Goal: Task Accomplishment & Management: Manage account settings

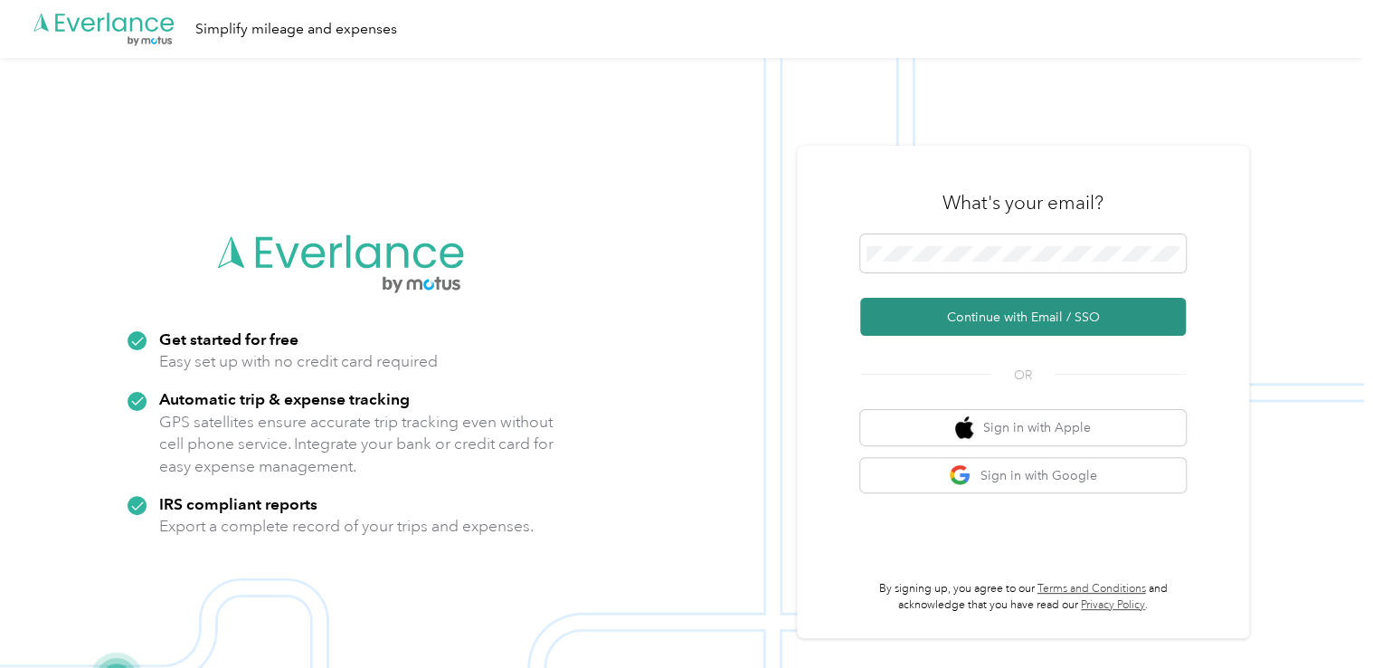
click at [952, 324] on button "Continue with Email / SSO" at bounding box center [1023, 317] width 326 height 38
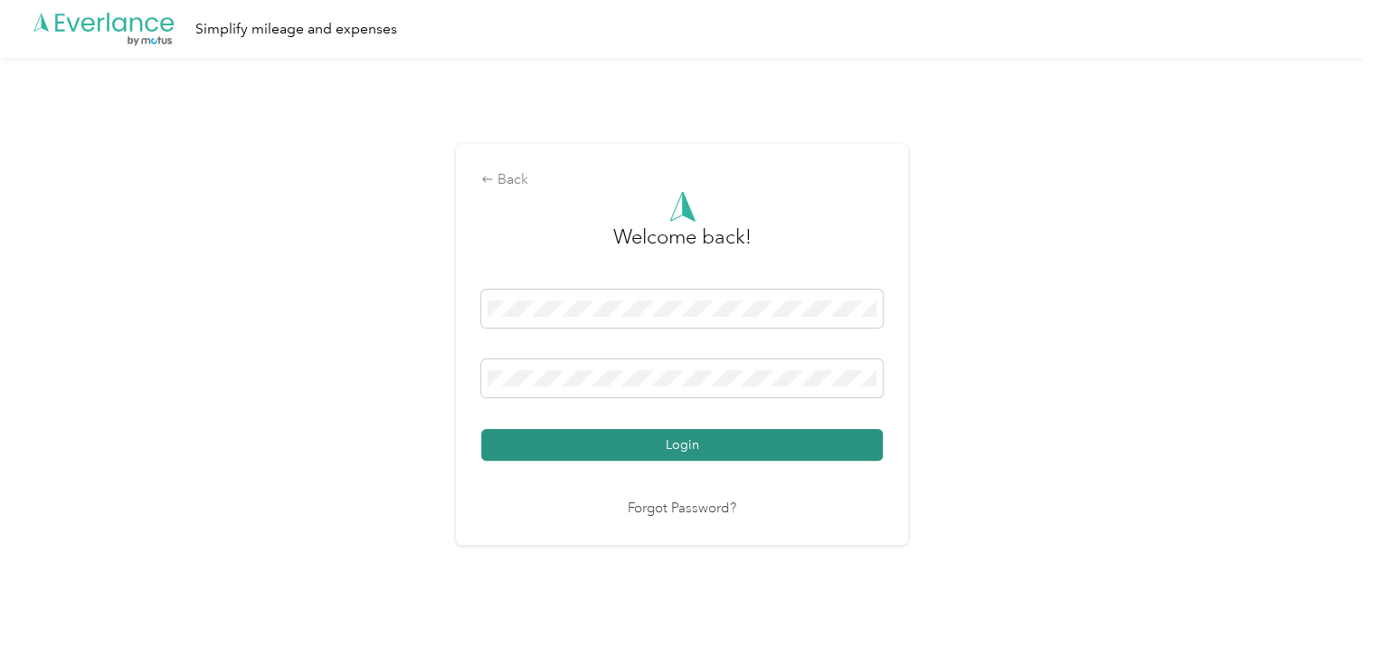
click at [694, 452] on button "Login" at bounding box center [682, 445] width 402 height 32
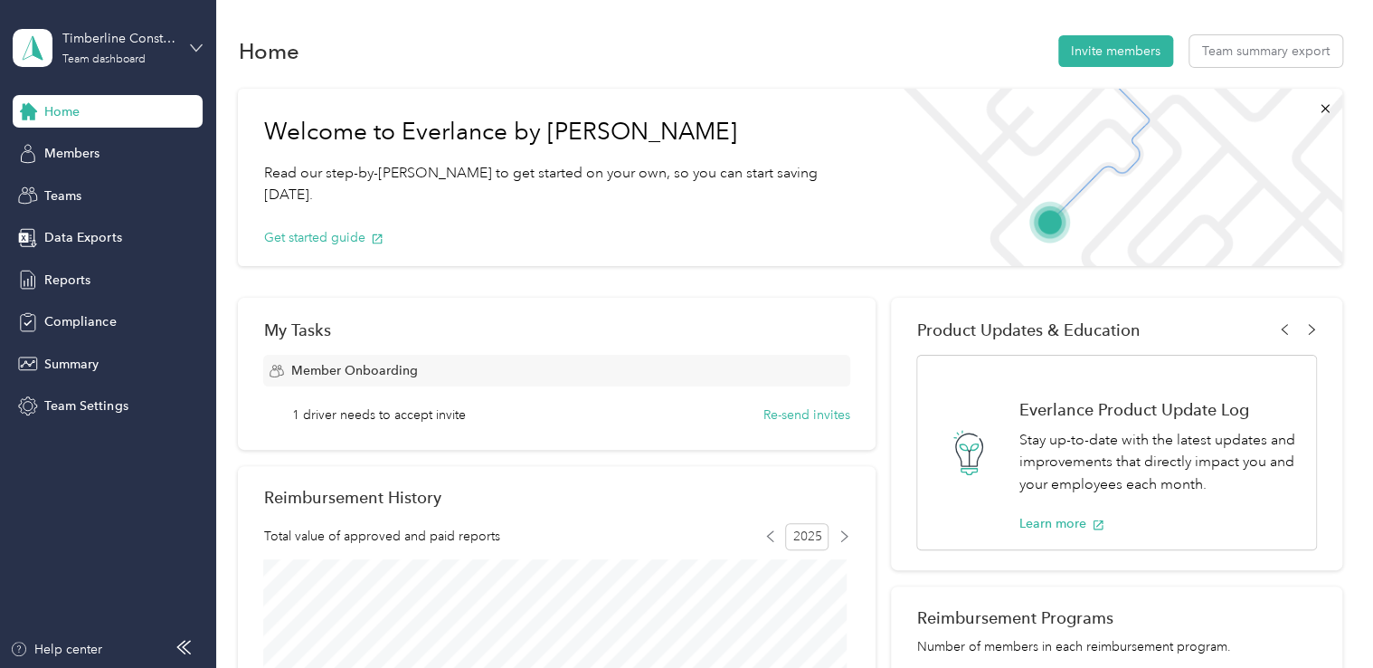
click at [195, 48] on icon at bounding box center [196, 48] width 13 height 13
click at [134, 194] on div "Personal dashboard" at bounding box center [204, 183] width 356 height 32
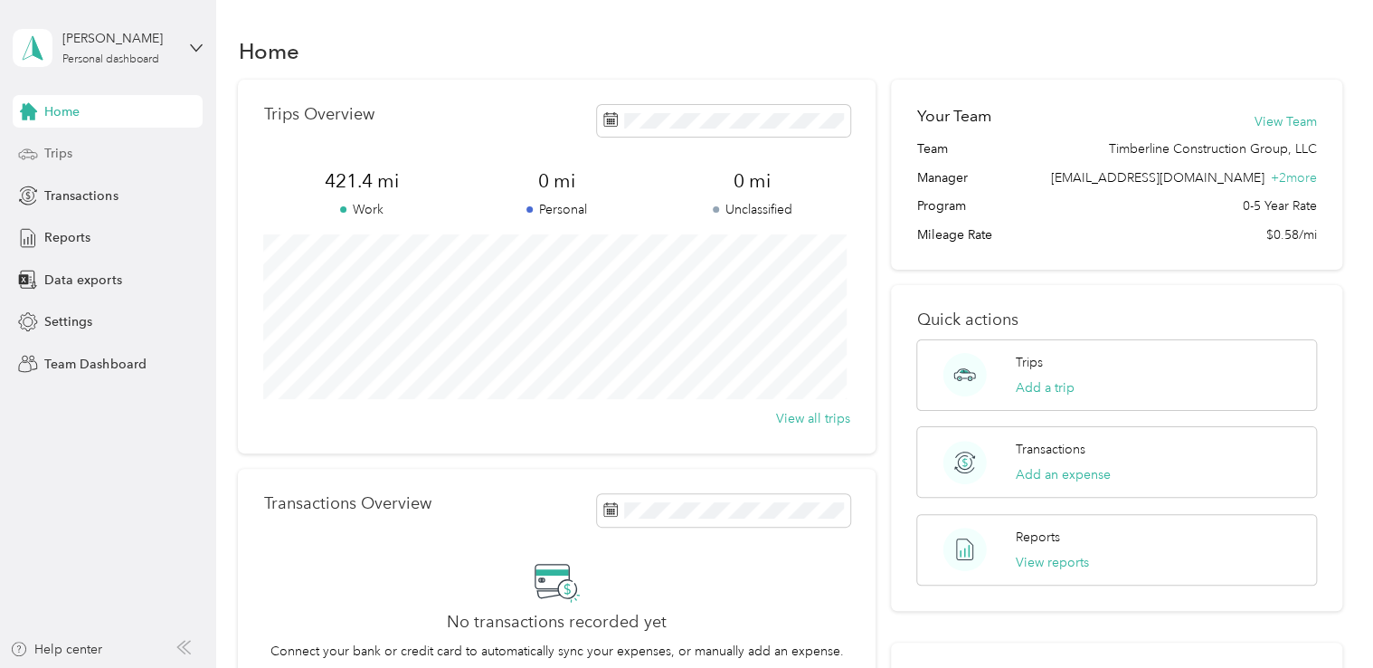
click at [89, 157] on div "Trips" at bounding box center [108, 154] width 190 height 33
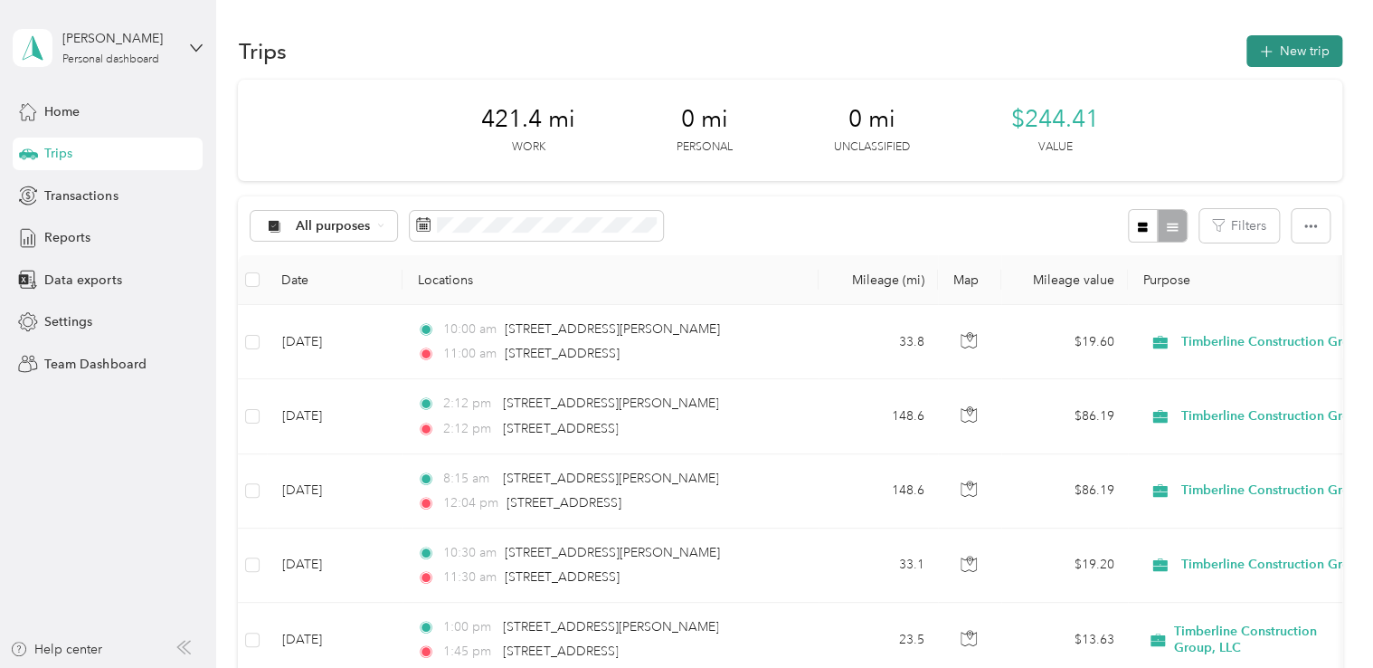
click at [1272, 50] on button "New trip" at bounding box center [1295, 51] width 96 height 32
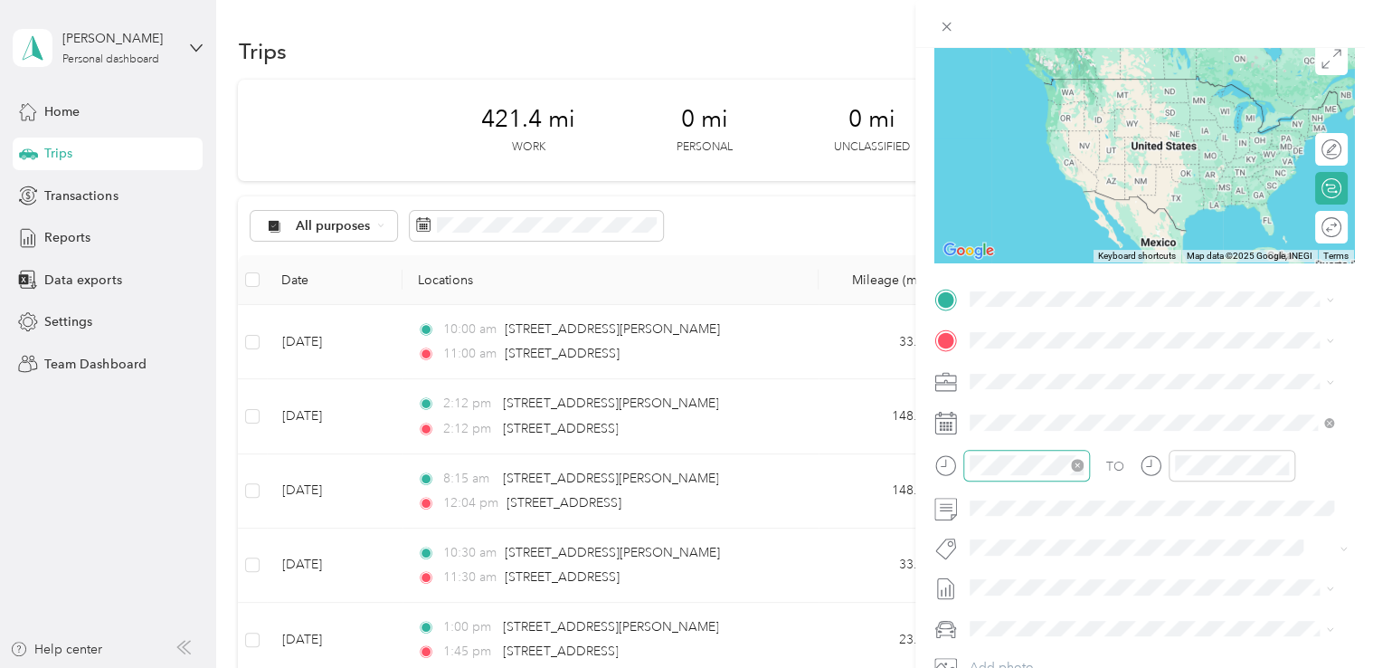
scroll to position [181, 0]
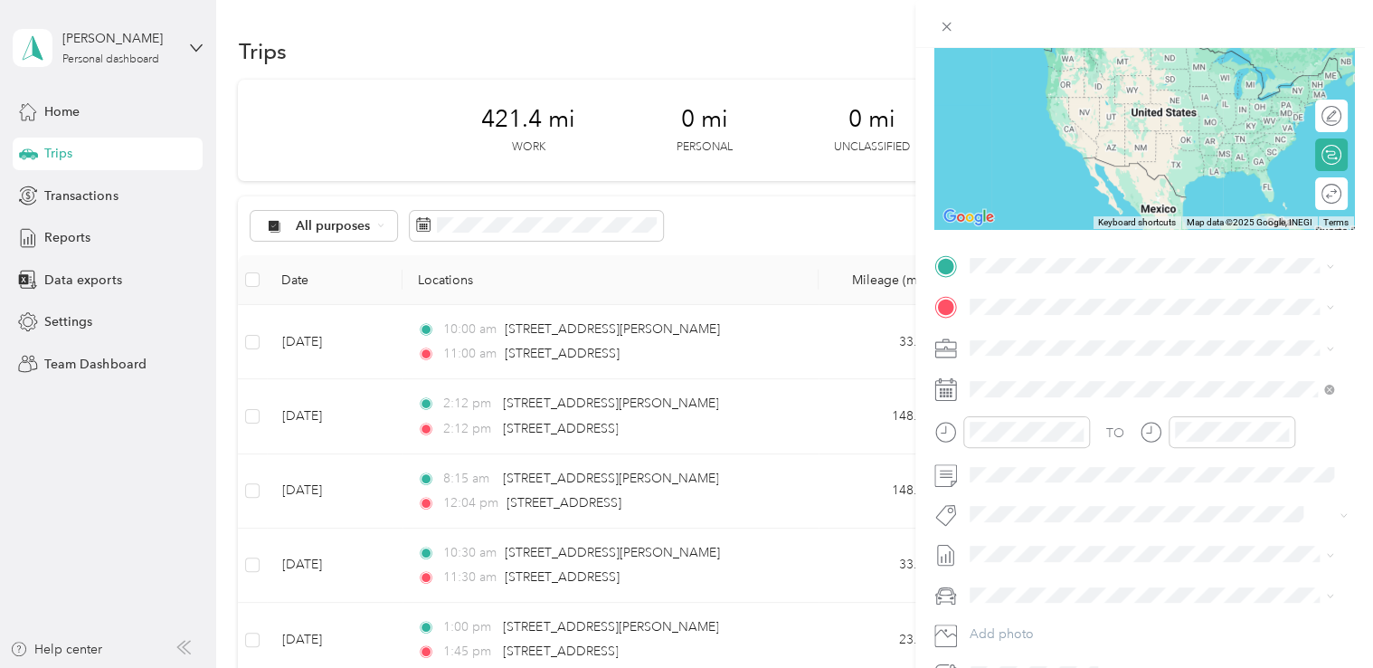
click at [1024, 329] on span "[STREET_ADDRESS][PERSON_NAME][US_STATE]" at bounding box center [1143, 321] width 281 height 16
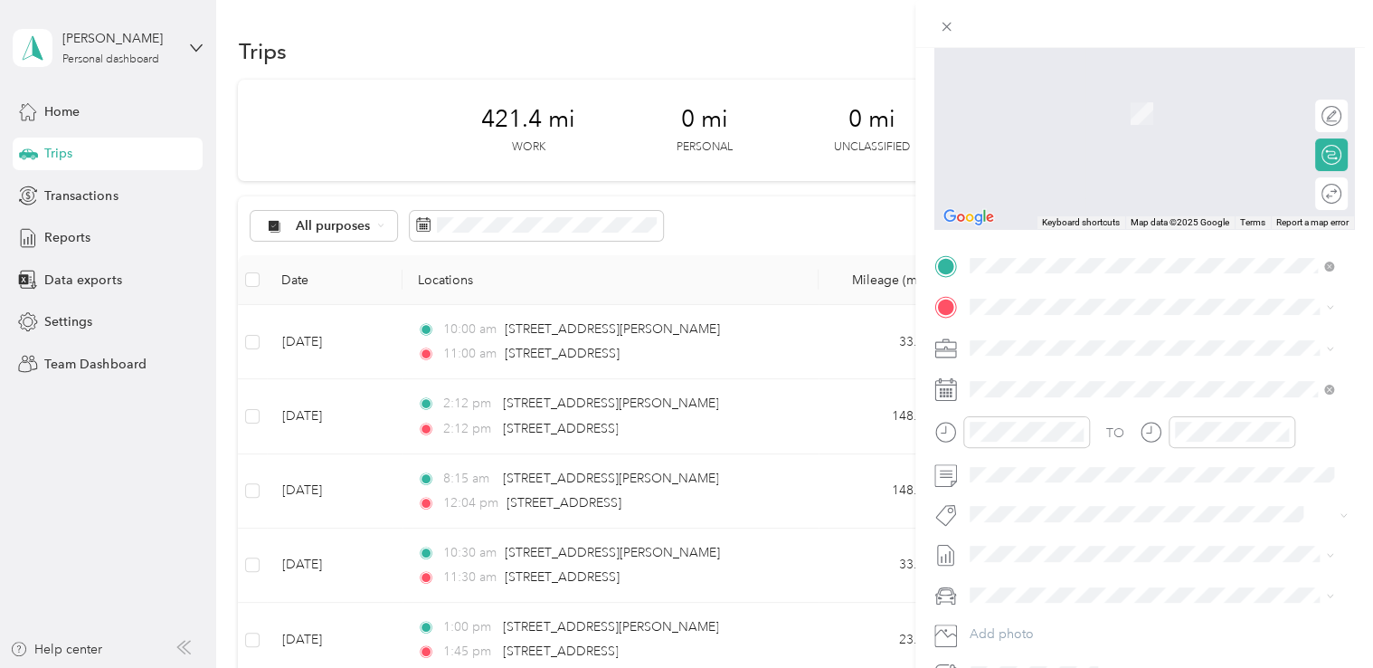
click at [1032, 371] on span "[STREET_ADDRESS][US_STATE]" at bounding box center [1093, 366] width 181 height 16
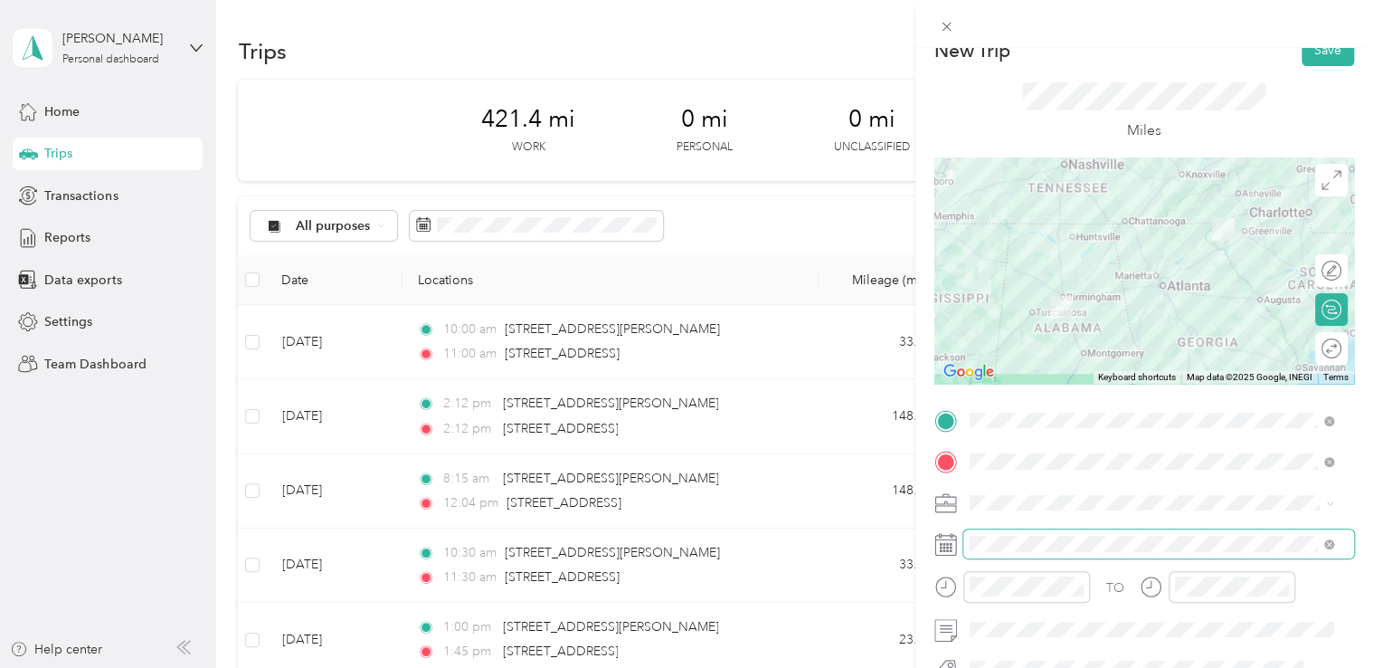
scroll to position [0, 0]
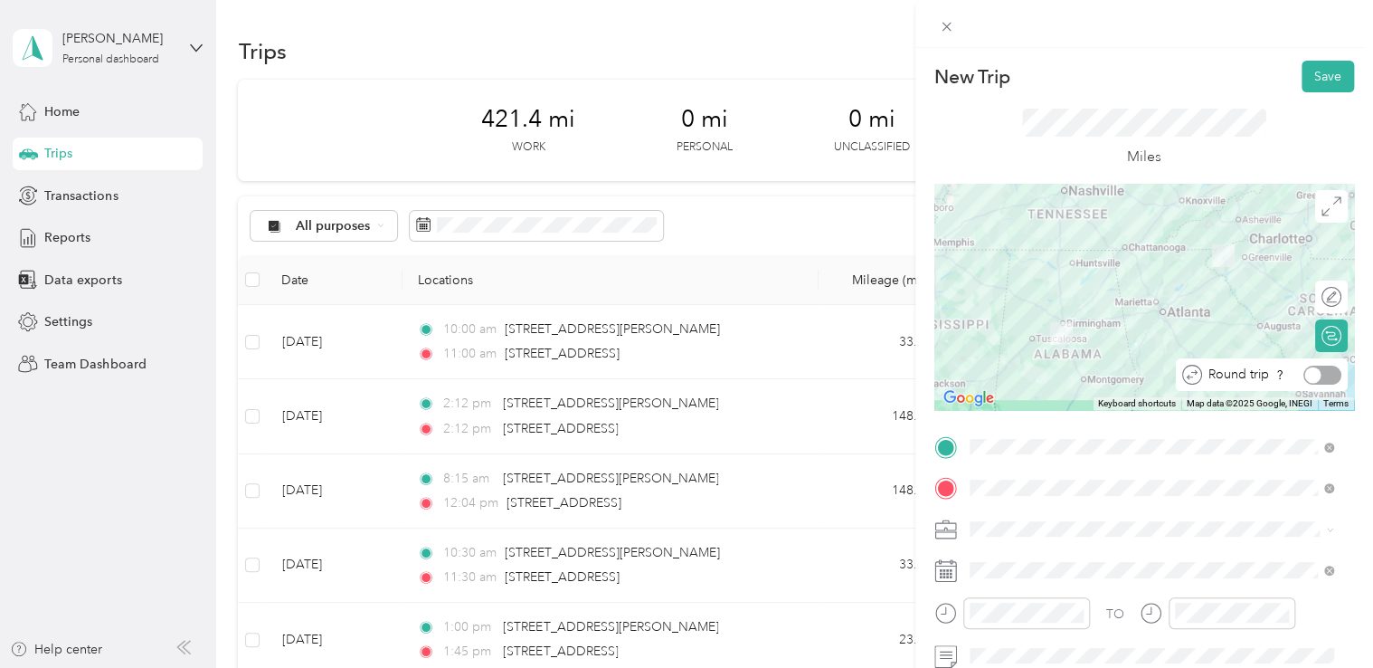
click at [1321, 374] on div at bounding box center [1323, 374] width 38 height 19
click at [1304, 378] on div at bounding box center [1323, 374] width 38 height 19
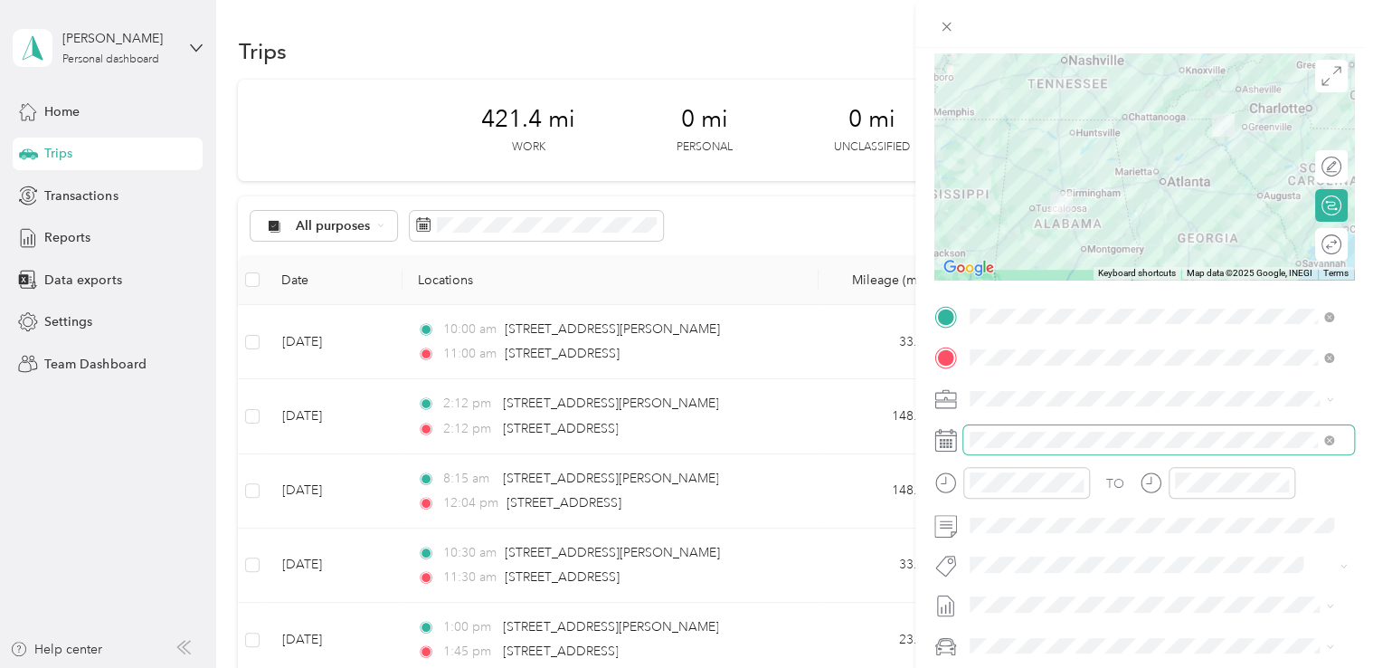
scroll to position [271, 0]
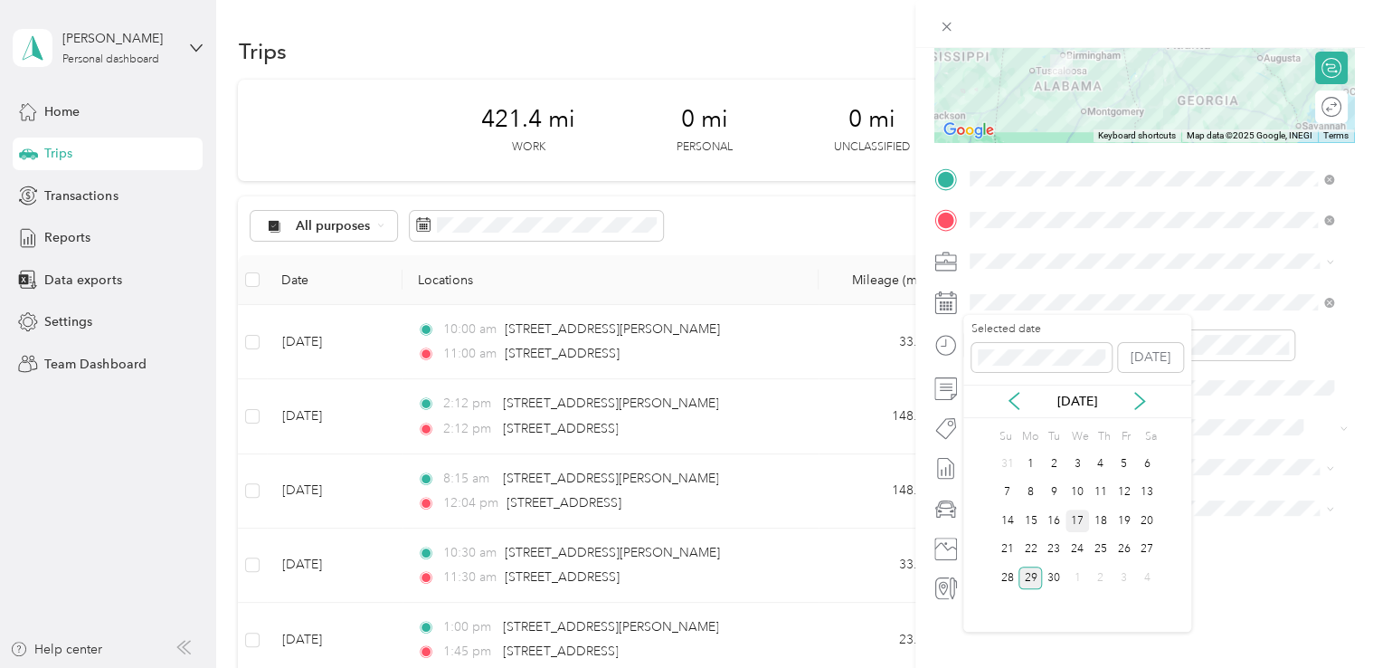
click at [1078, 520] on div "17" at bounding box center [1078, 520] width 24 height 23
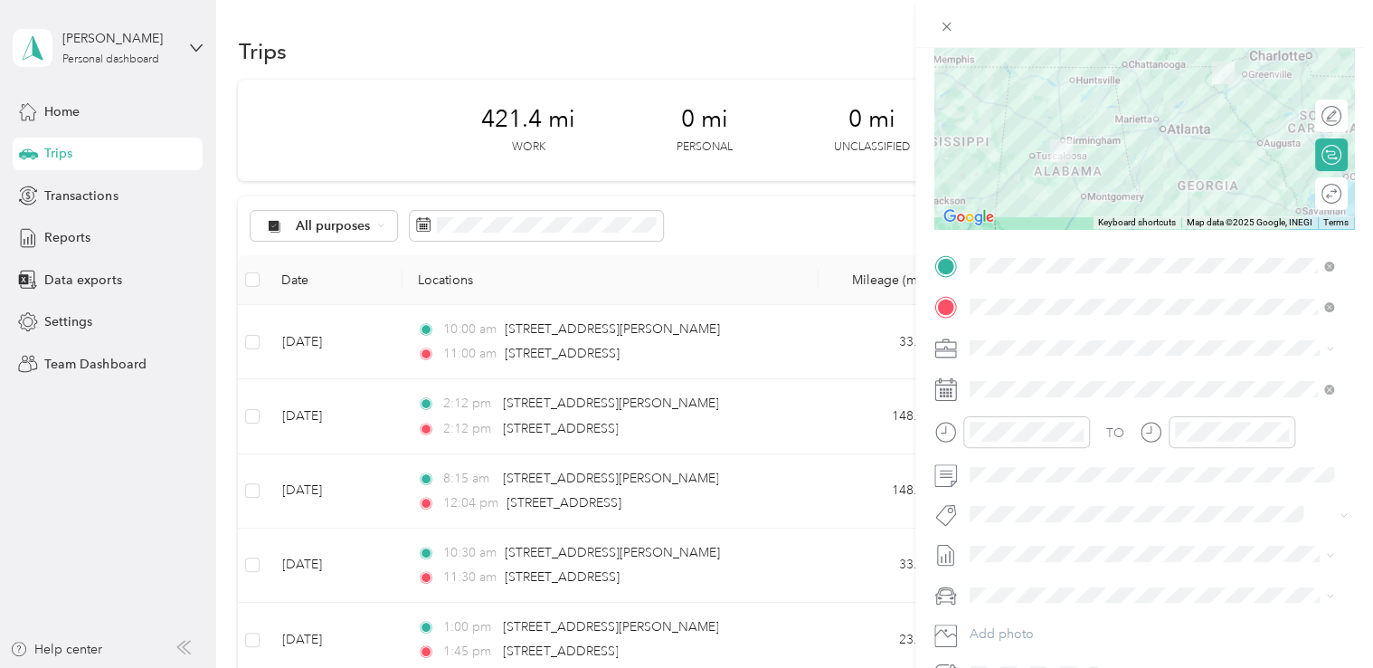
click at [1332, 349] on icon at bounding box center [1330, 349] width 8 height 8
click at [1332, 349] on icon at bounding box center [1329, 349] width 5 height 4
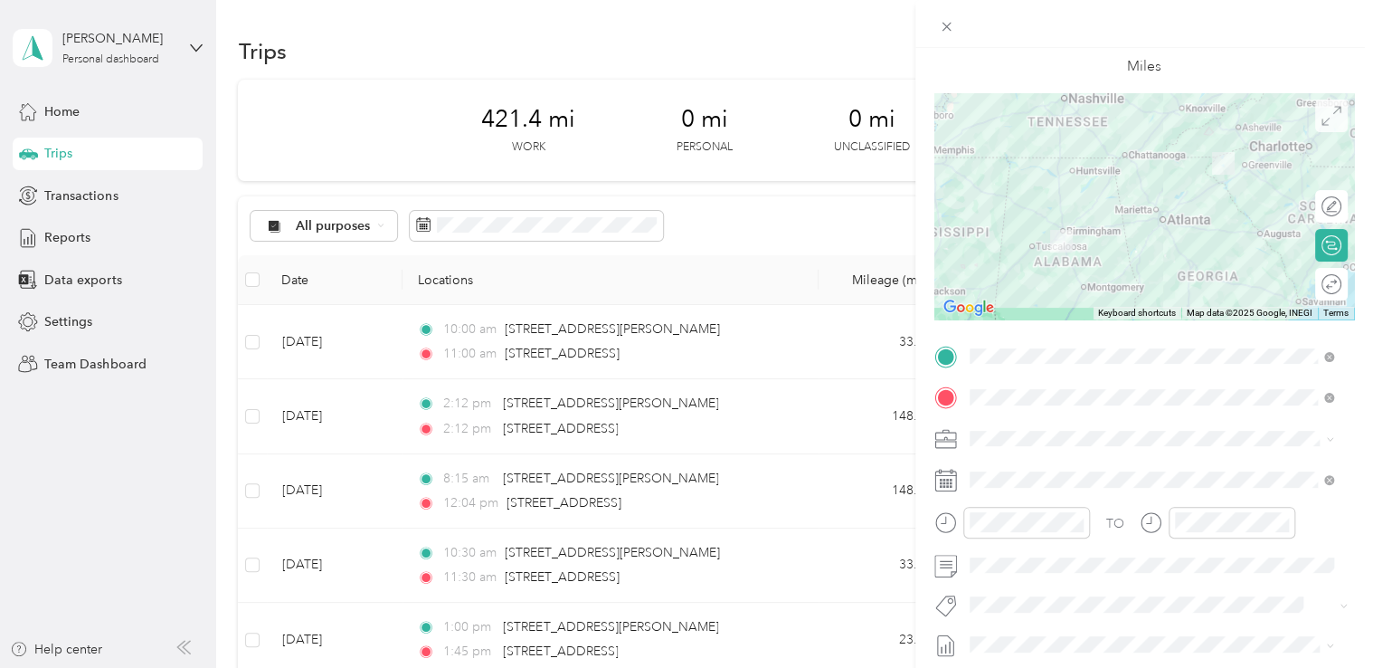
click at [1322, 124] on icon at bounding box center [1332, 116] width 20 height 20
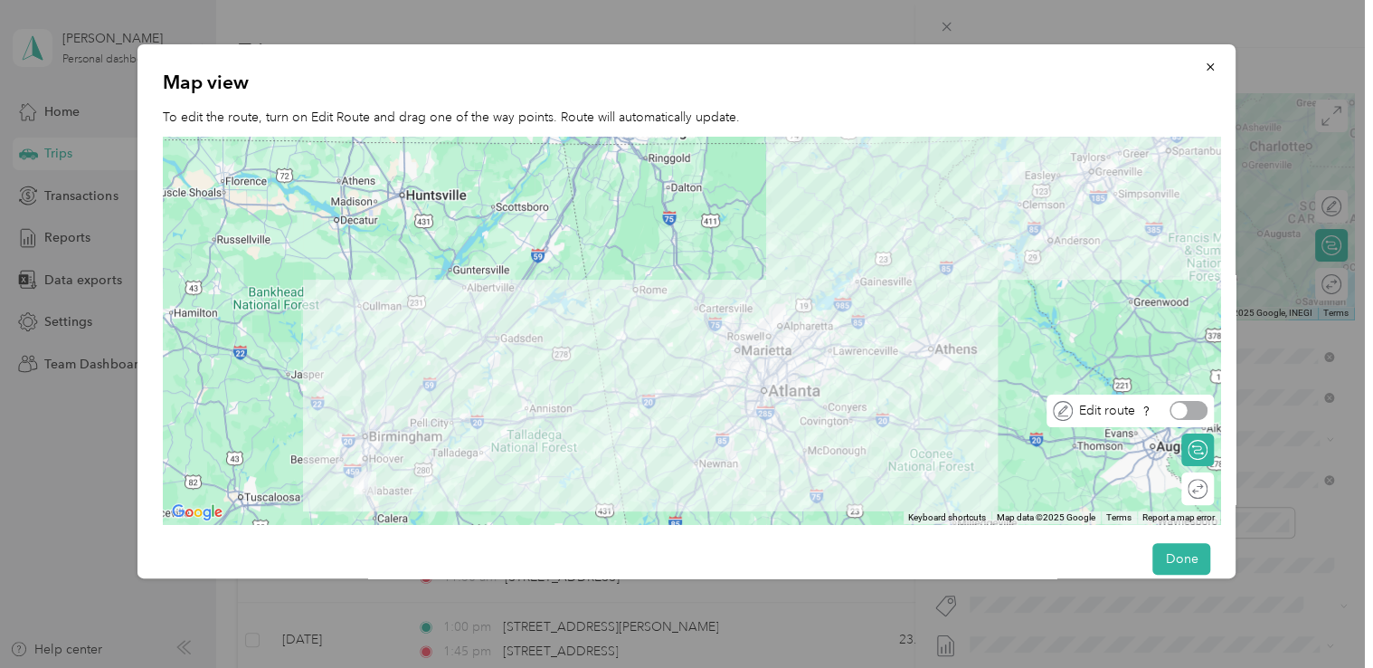
click at [1201, 407] on div at bounding box center [1189, 410] width 38 height 19
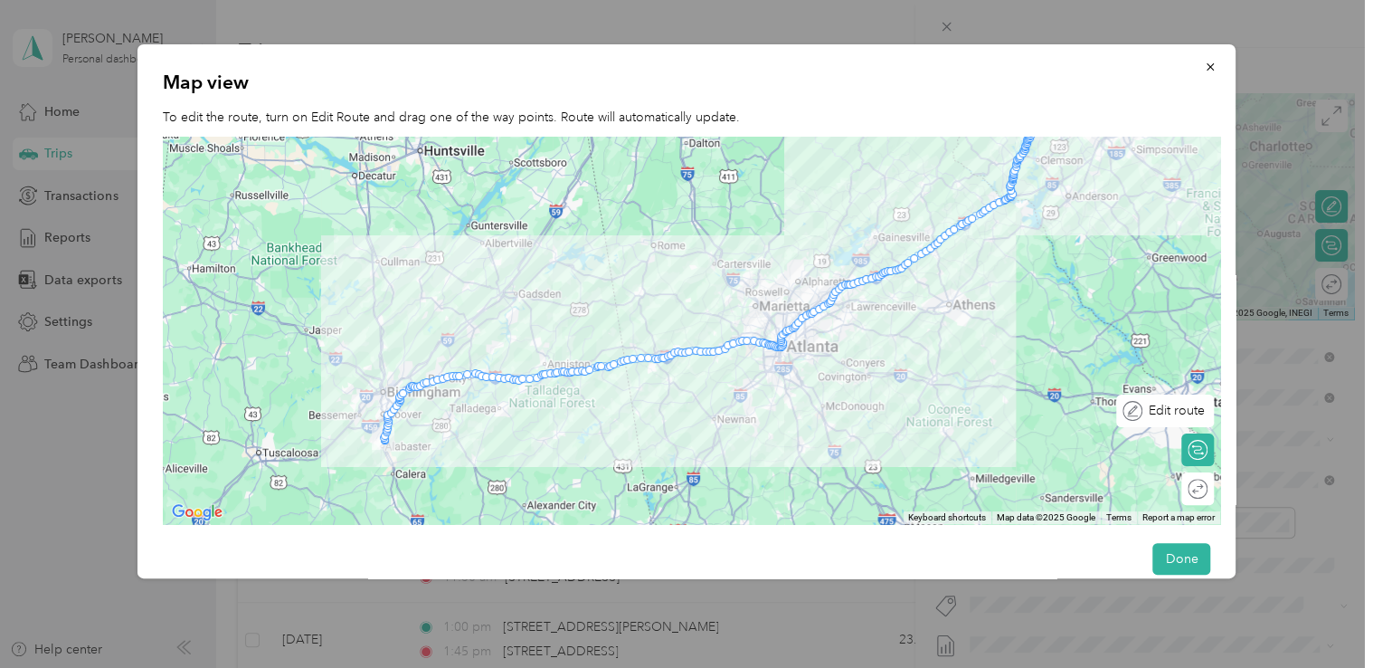
click at [1239, 410] on div at bounding box center [1239, 411] width 0 height 16
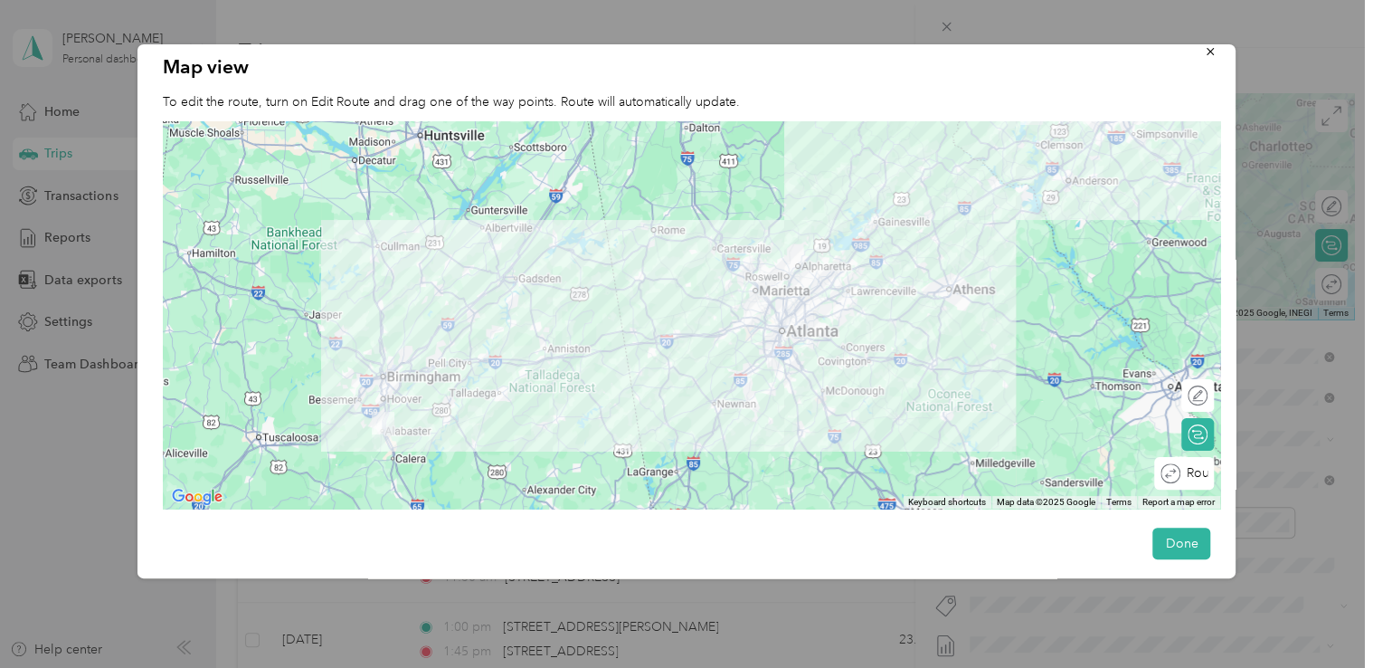
scroll to position [28, 0]
click at [1165, 533] on button "Done" at bounding box center [1182, 543] width 58 height 32
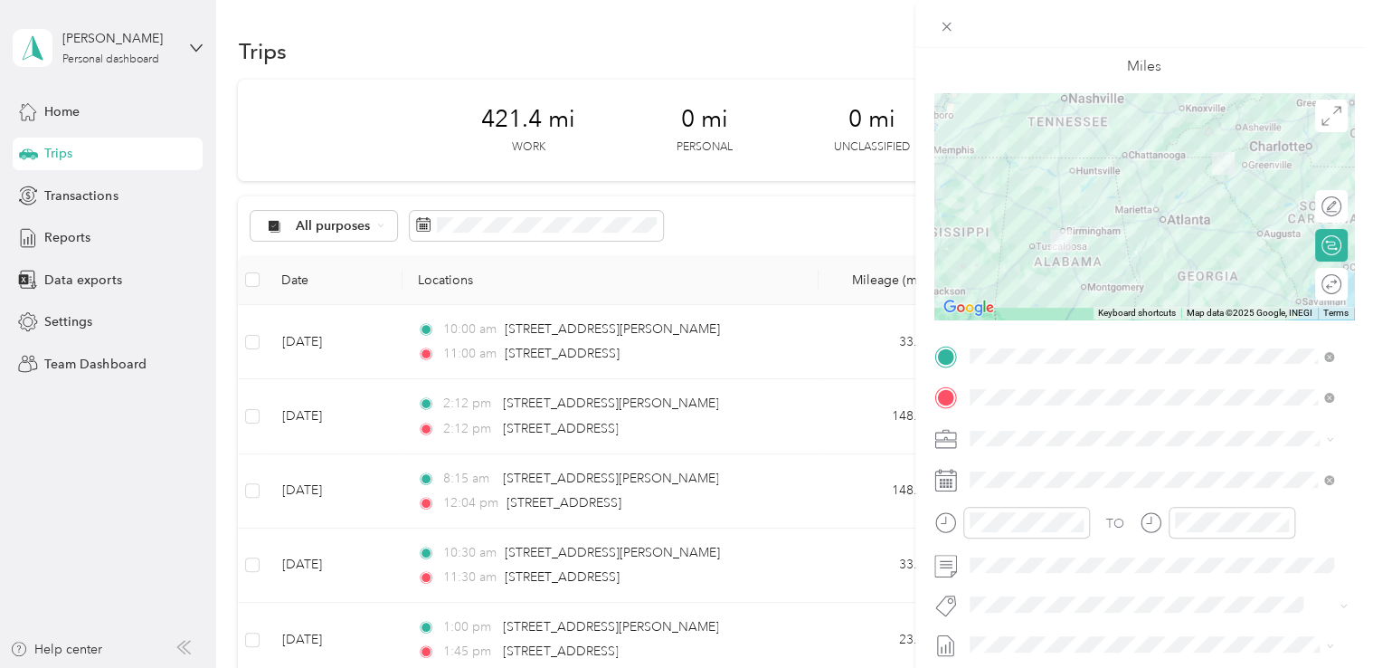
click at [1347, 342] on form "New Trip Save This trip cannot be edited because it is either under review, app…" at bounding box center [1145, 374] width 458 height 809
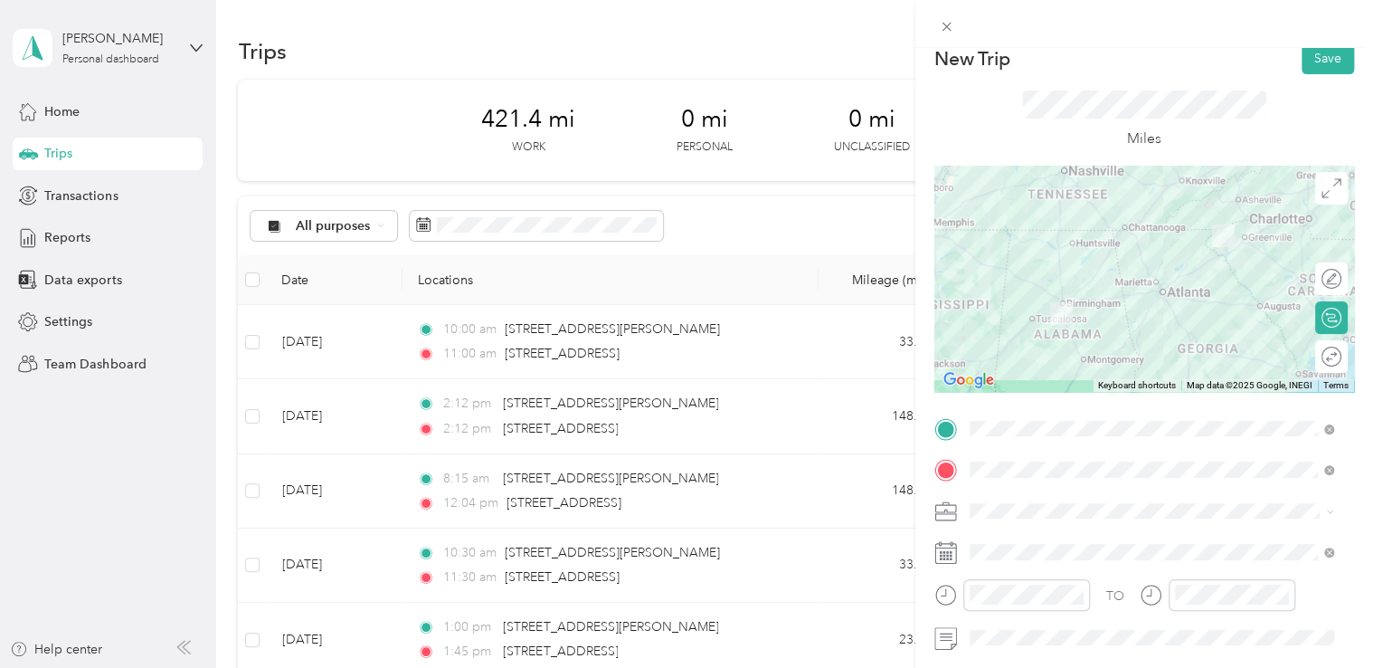
scroll to position [0, 0]
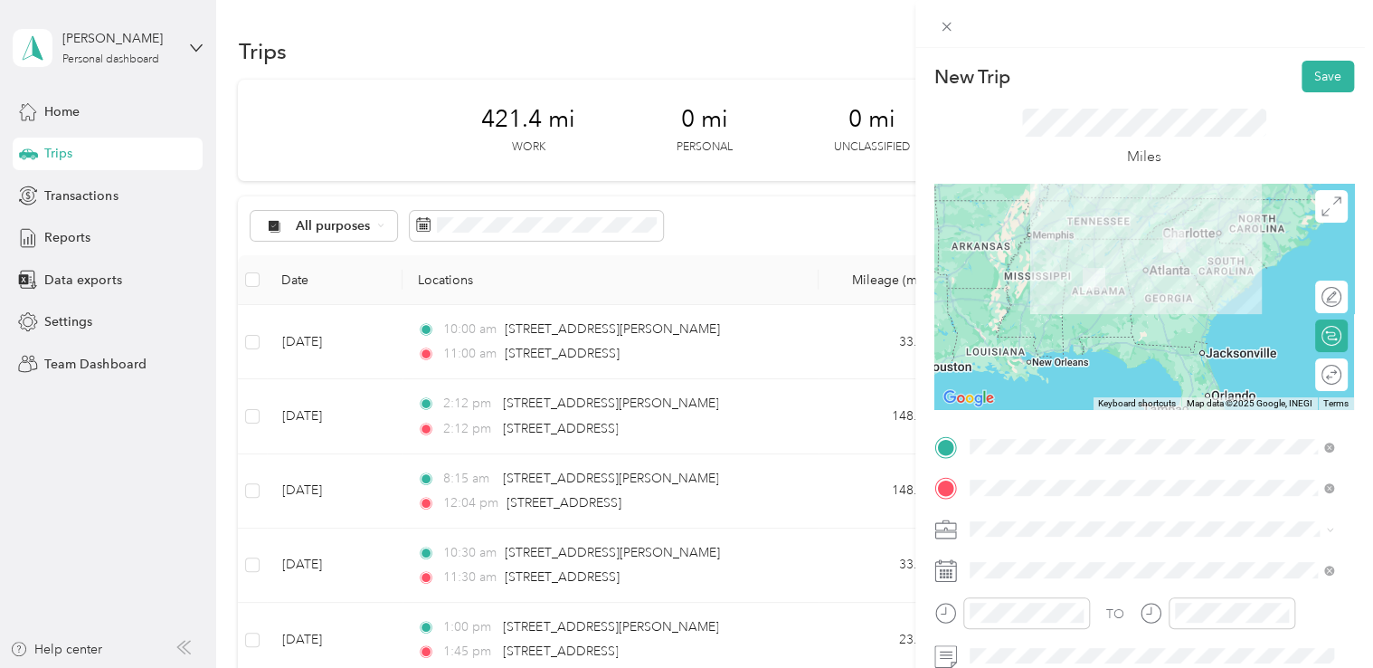
drag, startPoint x: 1127, startPoint y: 270, endPoint x: 1117, endPoint y: 226, distance: 45.4
click at [1117, 226] on div at bounding box center [1144, 297] width 420 height 226
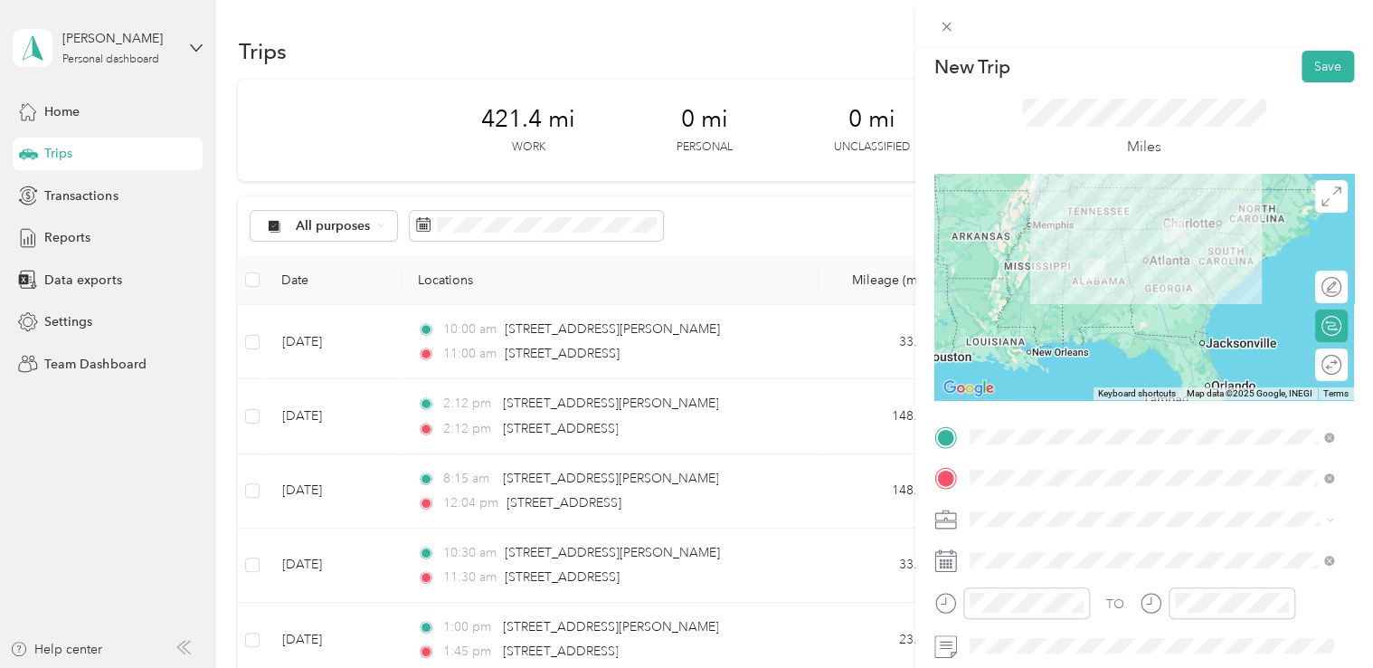
scroll to position [9, 0]
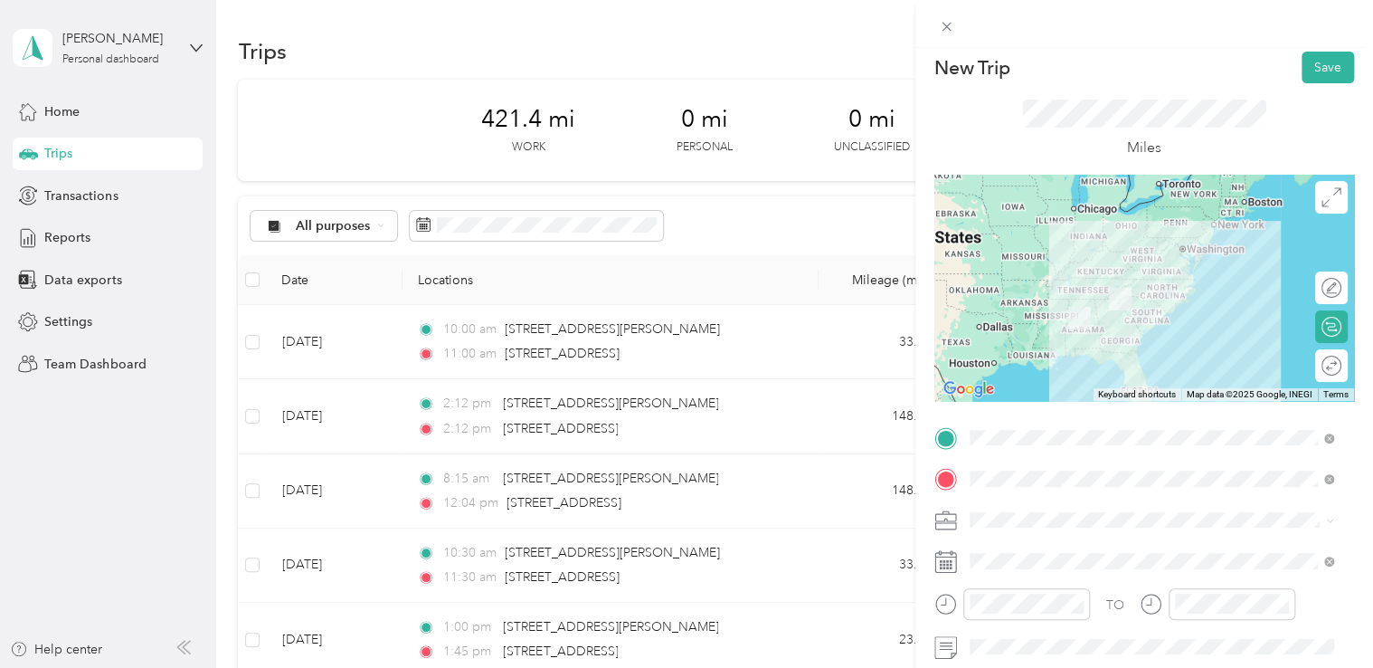
click at [14, 649] on div "New Trip Save This trip cannot be edited because it is either under review, app…" at bounding box center [686, 334] width 1373 height 668
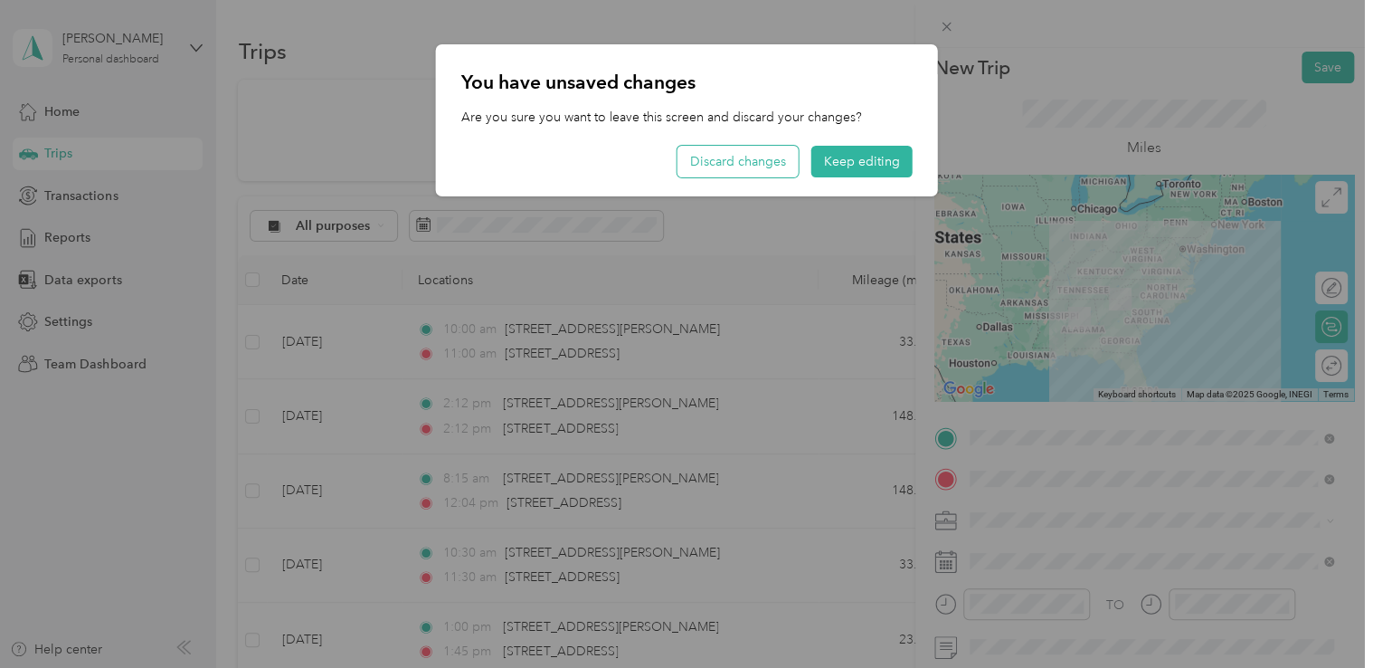
click at [764, 165] on button "Discard changes" at bounding box center [738, 162] width 121 height 32
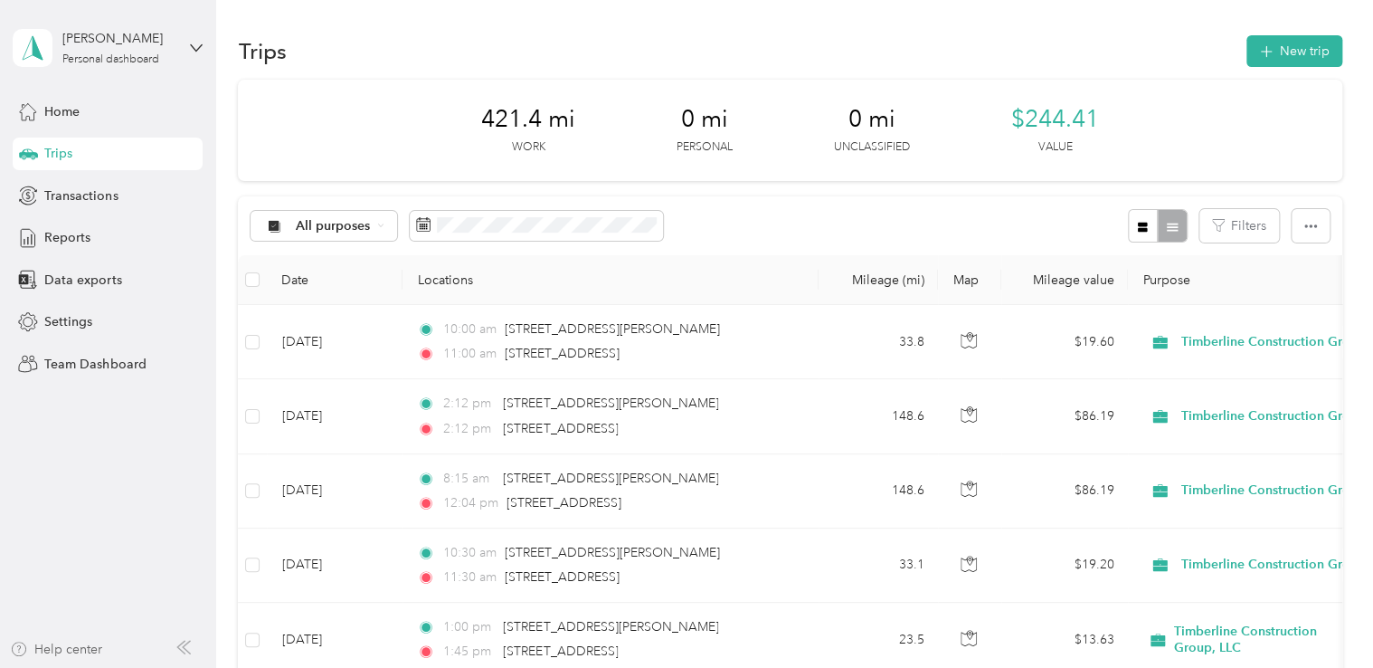
click at [59, 652] on div "Help center" at bounding box center [56, 649] width 92 height 19
click at [1260, 49] on icon "button" at bounding box center [1266, 52] width 21 height 21
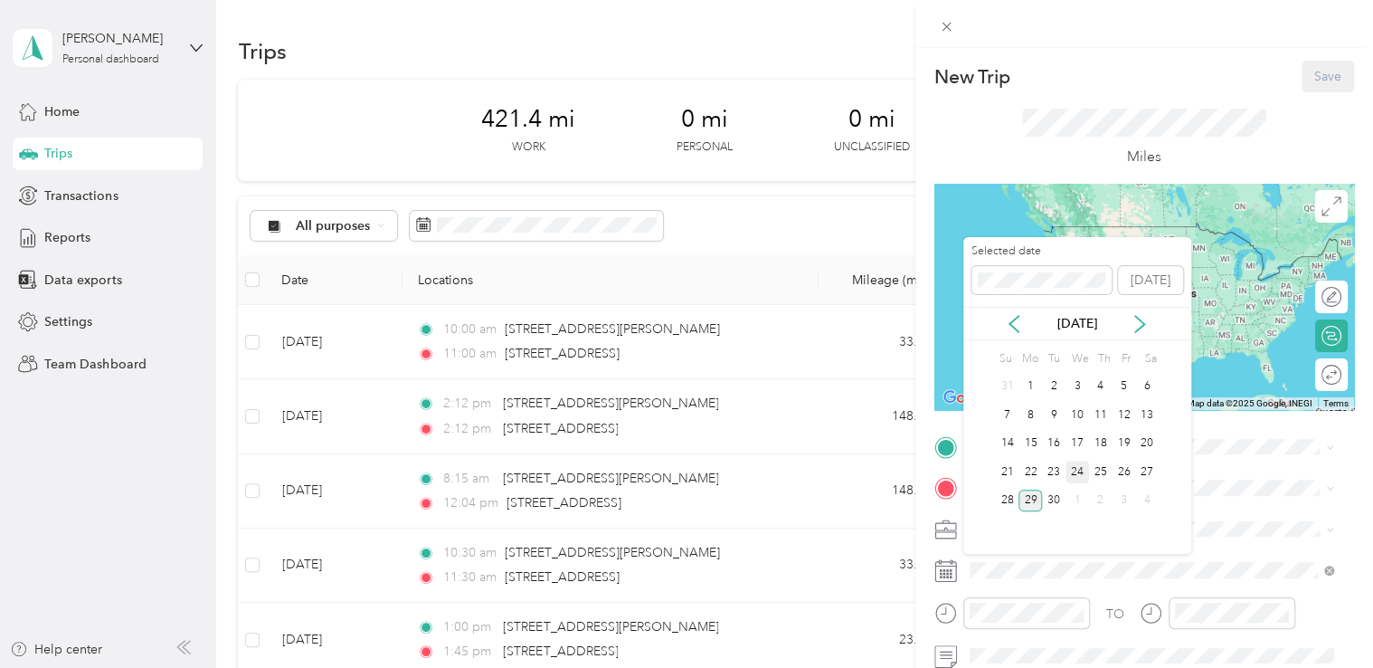
click at [1076, 470] on div "24" at bounding box center [1078, 471] width 24 height 23
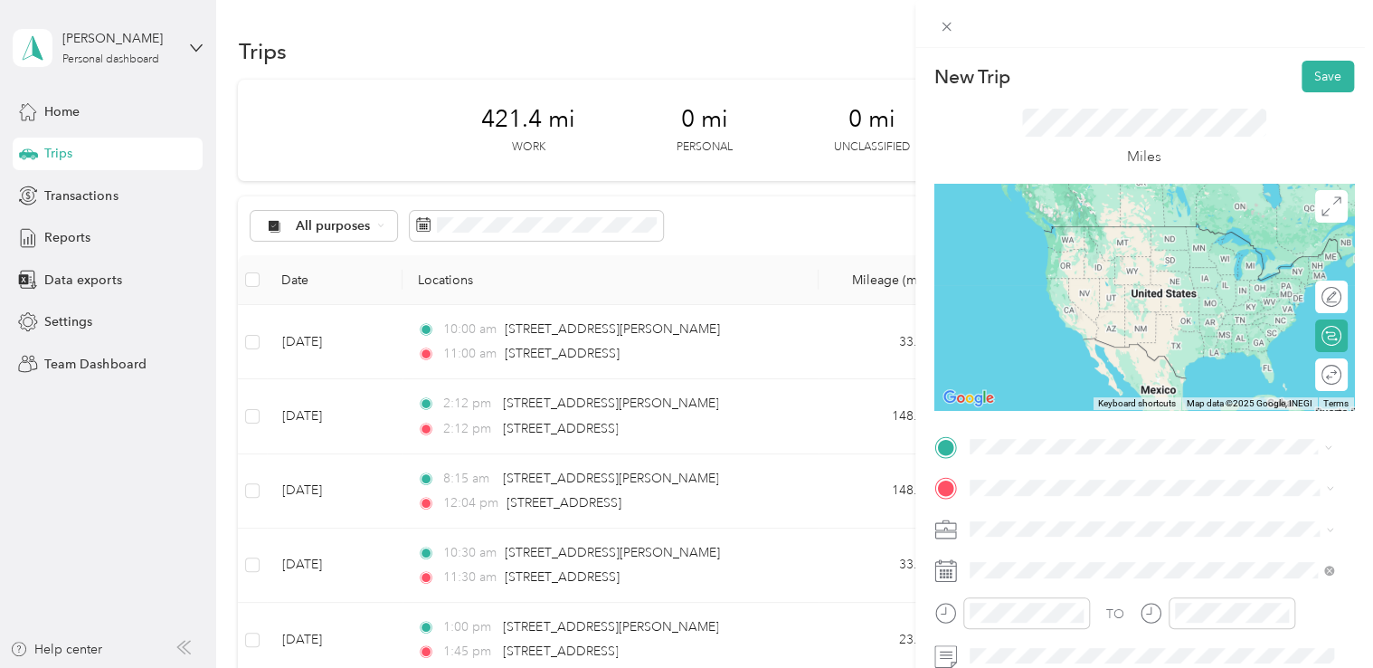
click at [1052, 219] on span "[STREET_ADDRESS][PERSON_NAME][US_STATE]" at bounding box center [1143, 226] width 281 height 16
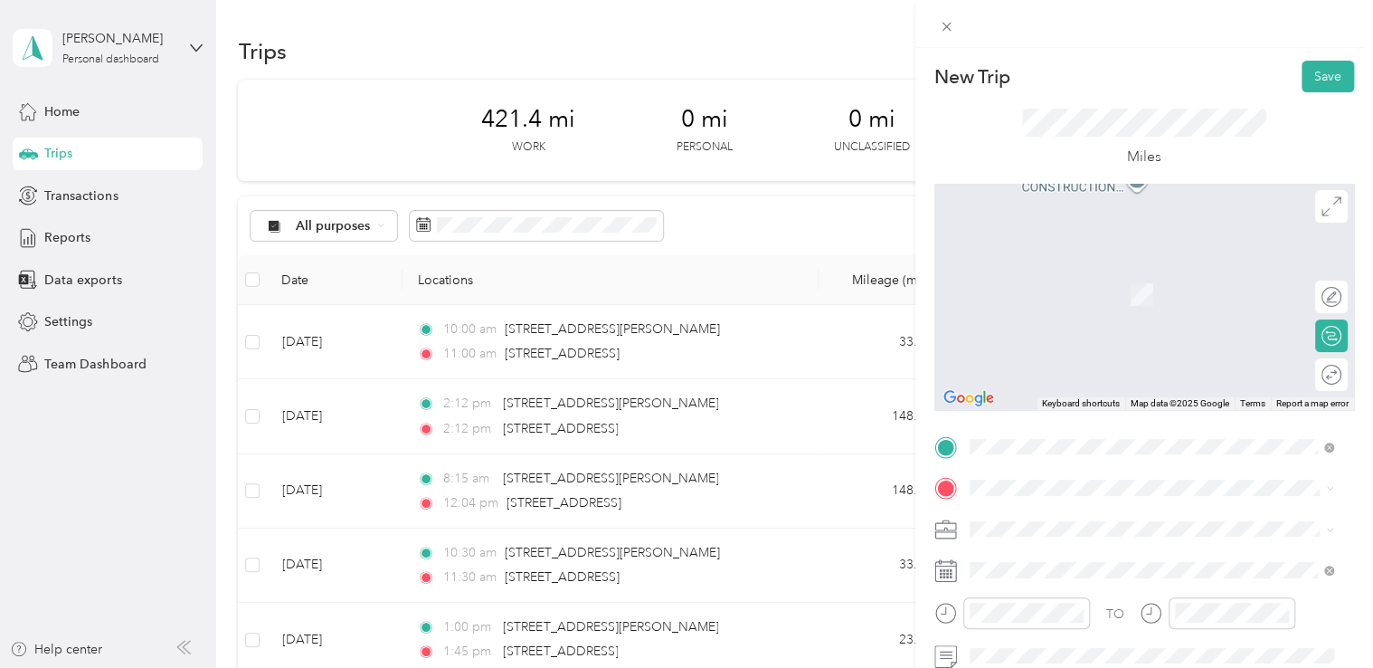
click at [1063, 269] on span "[STREET_ADDRESS][US_STATE]" at bounding box center [1093, 260] width 181 height 16
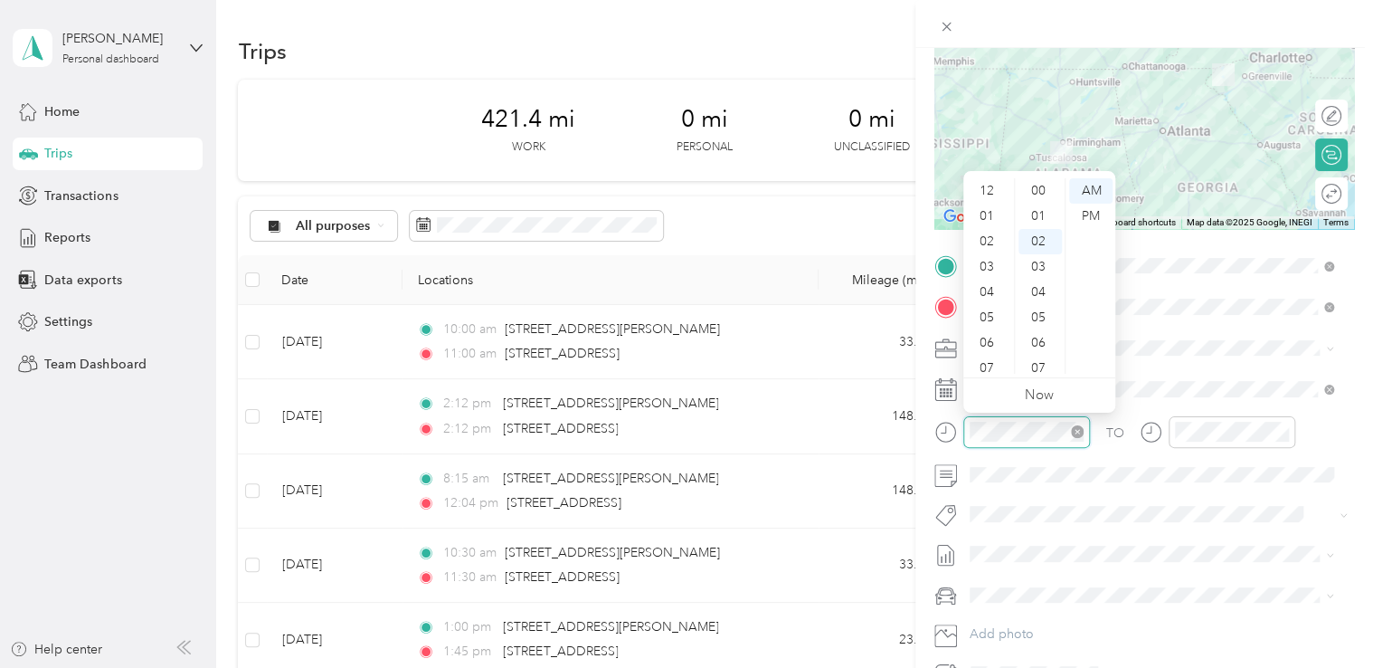
scroll to position [109, 0]
click at [984, 353] on div "11" at bounding box center [988, 360] width 43 height 25
click at [1042, 190] on div "00" at bounding box center [1040, 190] width 43 height 25
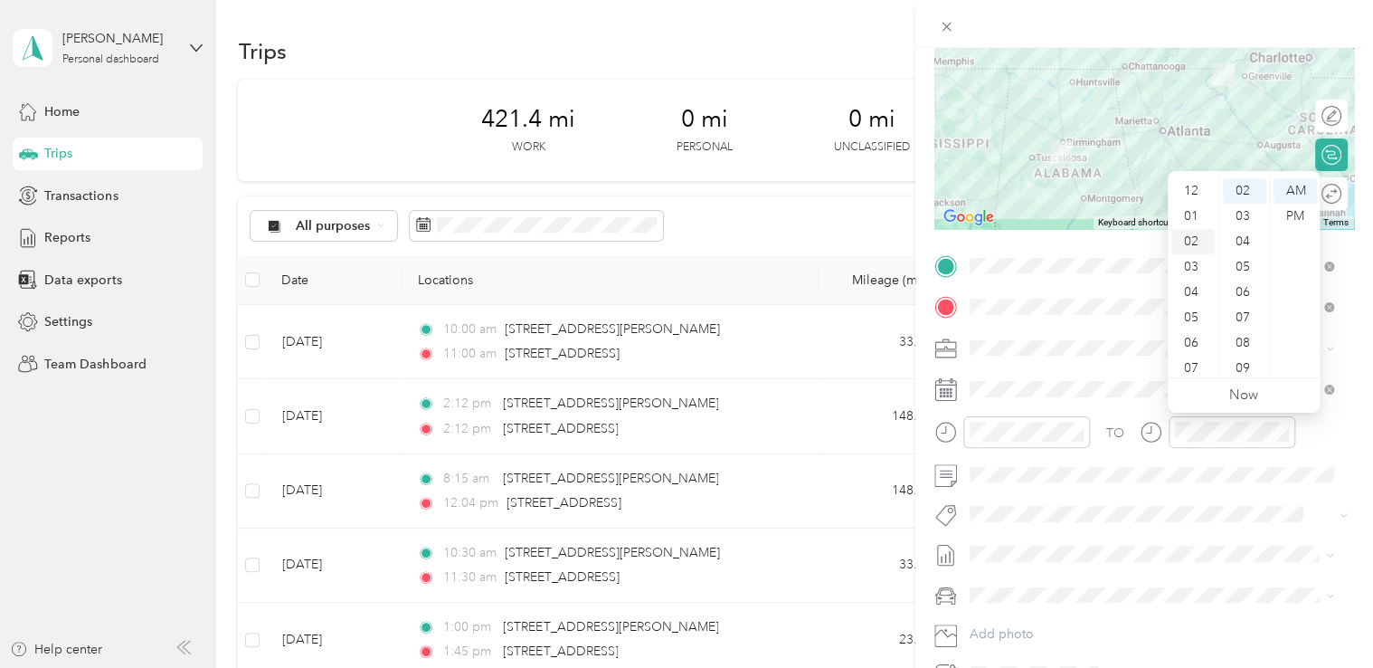
click at [1191, 248] on div "02" at bounding box center [1193, 241] width 43 height 25
click at [1238, 264] on div "30" at bounding box center [1244, 266] width 43 height 25
click at [1292, 208] on div "PM" at bounding box center [1295, 216] width 43 height 25
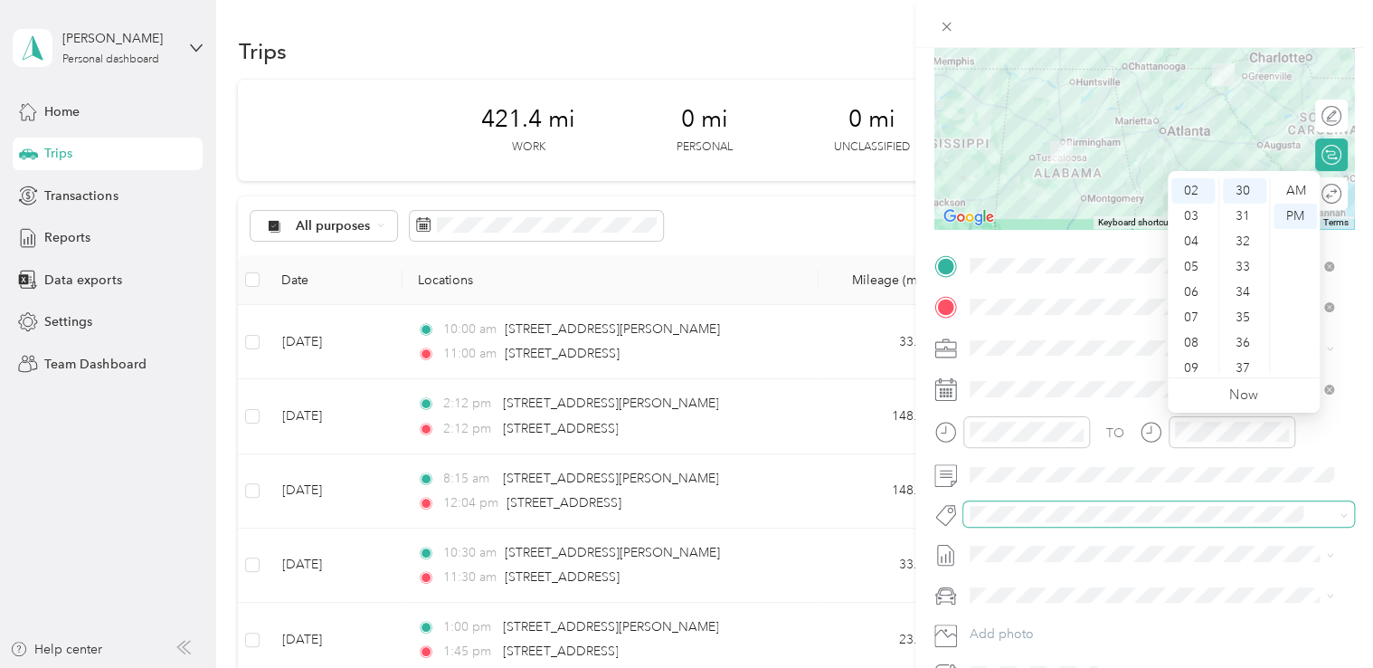
click at [1183, 505] on span at bounding box center [1143, 514] width 361 height 19
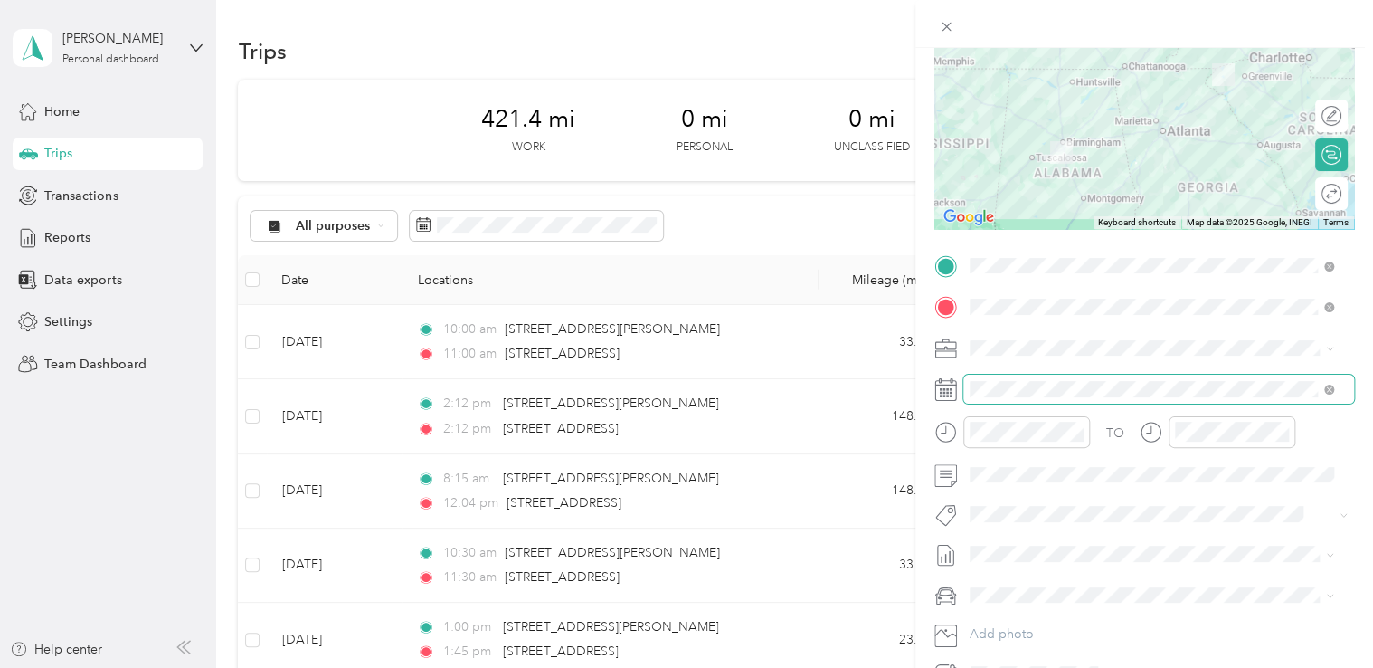
click at [1143, 378] on span at bounding box center [1158, 389] width 391 height 29
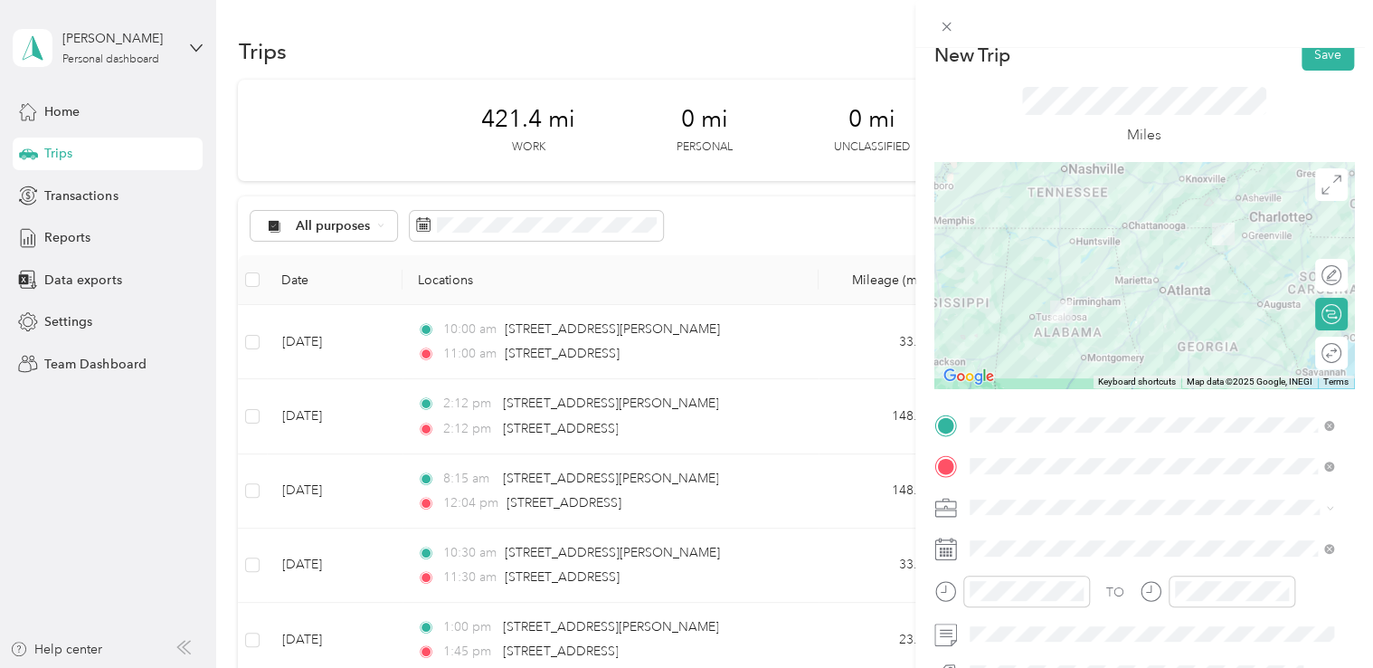
scroll to position [10, 0]
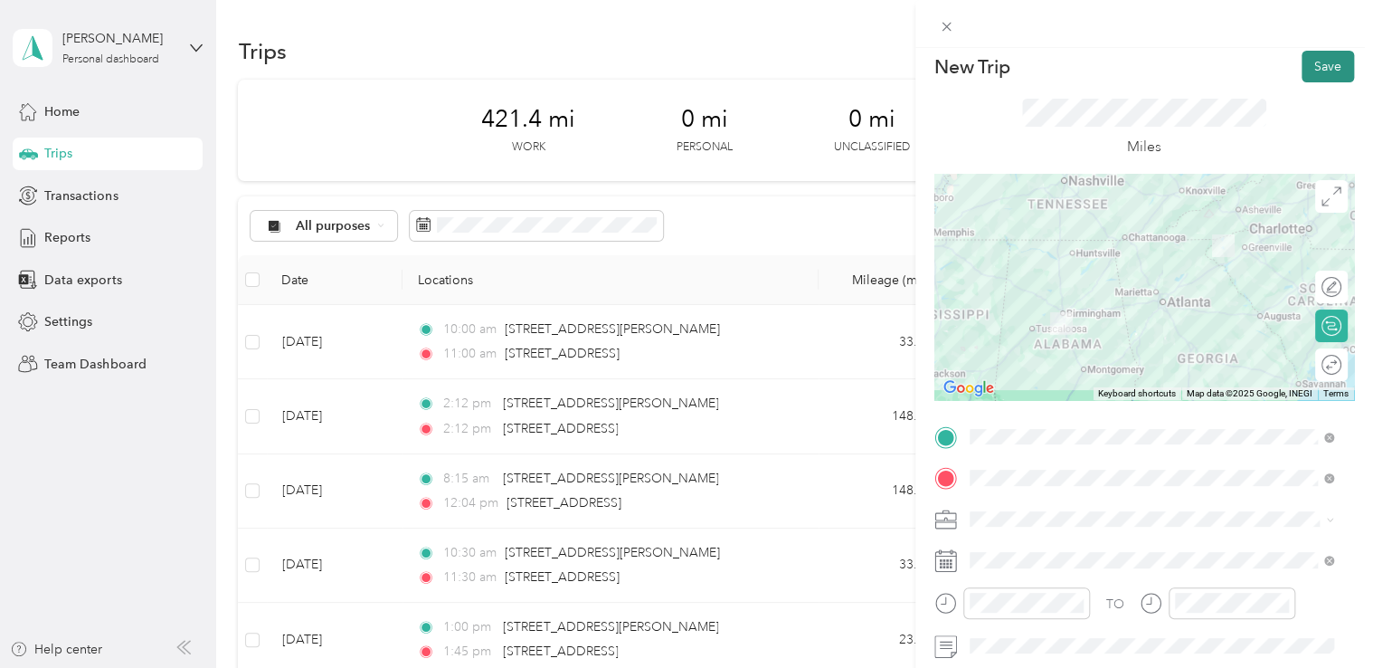
click at [1314, 64] on button "Save" at bounding box center [1328, 67] width 52 height 32
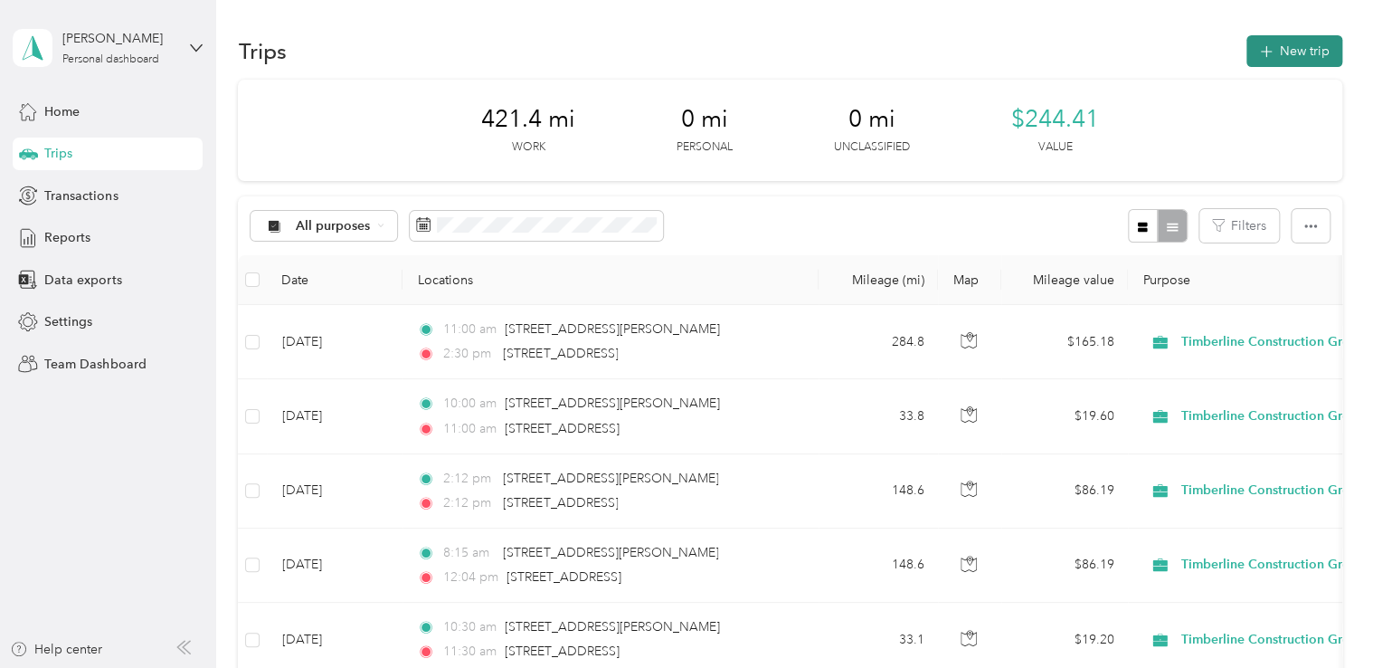
click at [1260, 50] on icon "button" at bounding box center [1266, 52] width 21 height 21
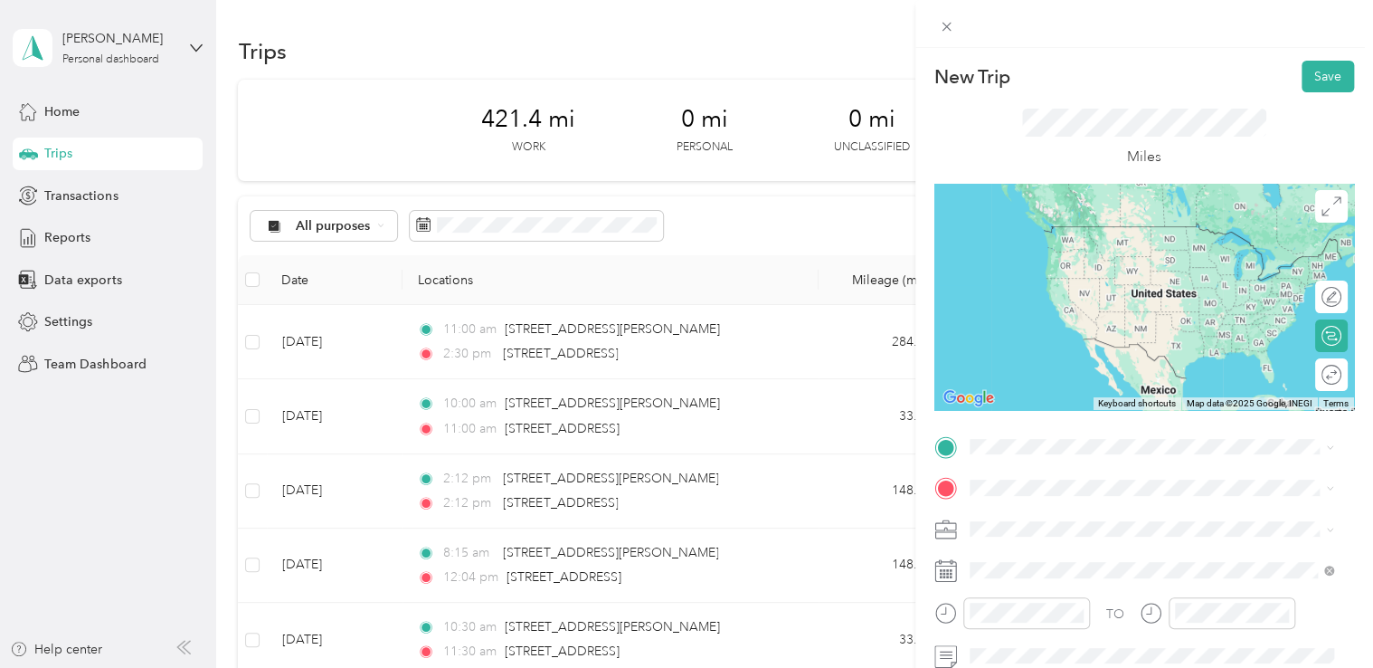
click at [1165, 226] on span "[STREET_ADDRESS][US_STATE]" at bounding box center [1093, 218] width 181 height 16
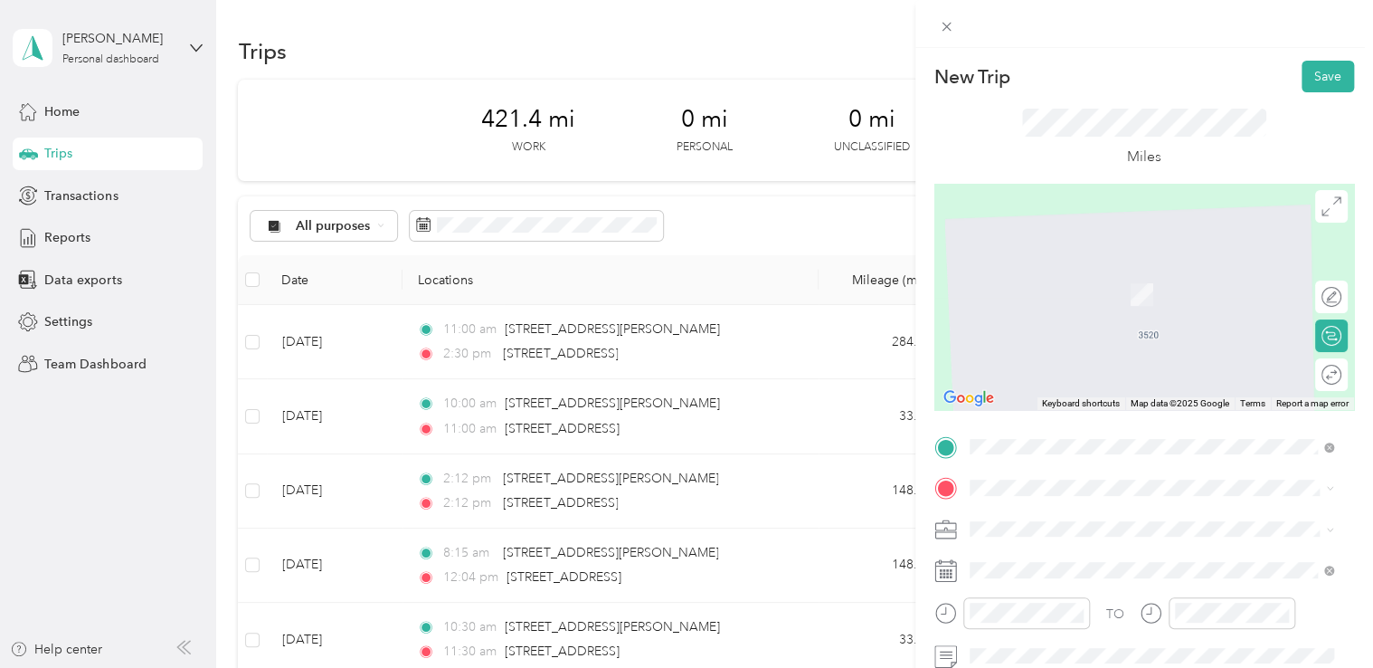
click at [1104, 280] on span "[PERSON_NAME][GEOGRAPHIC_DATA][US_STATE], [GEOGRAPHIC_DATA]" at bounding box center [1165, 270] width 324 height 32
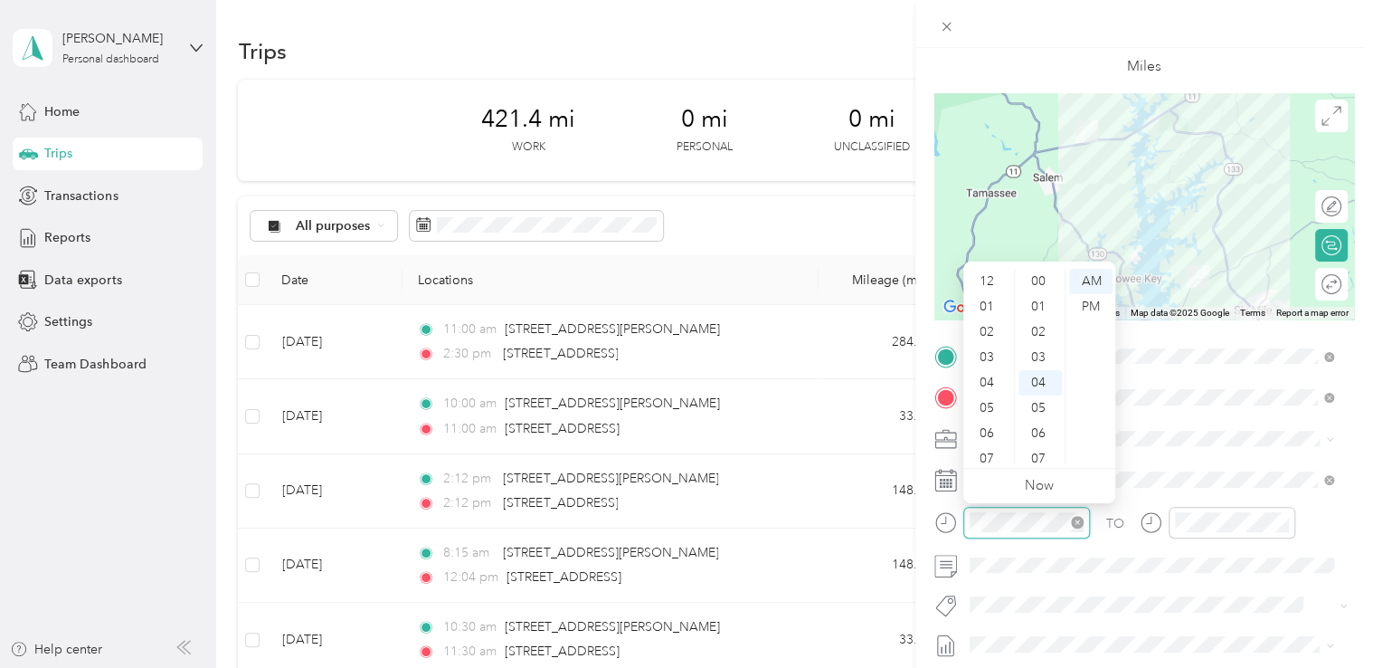
scroll to position [109, 0]
click at [1082, 306] on div "PM" at bounding box center [1090, 306] width 43 height 25
click at [989, 364] on div "04" at bounding box center [988, 364] width 43 height 25
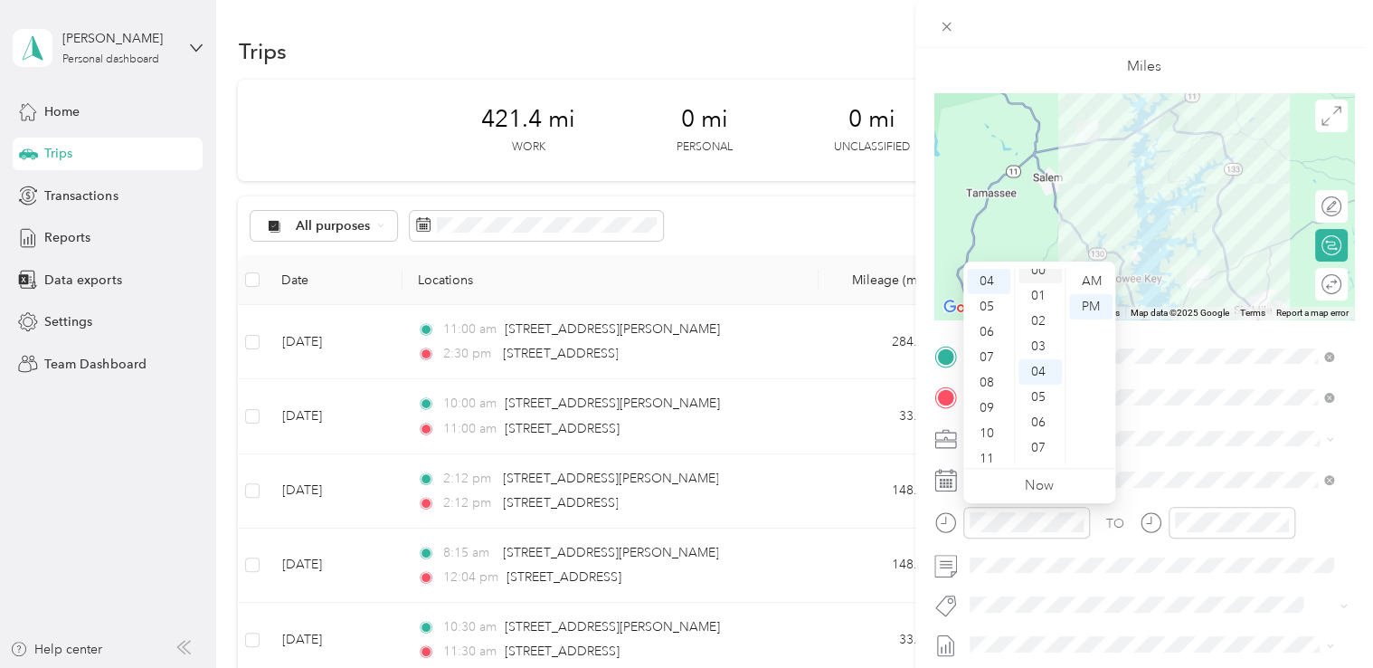
click at [1039, 275] on div "00" at bounding box center [1040, 270] width 43 height 25
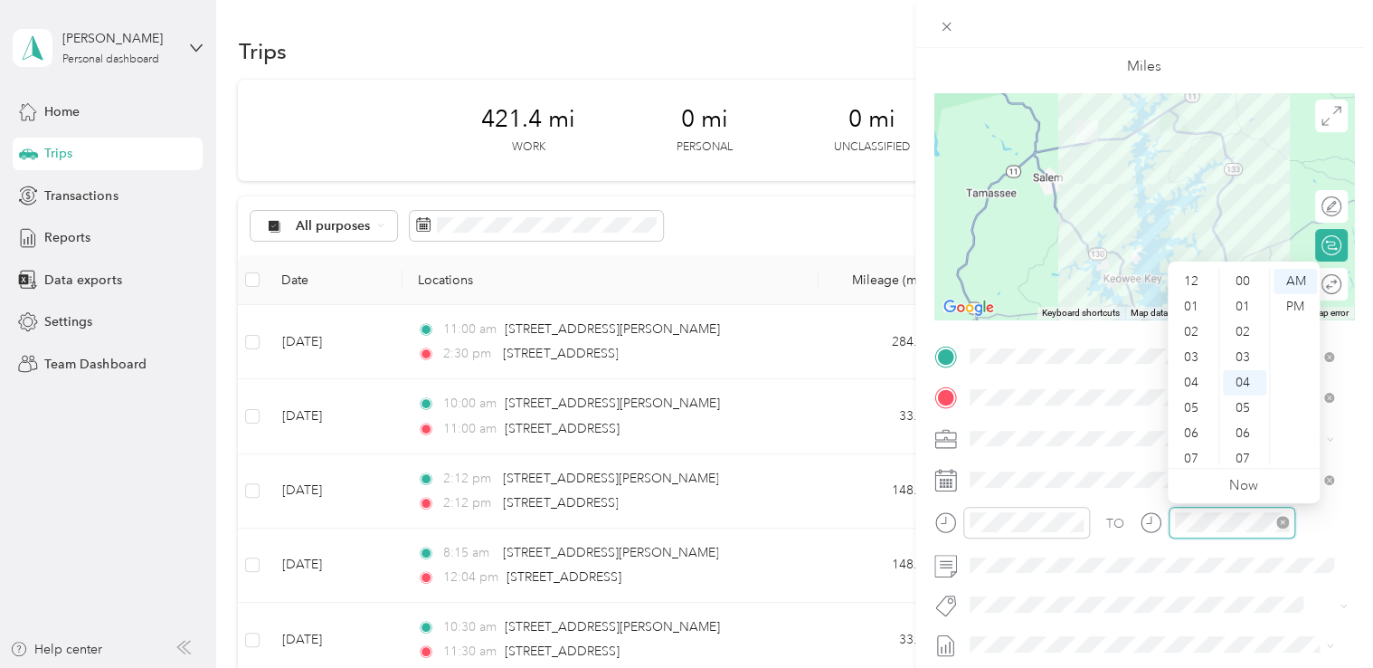
scroll to position [109, 0]
click at [1192, 274] on div "04" at bounding box center [1193, 273] width 43 height 25
click at [1241, 396] on div "30" at bounding box center [1244, 396] width 43 height 25
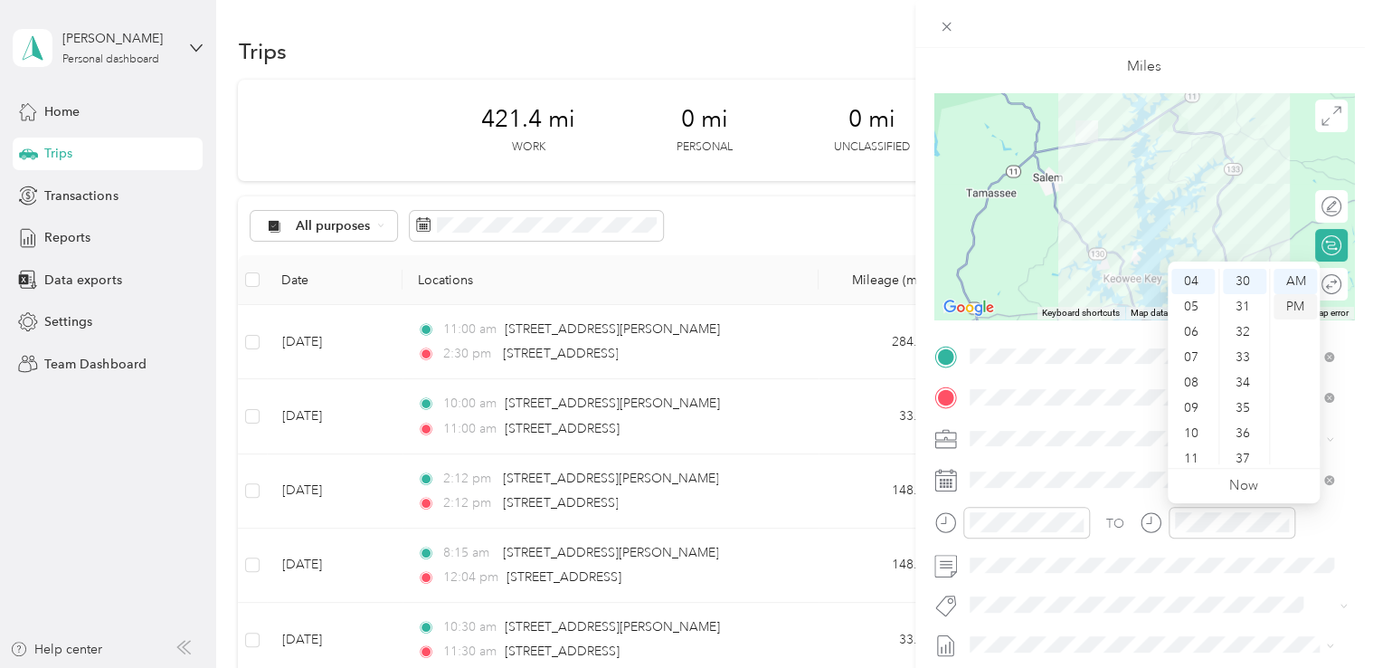
click at [1296, 308] on div "PM" at bounding box center [1295, 306] width 43 height 25
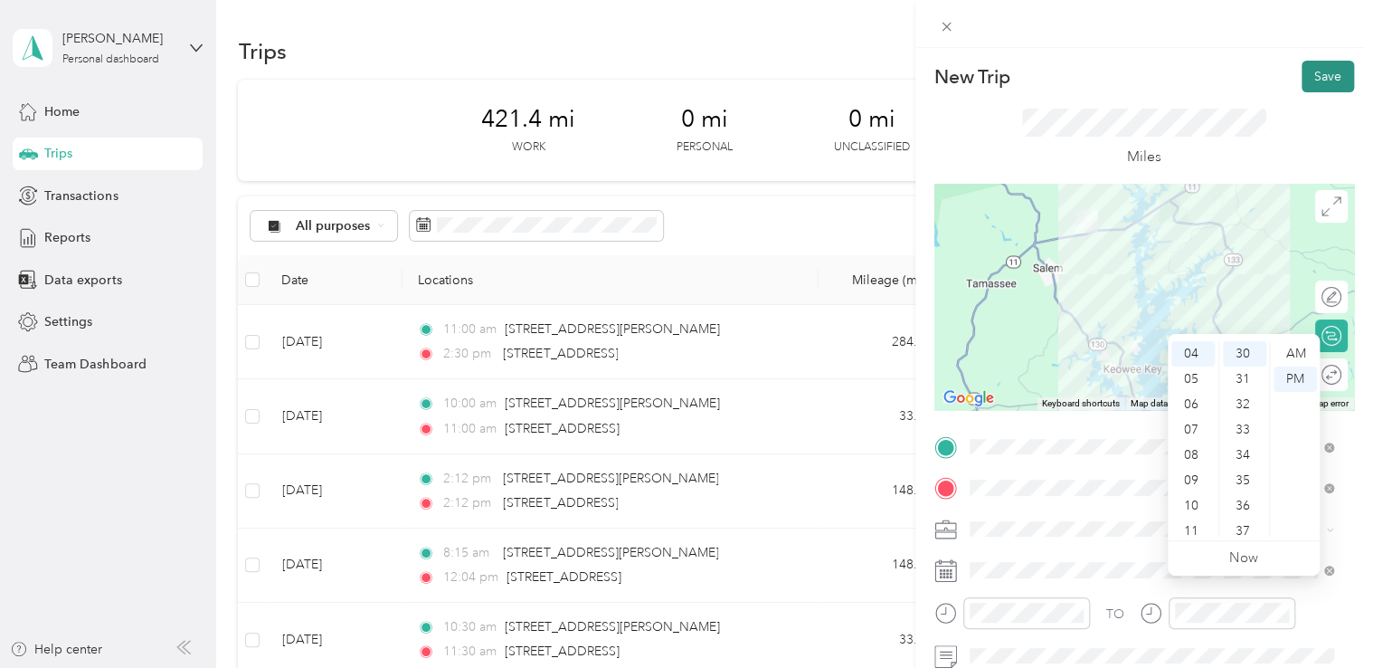
scroll to position [0, 0]
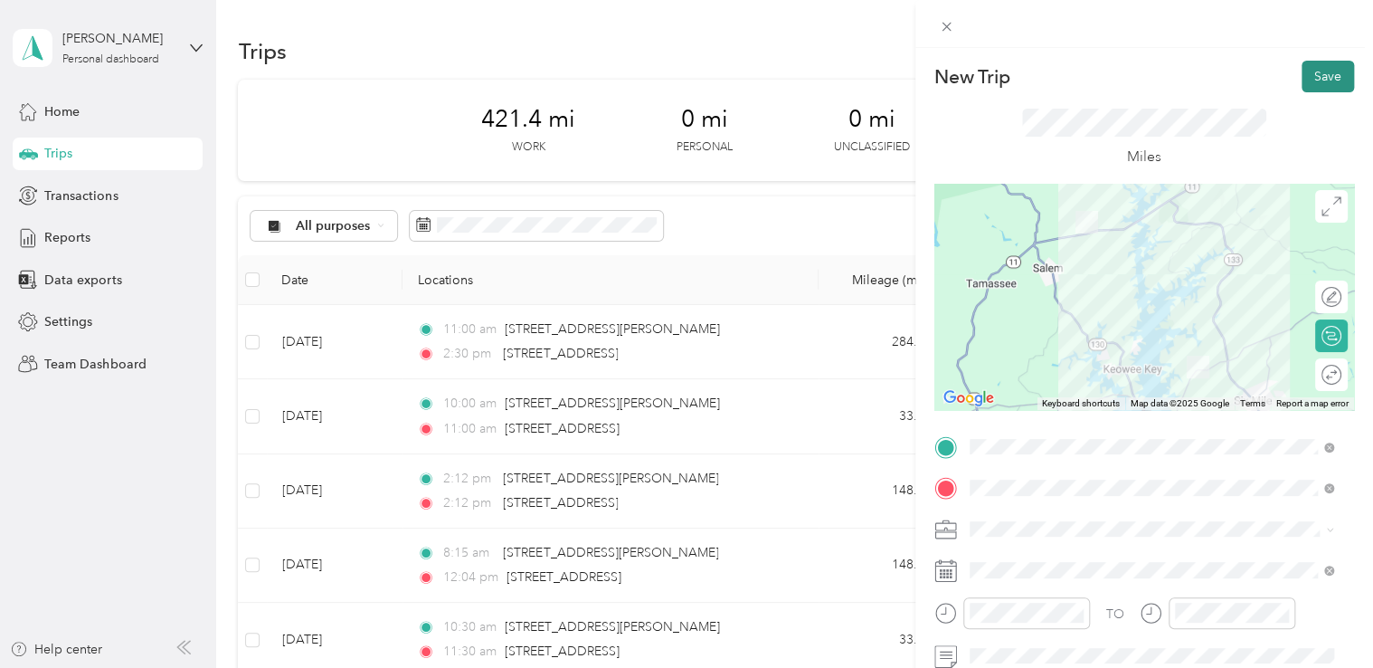
click at [1302, 78] on button "Save" at bounding box center [1328, 77] width 52 height 32
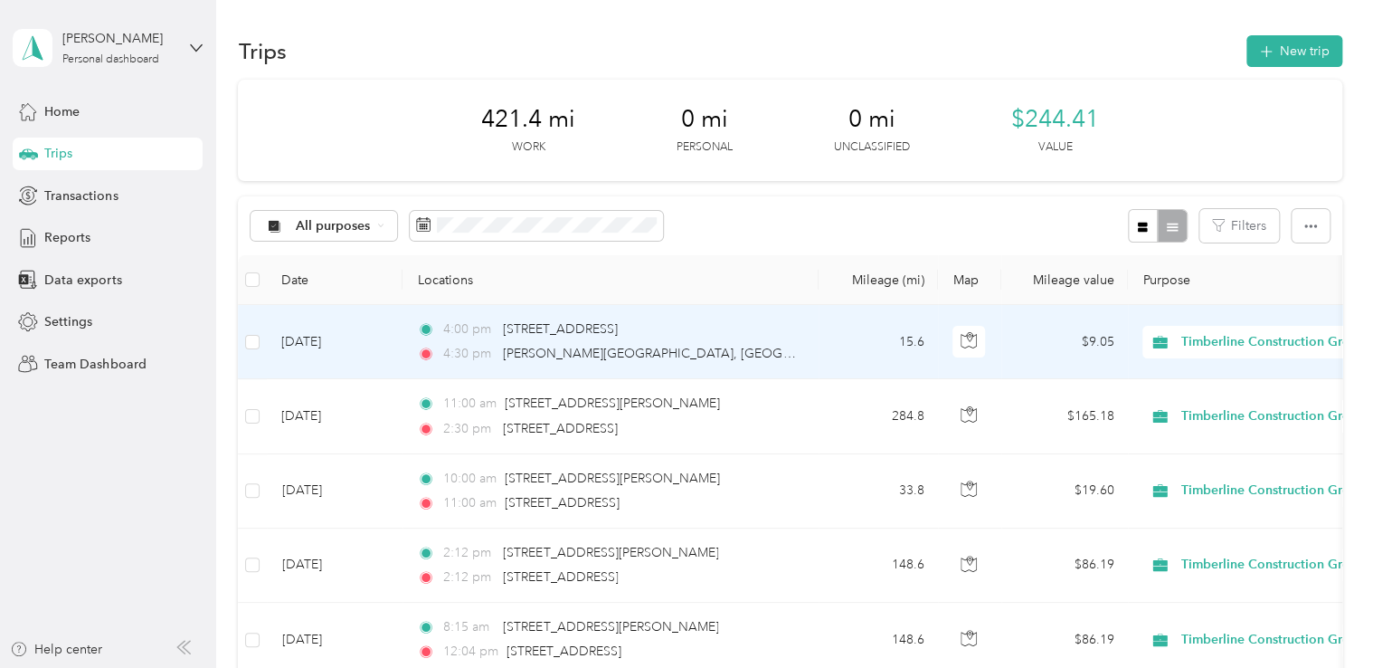
click at [646, 339] on div "4:00 pm [STREET_ADDRESS] 4:30 pm [PERSON_NAME][GEOGRAPHIC_DATA]" at bounding box center [607, 341] width 380 height 44
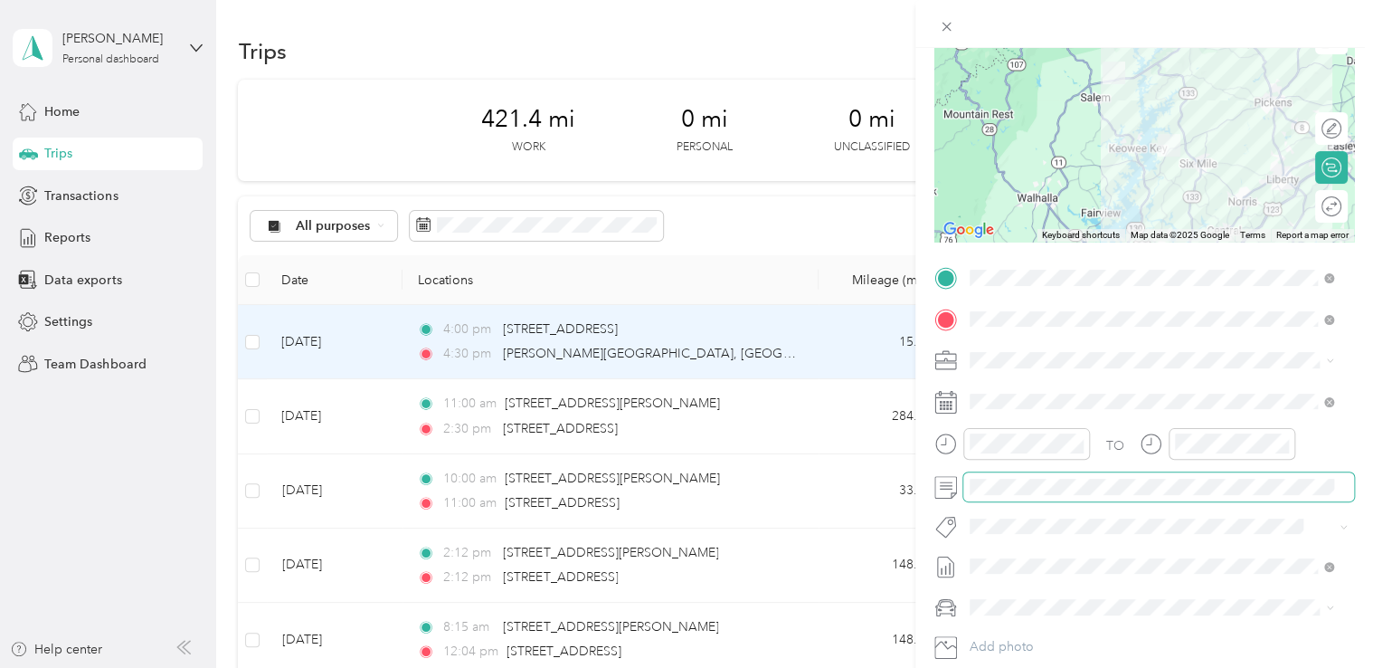
scroll to position [181, 0]
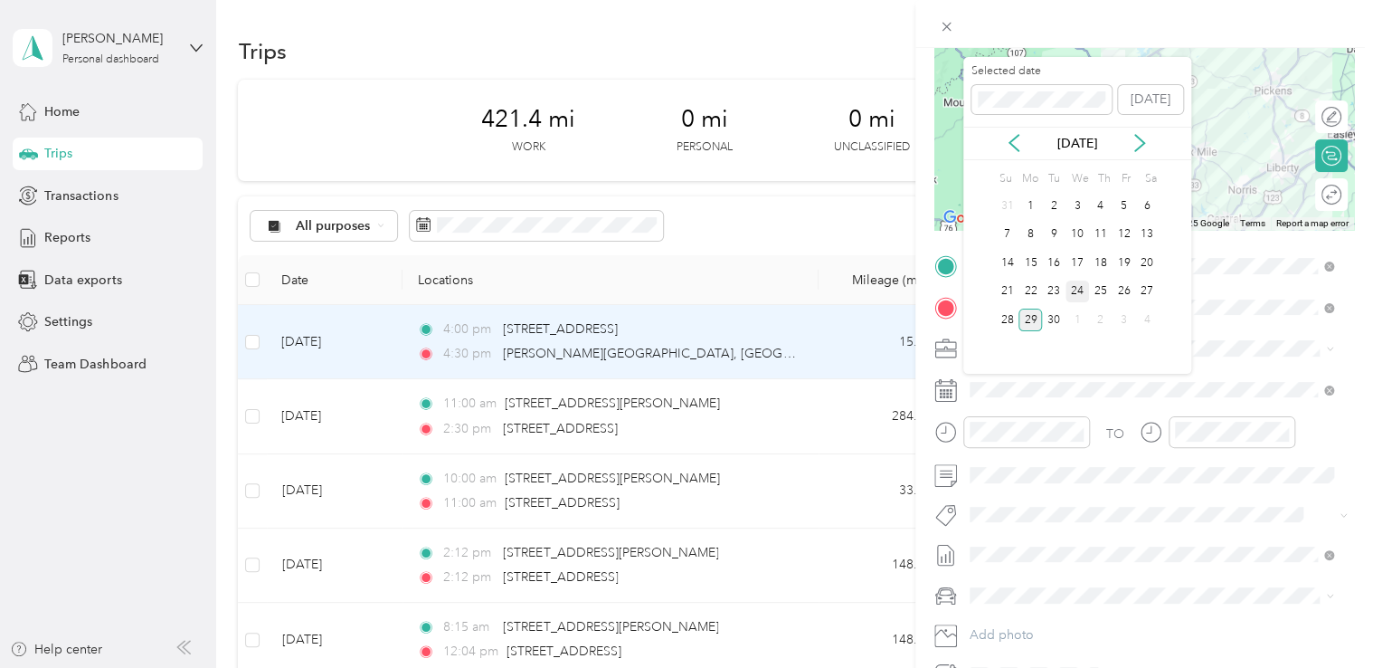
click at [1077, 290] on div "24" at bounding box center [1078, 291] width 24 height 23
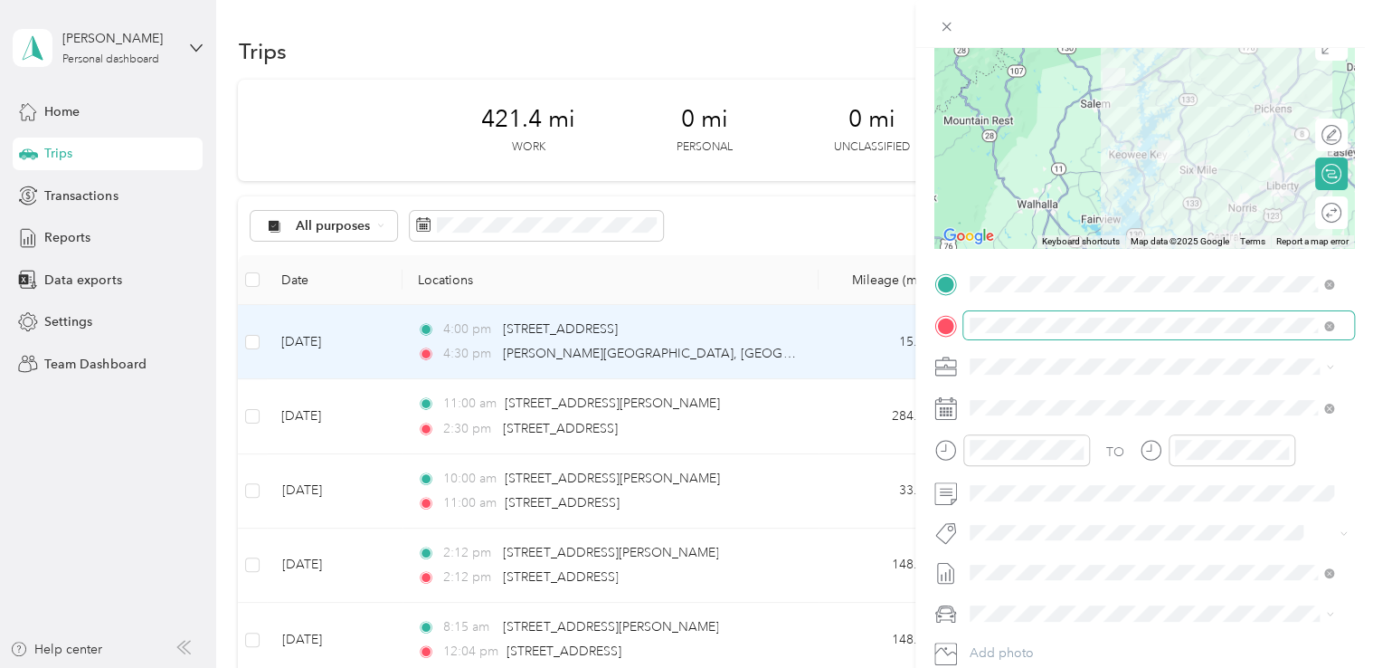
scroll to position [0, 0]
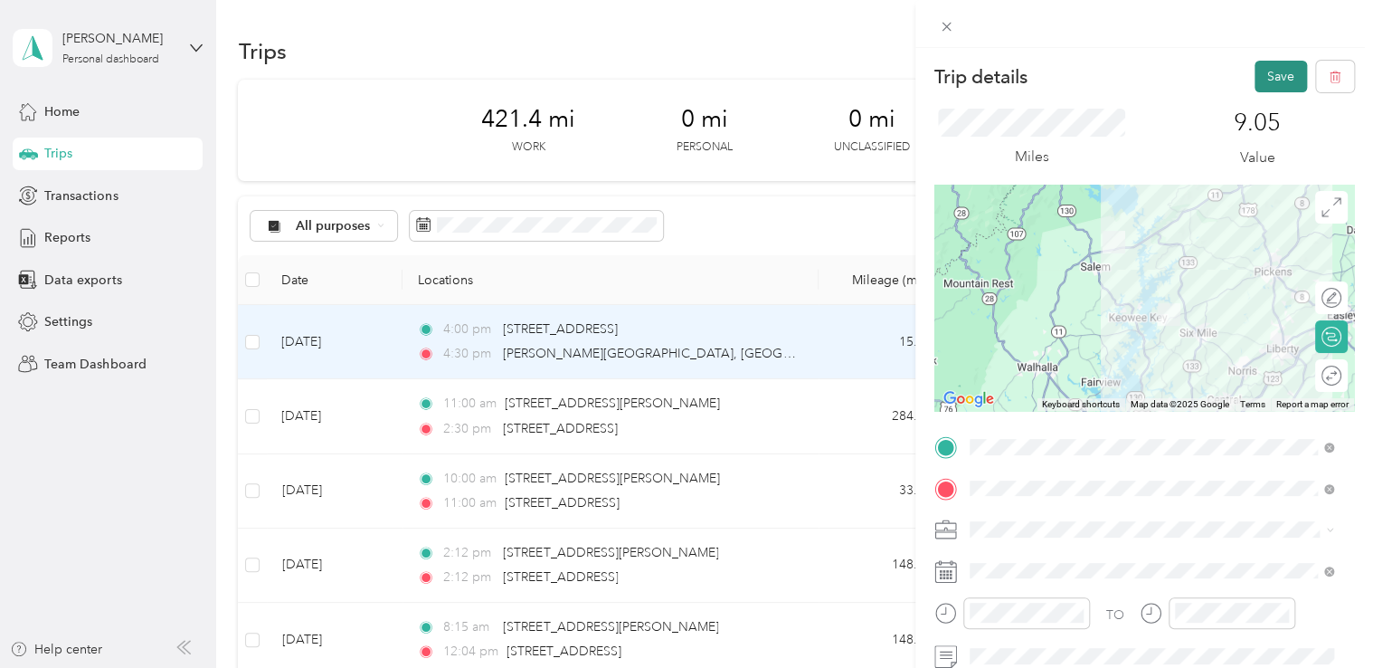
click at [1270, 78] on button "Save" at bounding box center [1281, 77] width 52 height 32
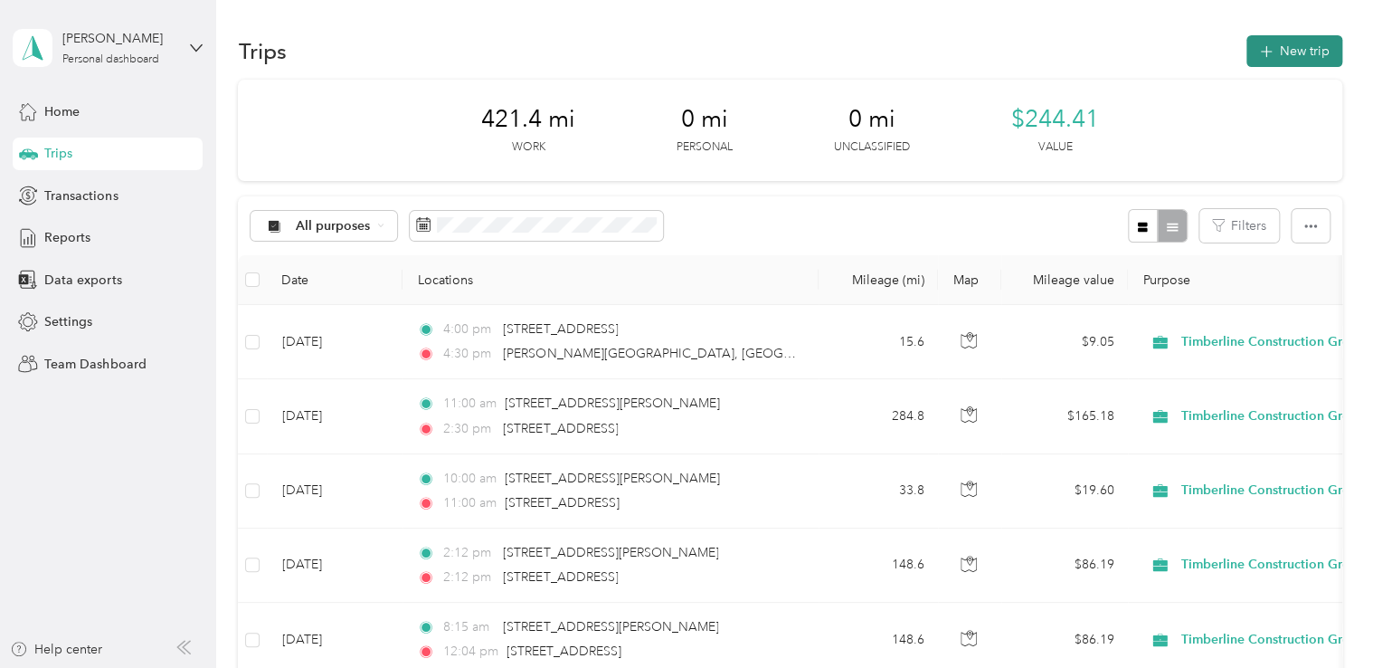
click at [1263, 50] on icon "button" at bounding box center [1266, 52] width 21 height 21
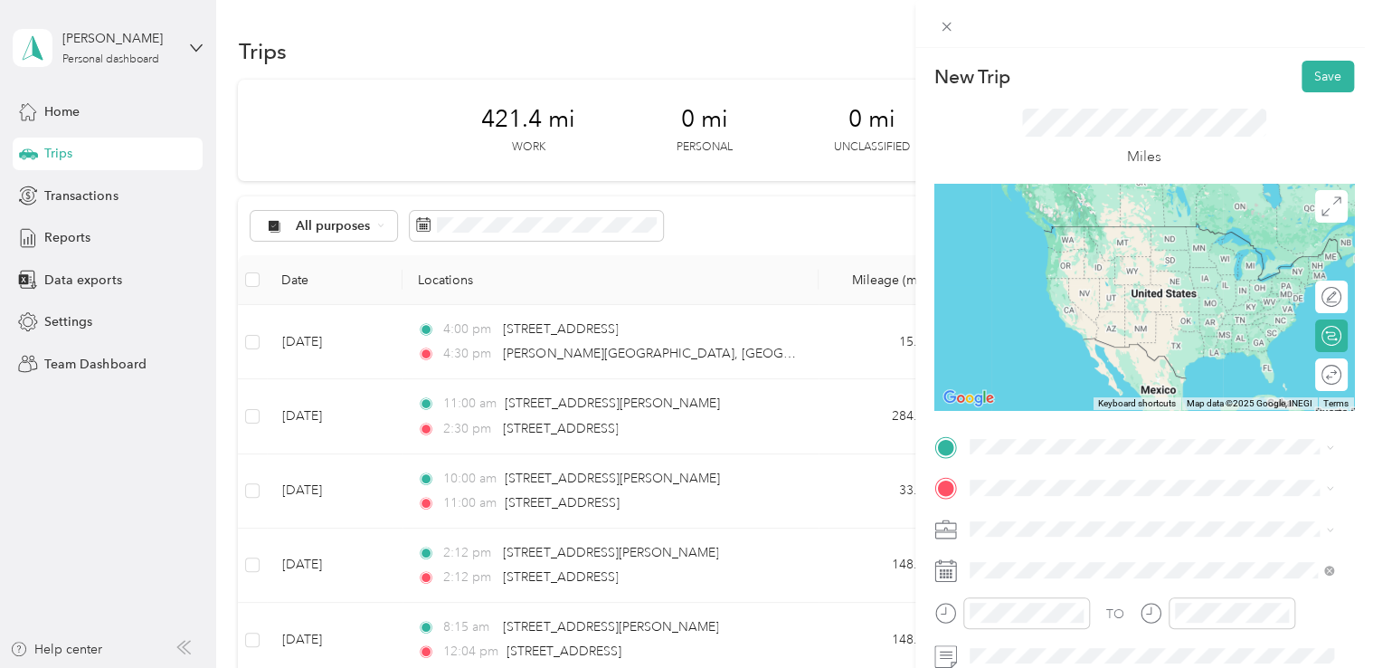
click at [1075, 235] on span "[PERSON_NAME][GEOGRAPHIC_DATA][US_STATE], [GEOGRAPHIC_DATA]" at bounding box center [1165, 233] width 324 height 32
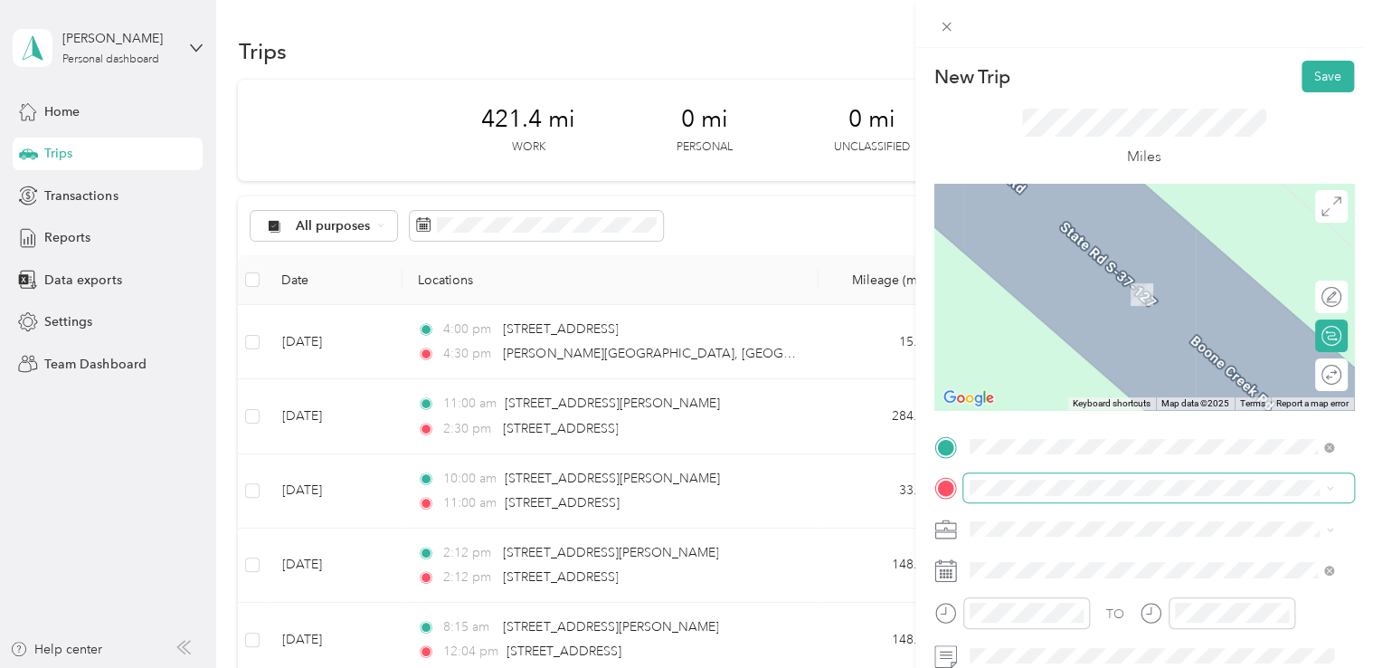
click at [1011, 496] on span at bounding box center [1158, 487] width 391 height 29
click at [1024, 262] on span "[PERSON_NAME][GEOGRAPHIC_DATA][PERSON_NAME][US_STATE], [GEOGRAPHIC_DATA]" at bounding box center [1165, 274] width 324 height 32
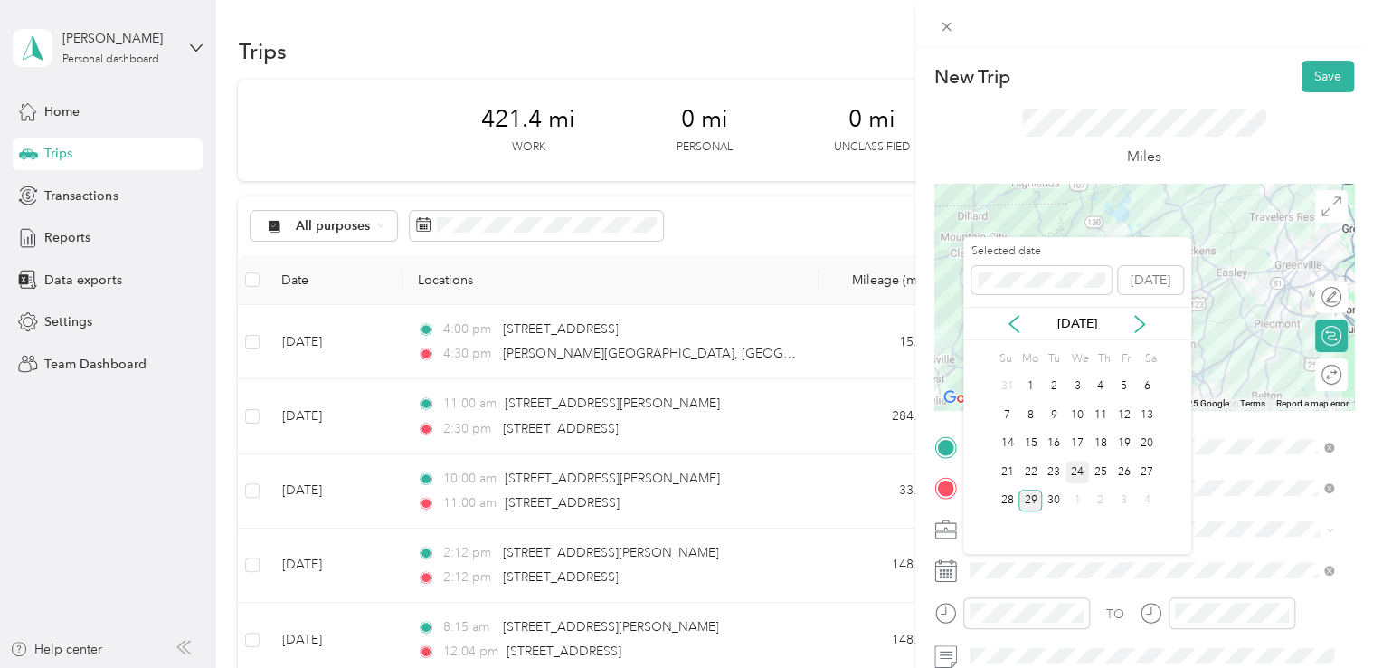
click at [1078, 468] on div "24" at bounding box center [1078, 471] width 24 height 23
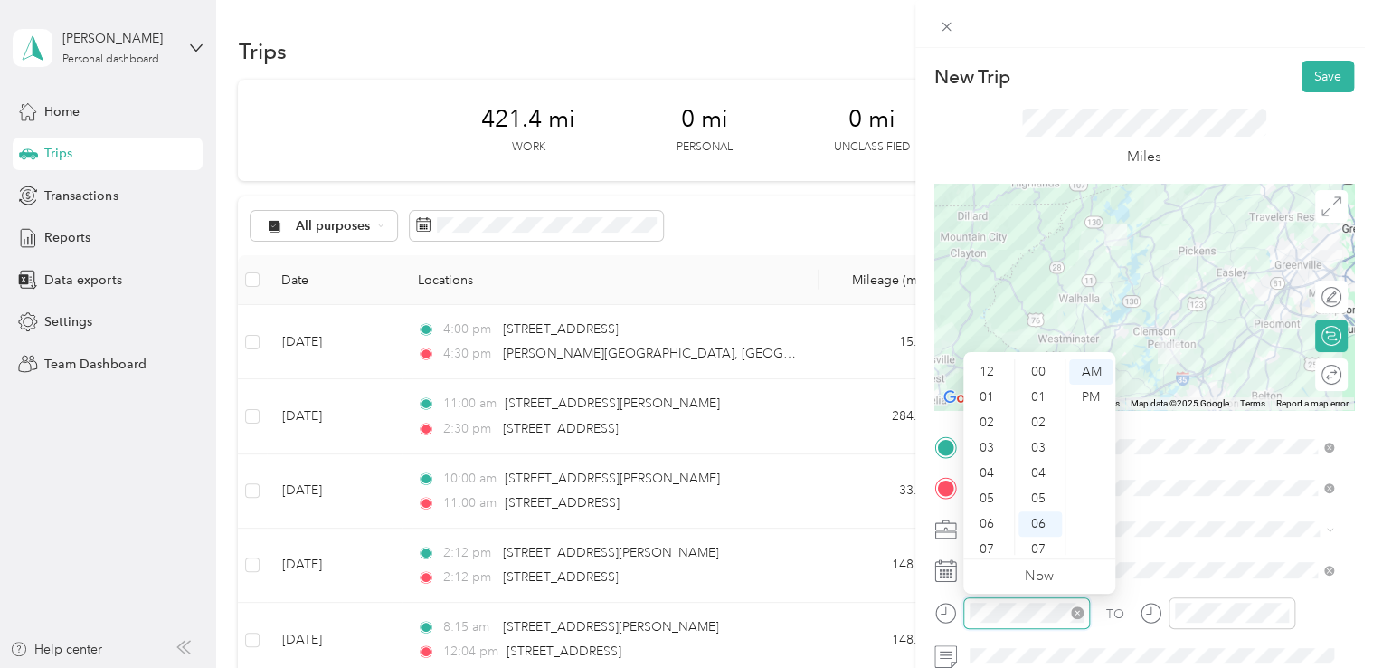
scroll to position [109, 0]
click at [991, 393] on div "05" at bounding box center [988, 389] width 43 height 25
click at [1040, 371] on div "00" at bounding box center [1040, 371] width 43 height 25
click at [1094, 396] on div "PM" at bounding box center [1090, 396] width 43 height 25
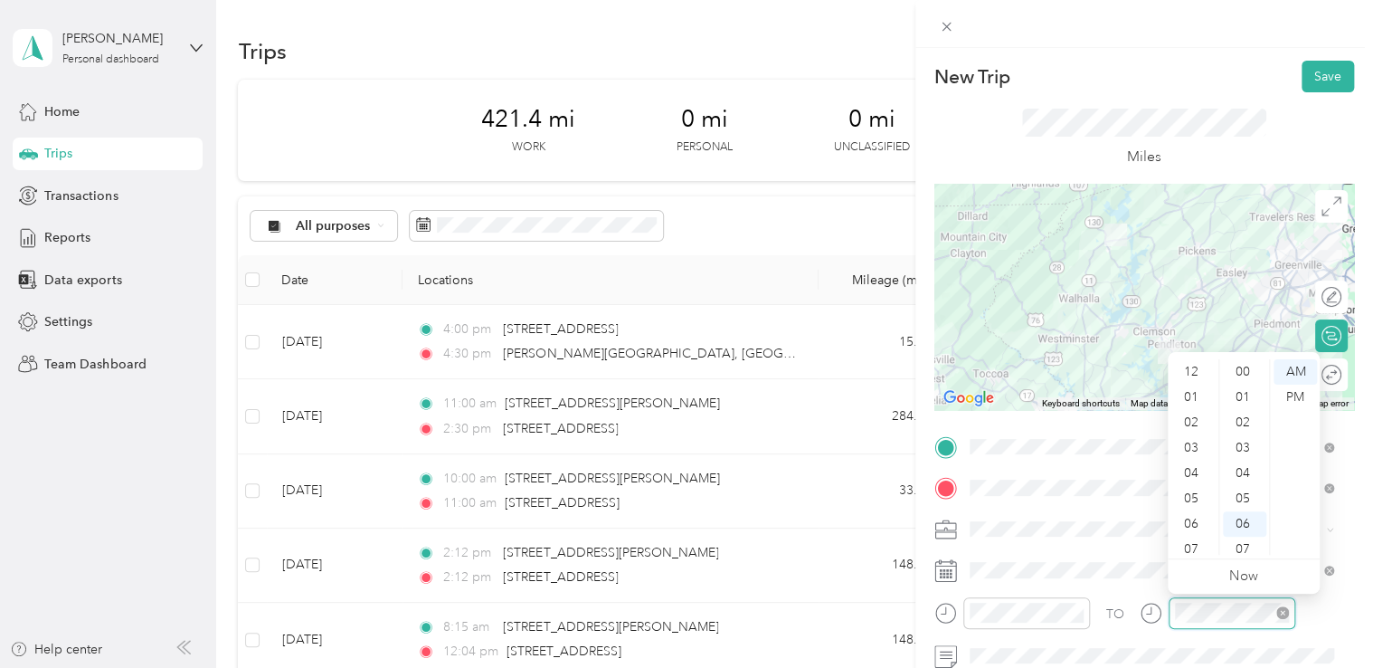
scroll to position [109, 0]
click at [1201, 393] on div "05" at bounding box center [1193, 389] width 43 height 25
click at [1245, 529] on div "30" at bounding box center [1244, 527] width 43 height 25
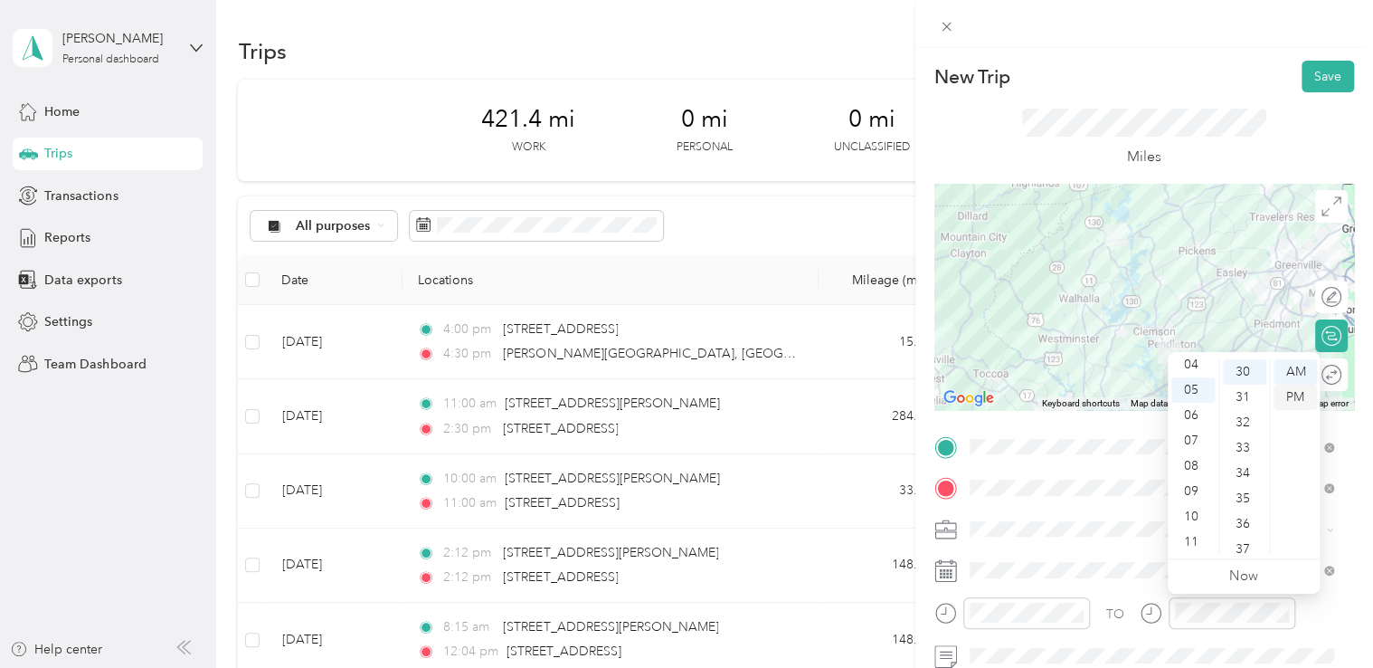
click at [1302, 396] on div "PM" at bounding box center [1295, 396] width 43 height 25
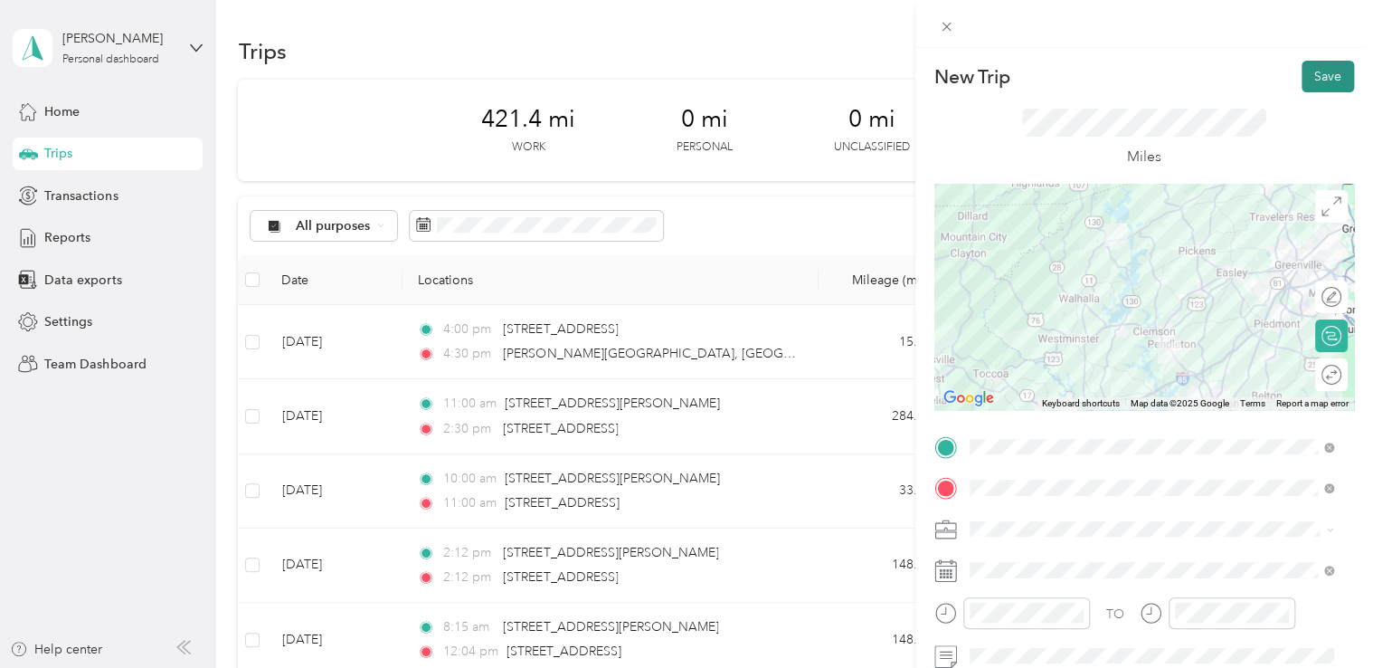
click at [1319, 81] on button "Save" at bounding box center [1328, 77] width 52 height 32
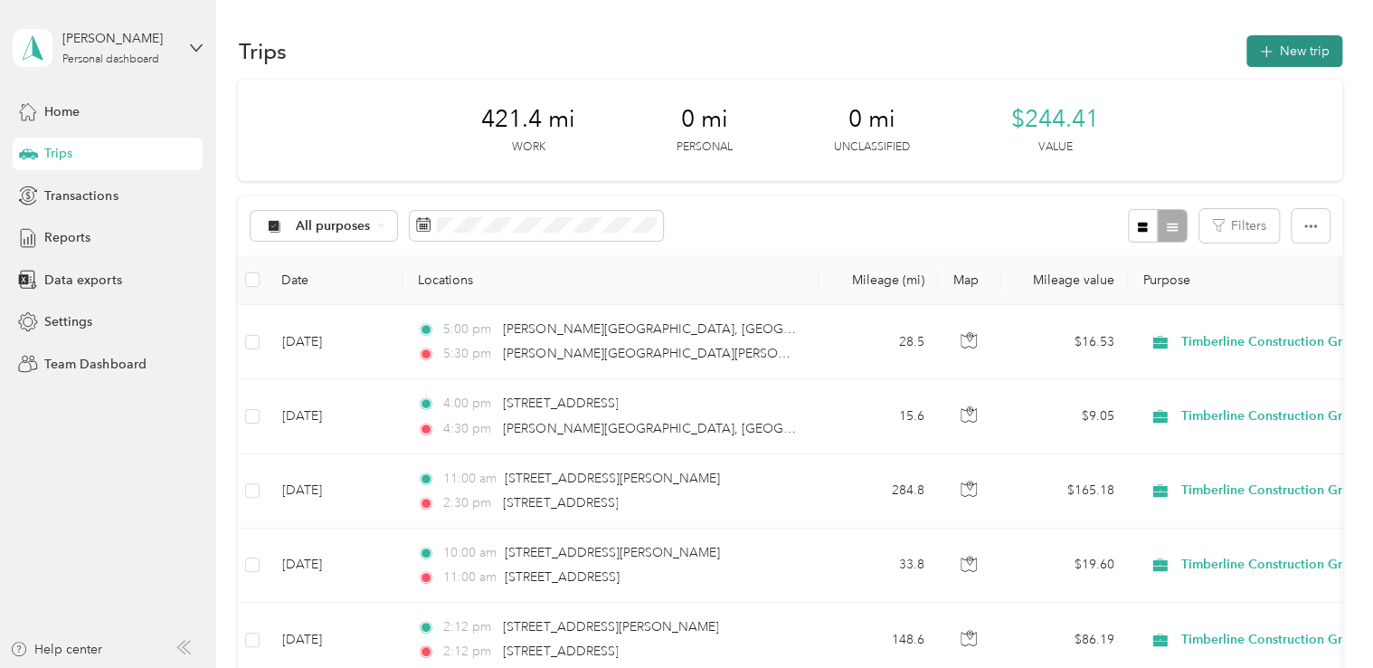
click at [1260, 52] on icon "button" at bounding box center [1266, 52] width 12 height 12
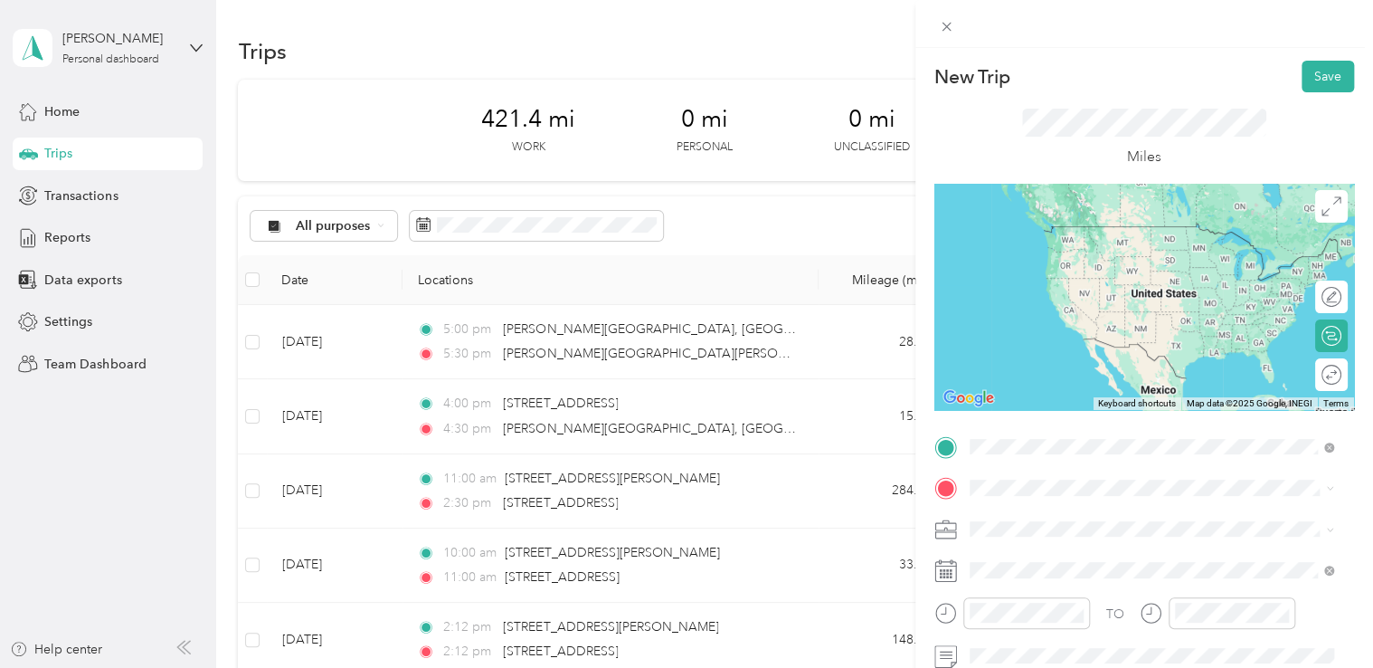
click at [1071, 232] on span "[STREET_ADDRESS][US_STATE]" at bounding box center [1093, 226] width 181 height 16
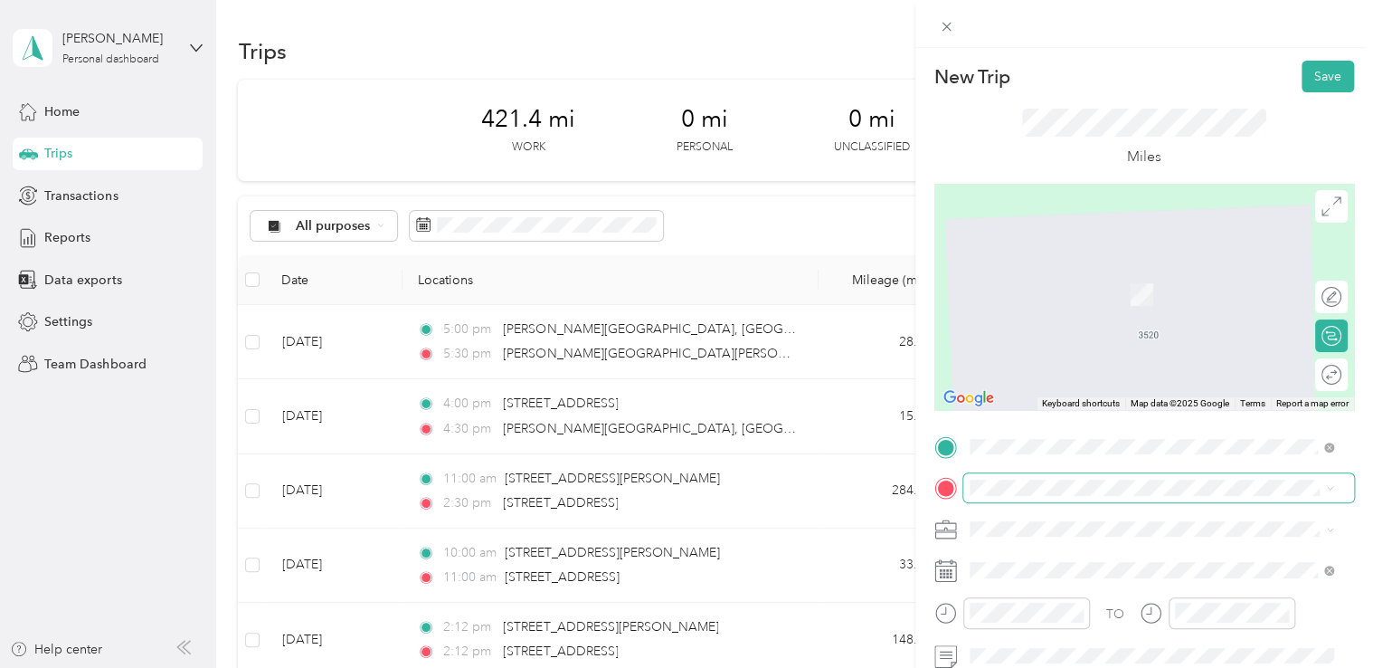
click at [1013, 496] on span at bounding box center [1158, 487] width 391 height 29
click at [1028, 272] on span "[GEOGRAPHIC_DATA] [US_STATE], [GEOGRAPHIC_DATA]" at bounding box center [1105, 276] width 204 height 32
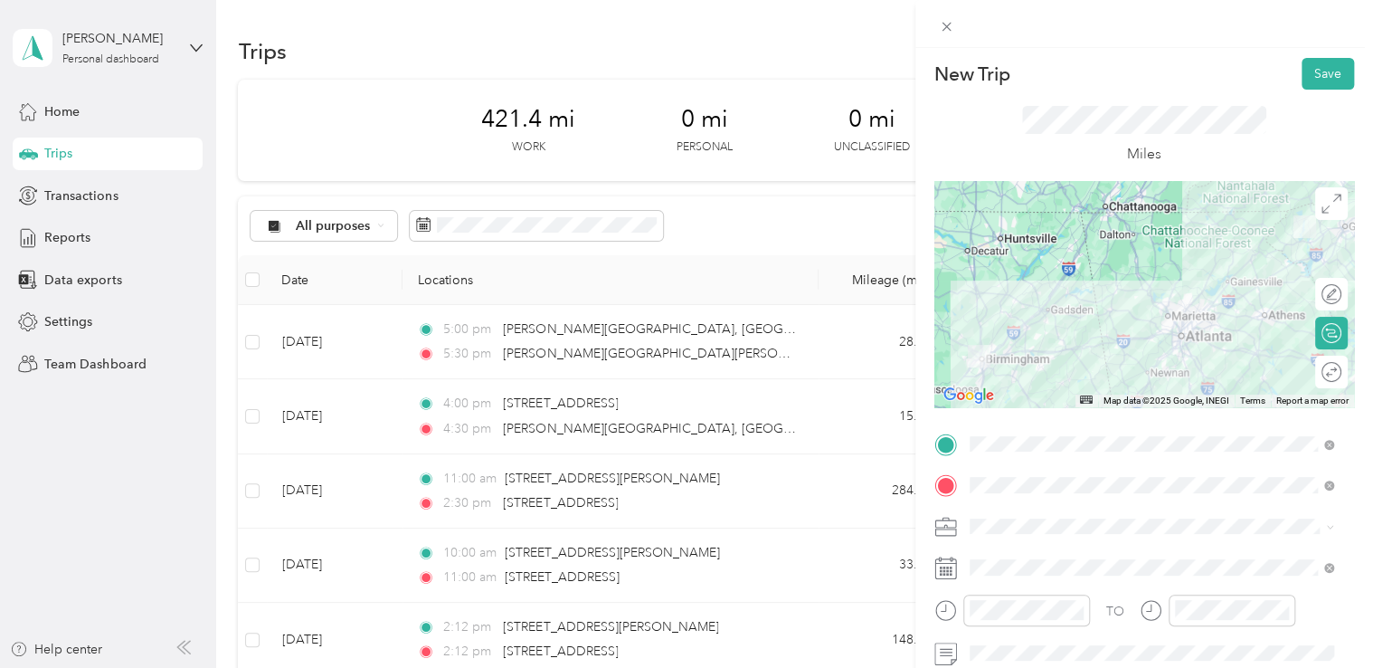
scroll to position [0, 0]
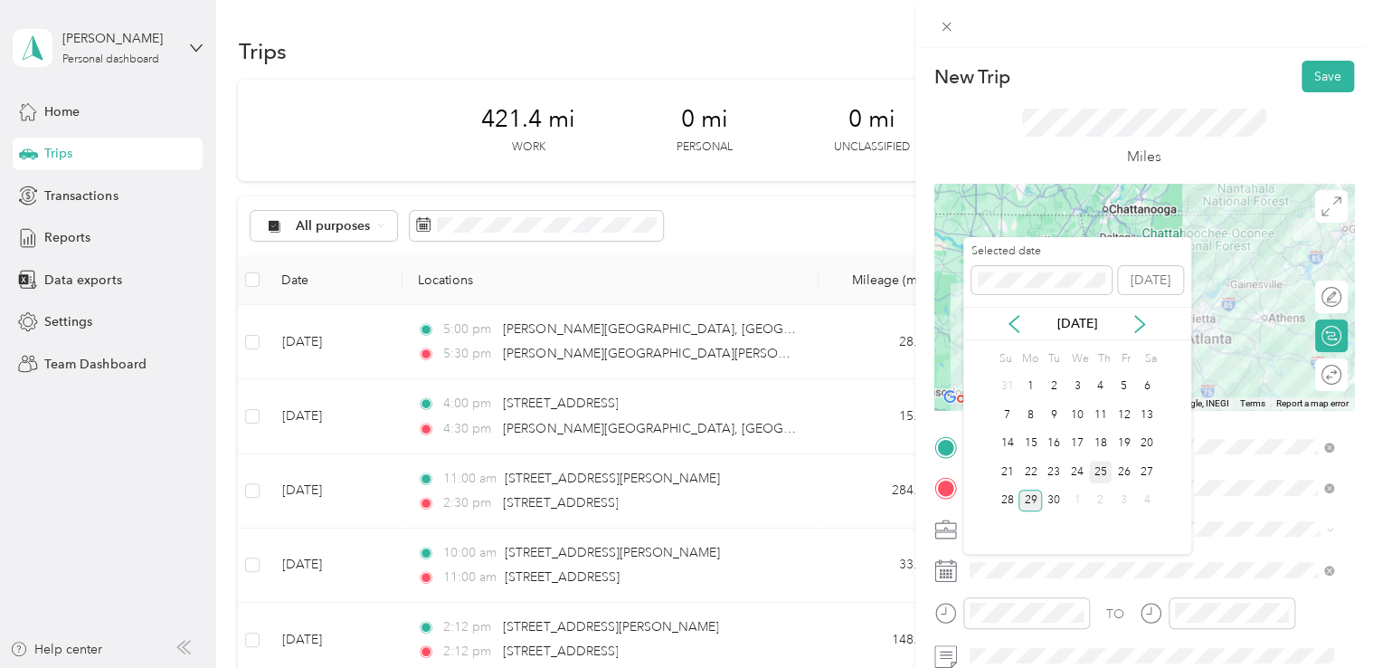
click at [1105, 472] on div "25" at bounding box center [1101, 471] width 24 height 23
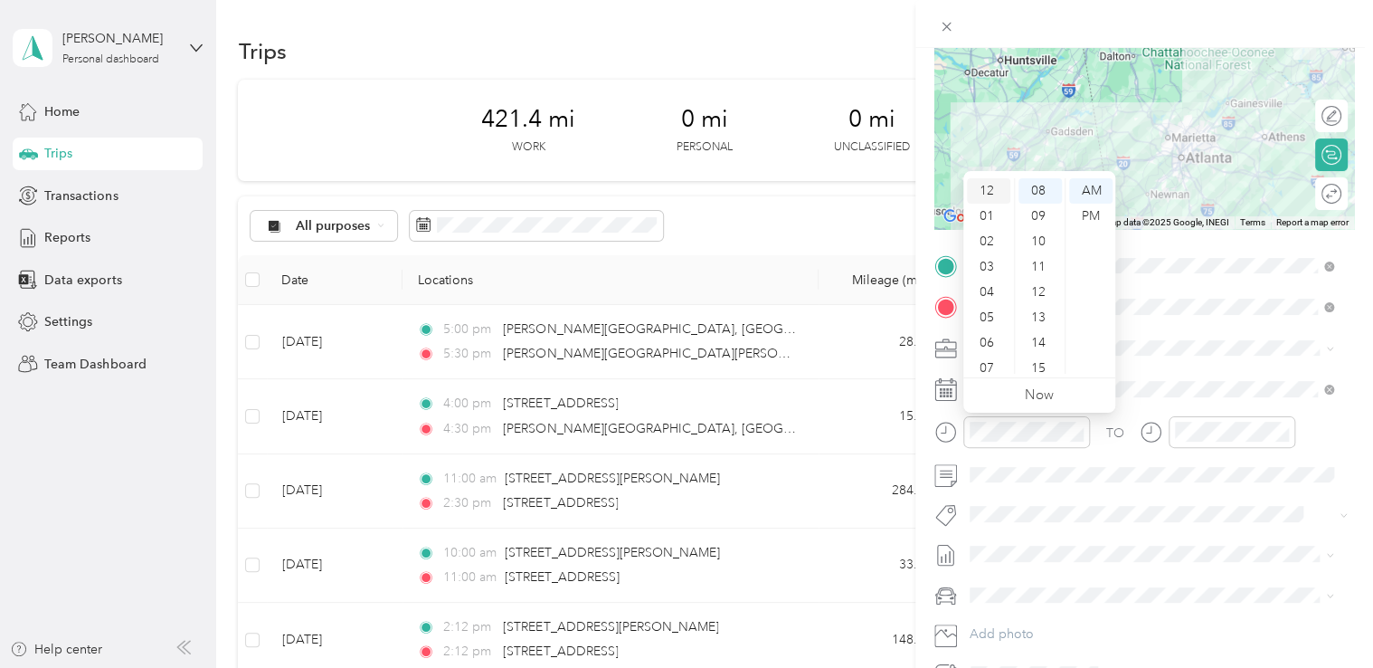
click at [984, 186] on div "12" at bounding box center [988, 190] width 43 height 25
click at [1039, 186] on div "00" at bounding box center [1040, 190] width 43 height 25
click at [1087, 218] on div "PM" at bounding box center [1090, 216] width 43 height 25
click at [1223, 418] on div at bounding box center [1232, 432] width 127 height 32
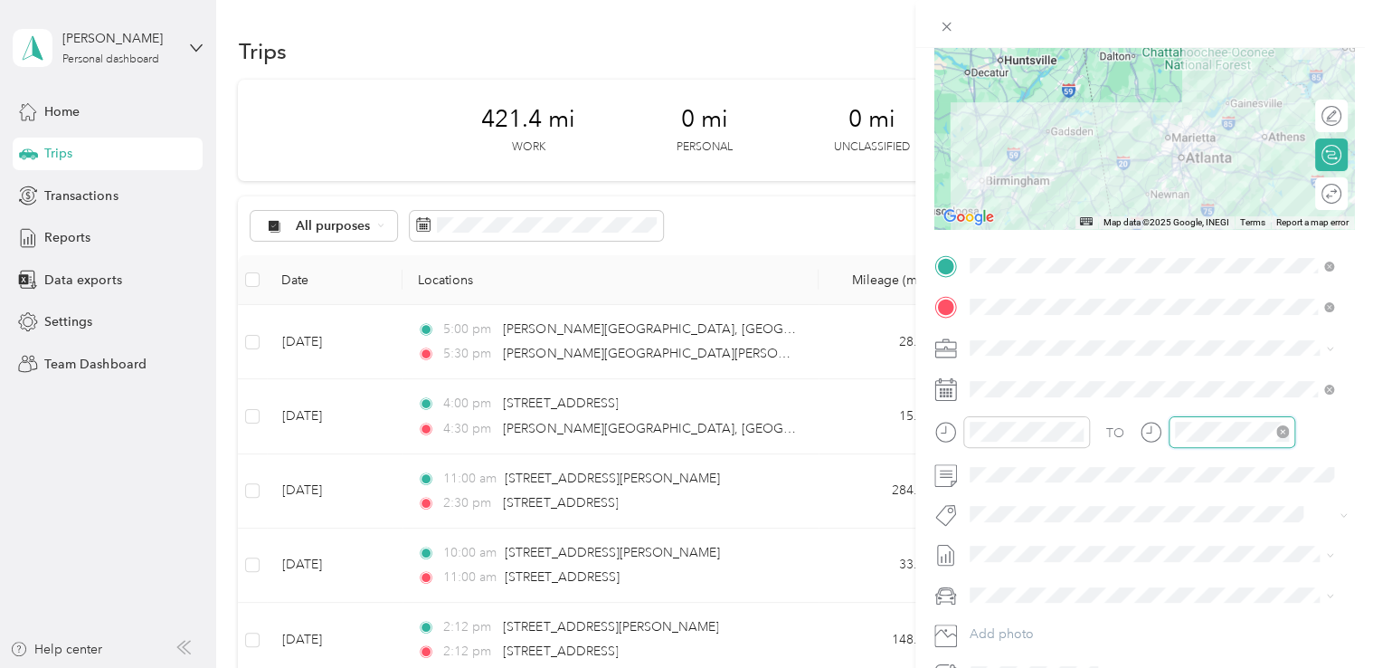
scroll to position [203, 0]
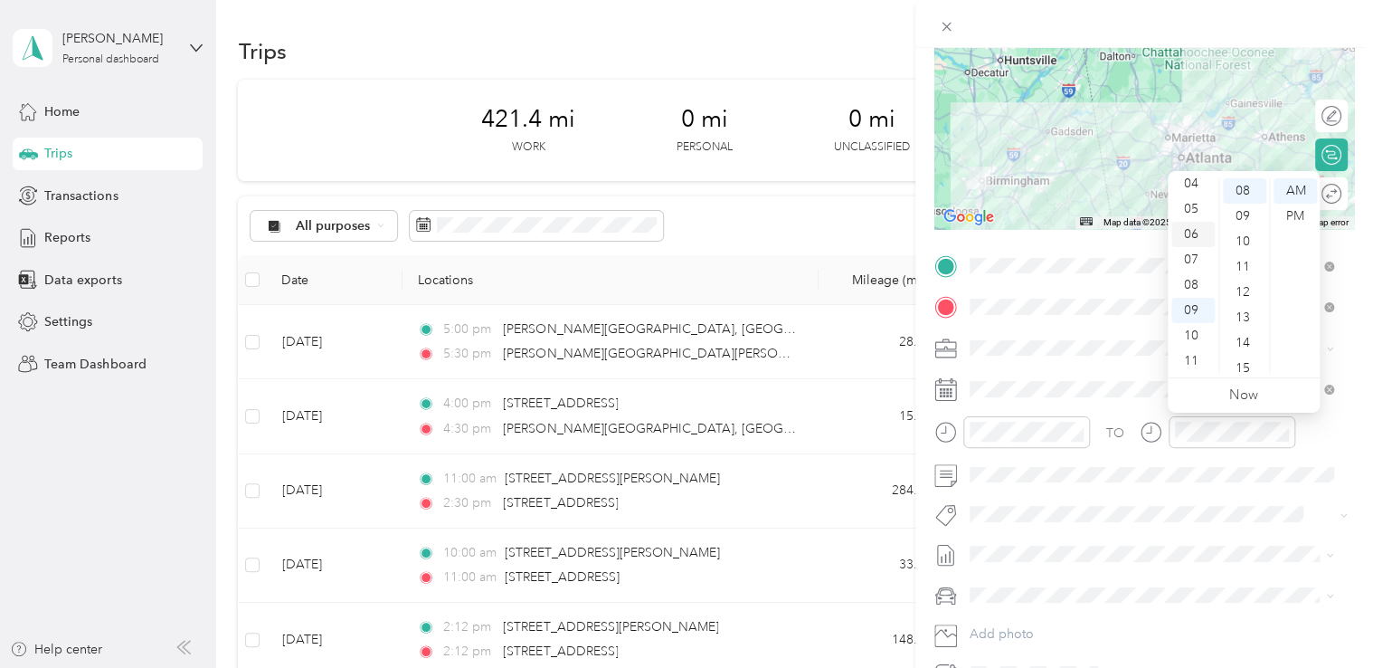
click at [1191, 237] on div "06" at bounding box center [1193, 234] width 43 height 25
click at [1245, 190] on div "00" at bounding box center [1244, 190] width 43 height 25
click at [1295, 215] on div "PM" at bounding box center [1295, 216] width 43 height 25
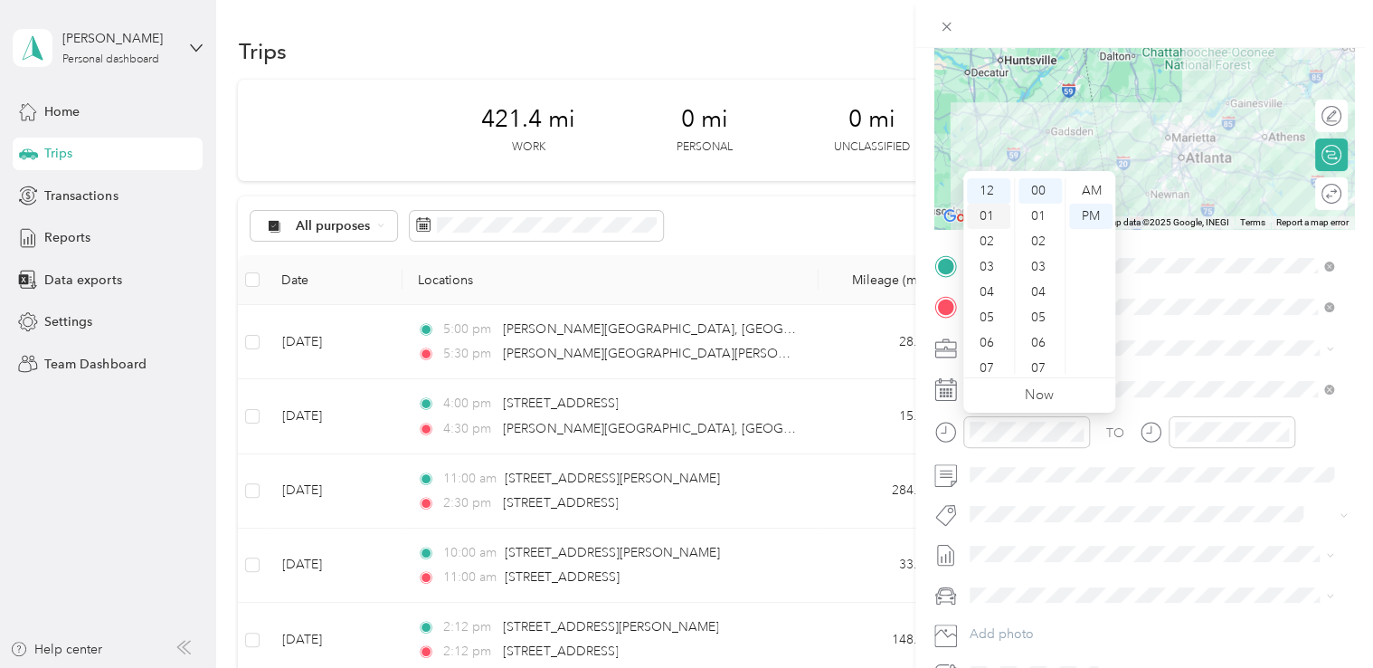
click at [990, 213] on div "01" at bounding box center [988, 216] width 43 height 25
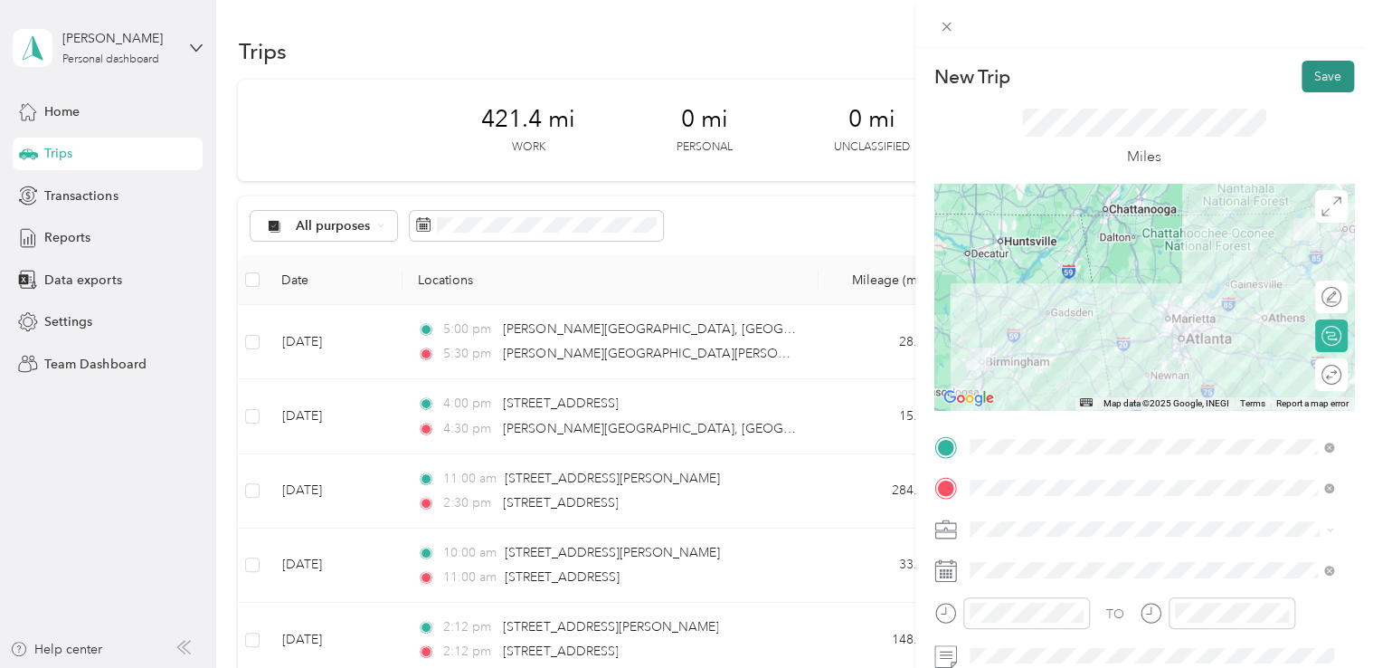
click at [1309, 70] on button "Save" at bounding box center [1328, 77] width 52 height 32
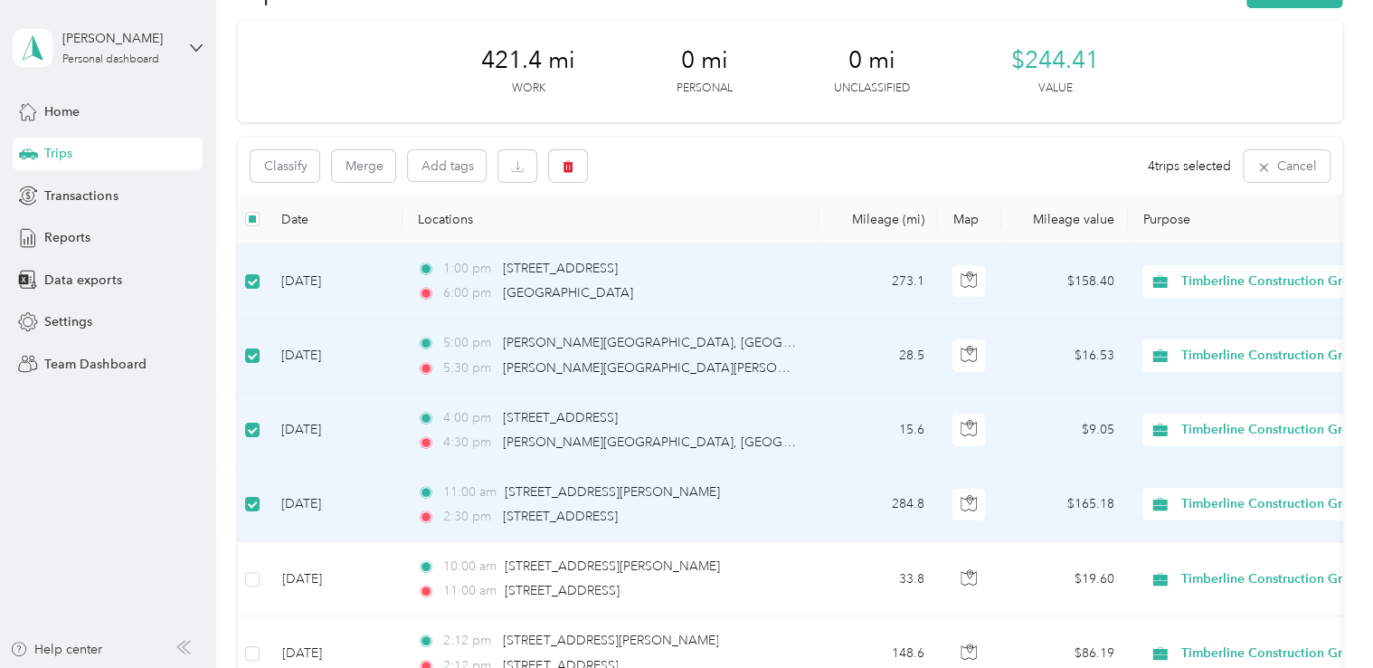
scroll to position [90, 0]
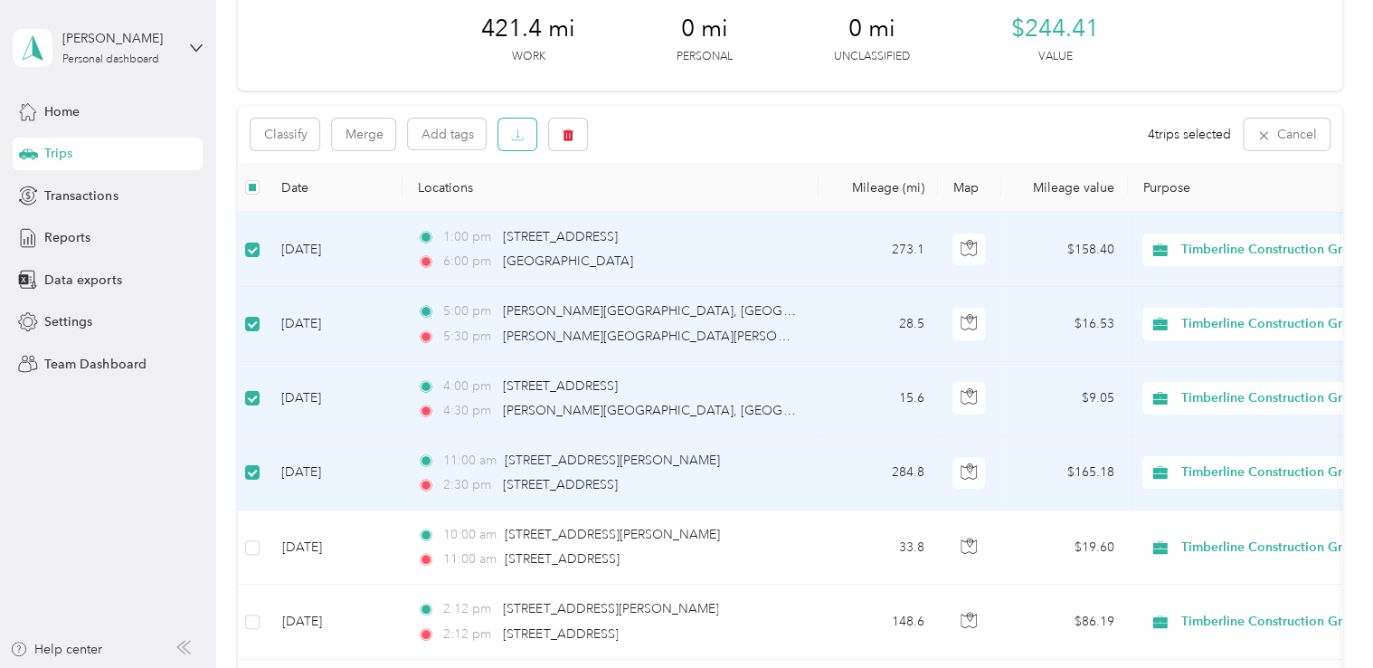
click at [518, 141] on icon "button" at bounding box center [517, 134] width 13 height 13
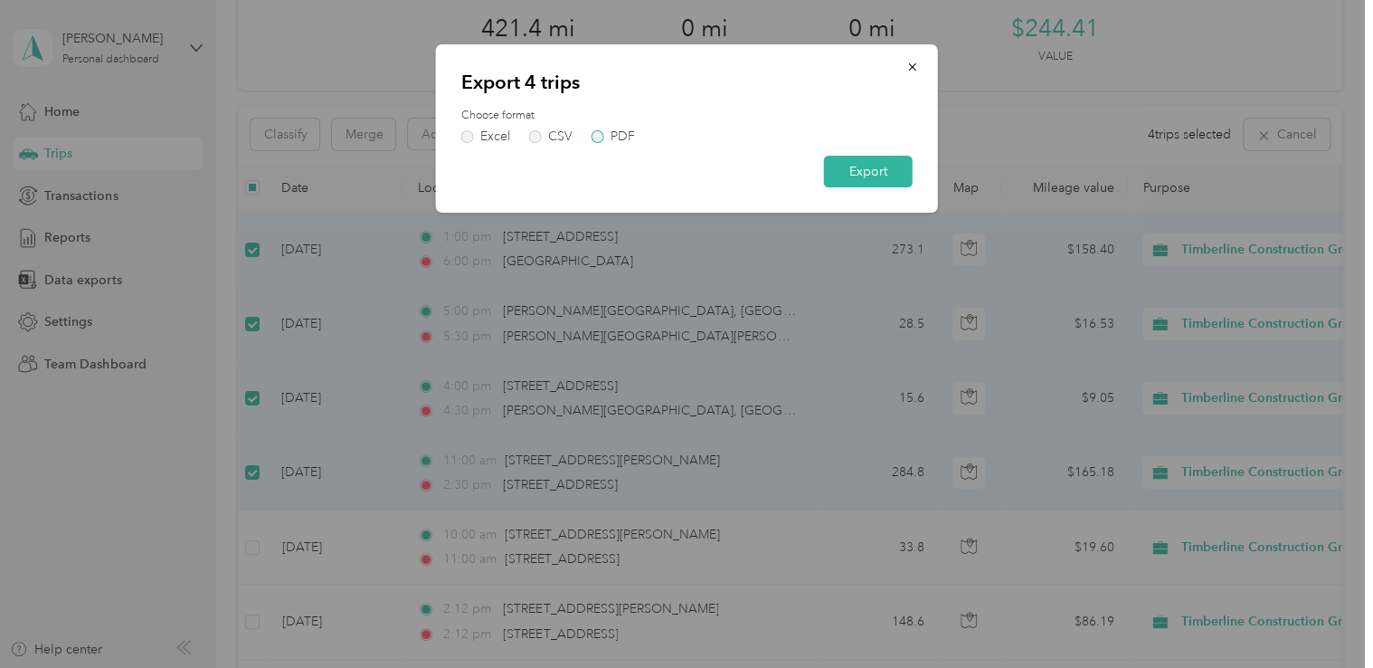
click at [602, 137] on label "PDF" at bounding box center [613, 136] width 43 height 13
click at [860, 172] on button "Export" at bounding box center [868, 172] width 89 height 32
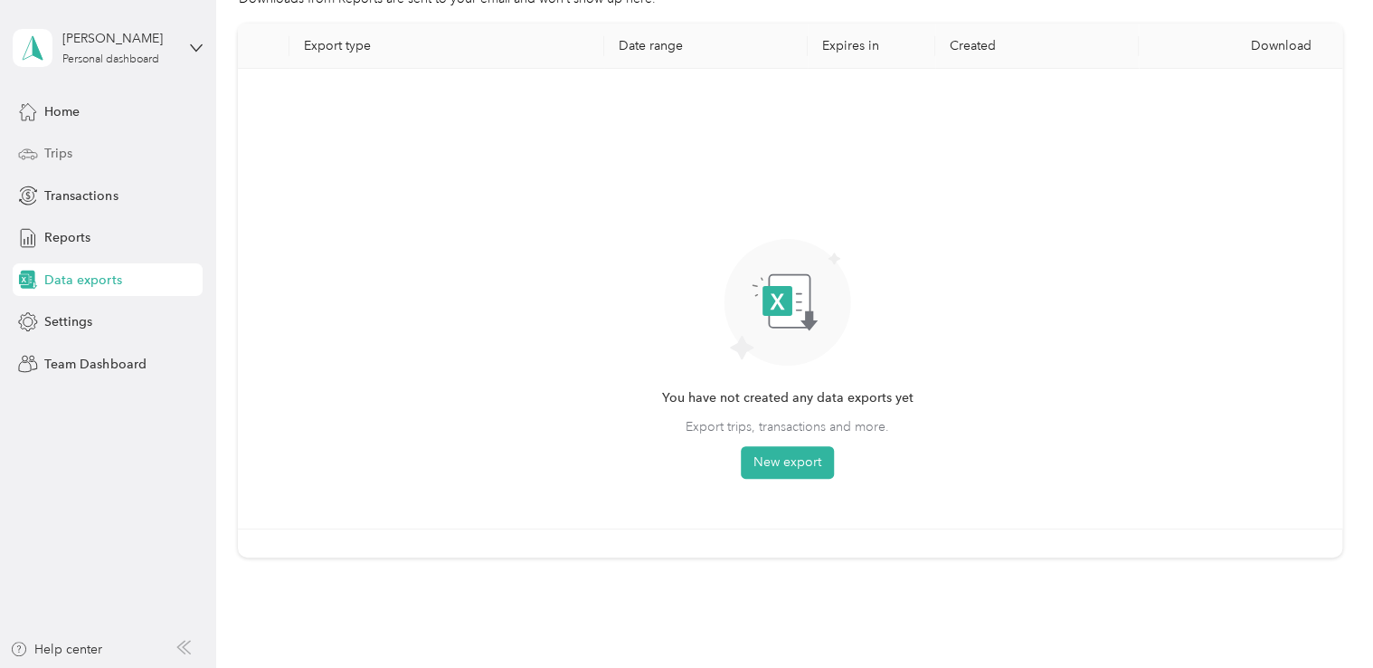
click at [67, 155] on span "Trips" at bounding box center [58, 153] width 28 height 19
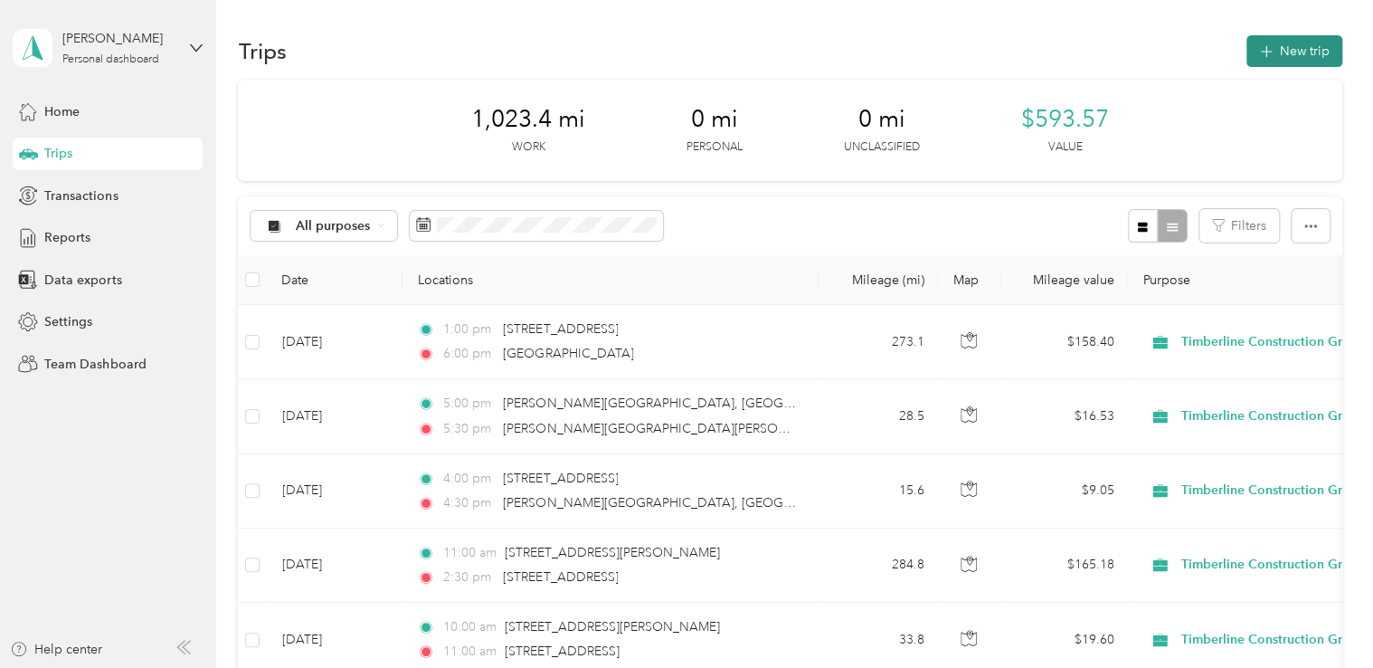
click at [1265, 52] on icon "button" at bounding box center [1266, 52] width 21 height 21
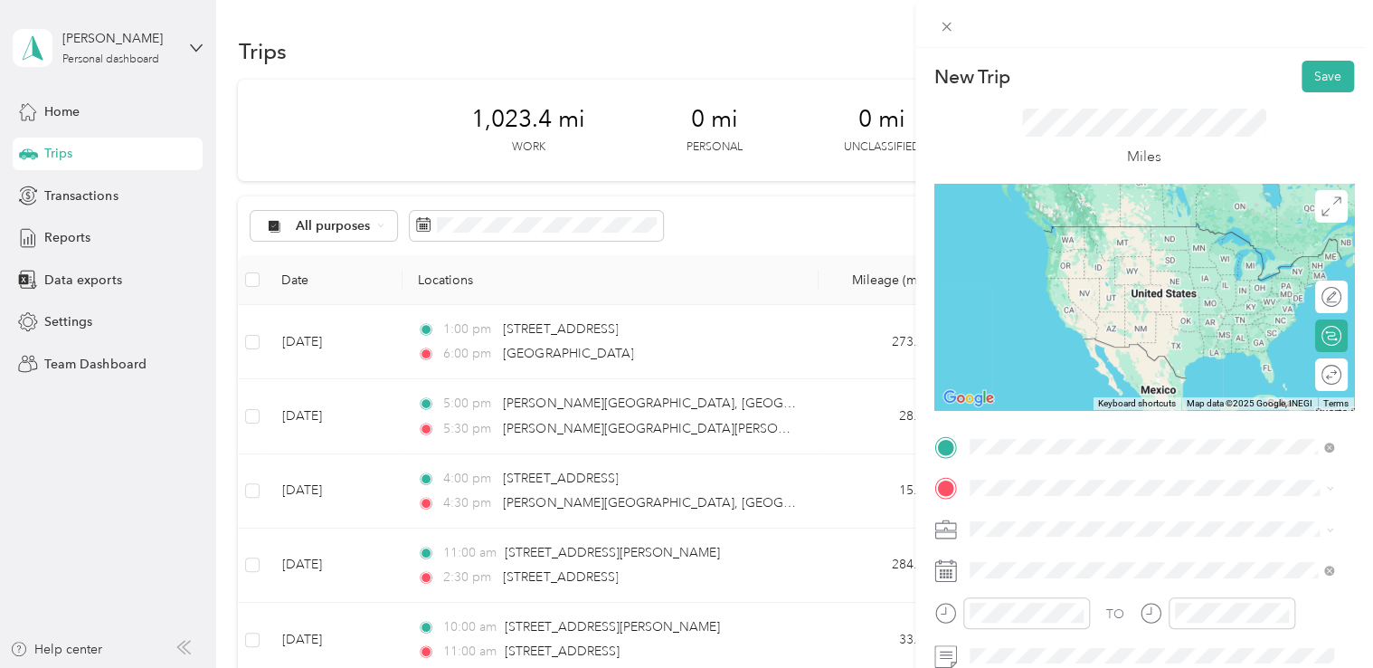
click at [1053, 236] on span "[PERSON_NAME][GEOGRAPHIC_DATA][US_STATE], [GEOGRAPHIC_DATA]" at bounding box center [1165, 234] width 324 height 32
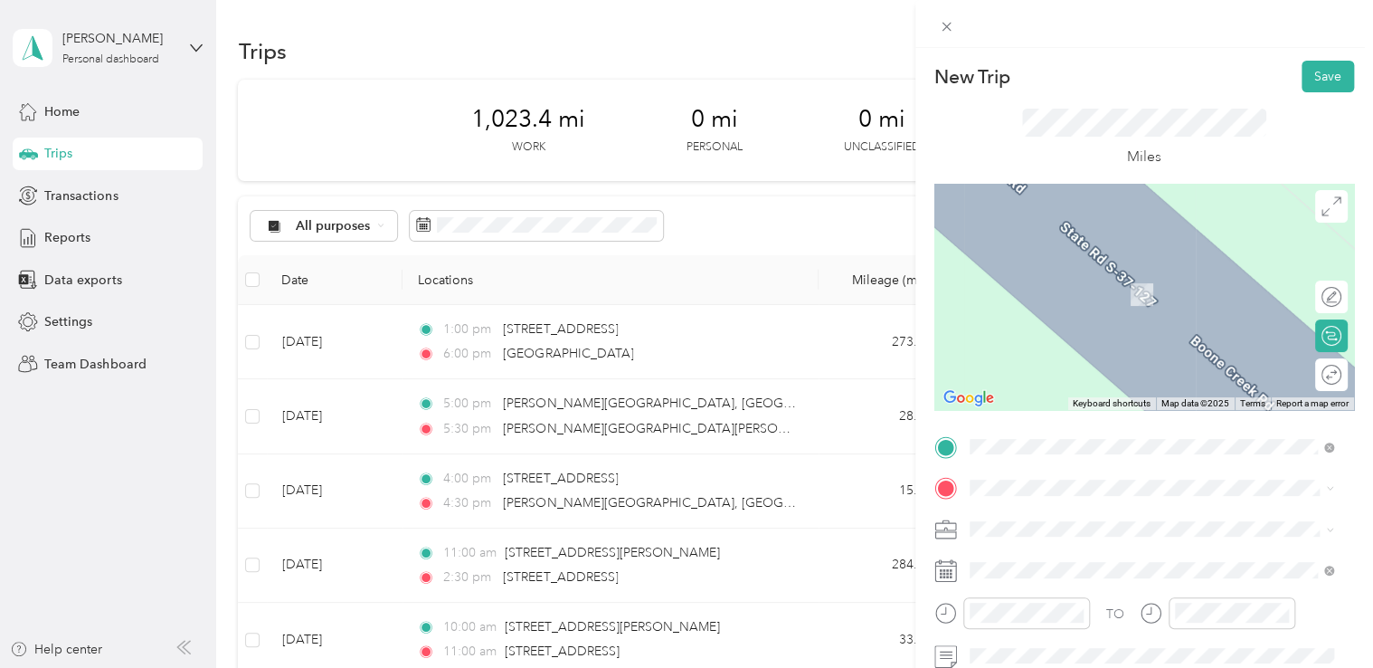
click at [1042, 270] on span "[STREET_ADDRESS][US_STATE]" at bounding box center [1093, 262] width 181 height 16
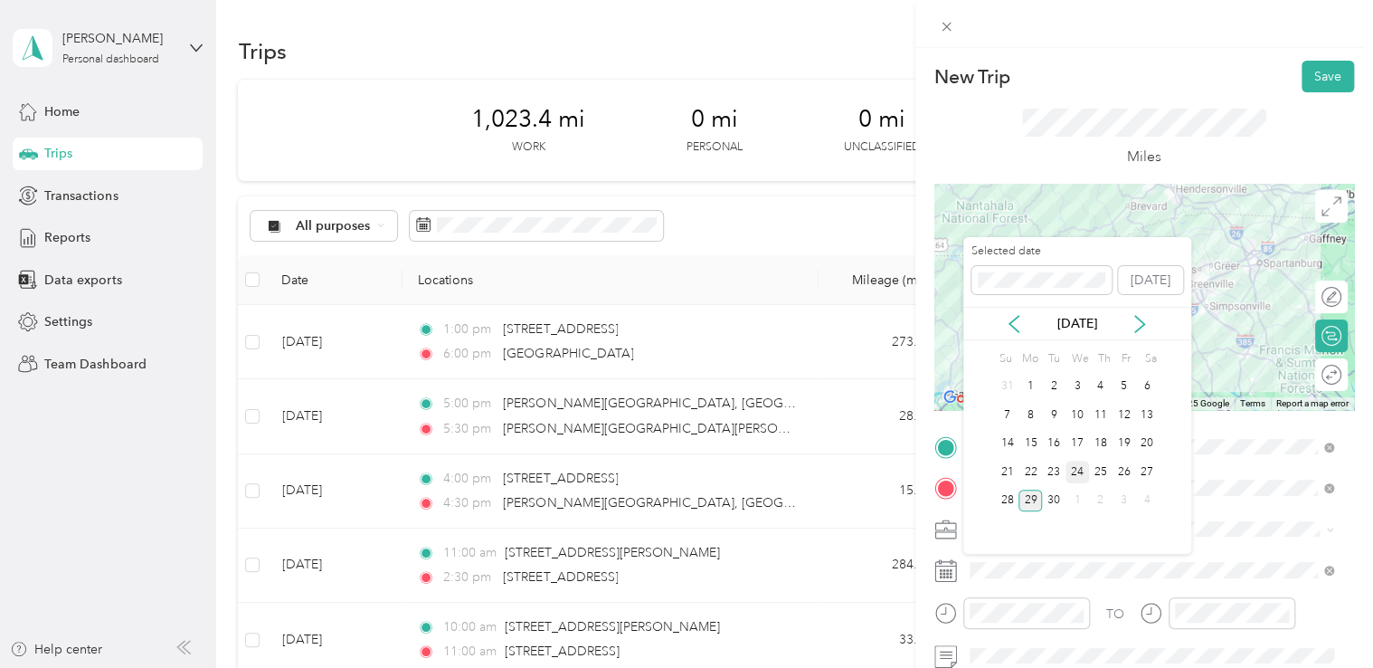
click at [1080, 475] on div "24" at bounding box center [1078, 471] width 24 height 23
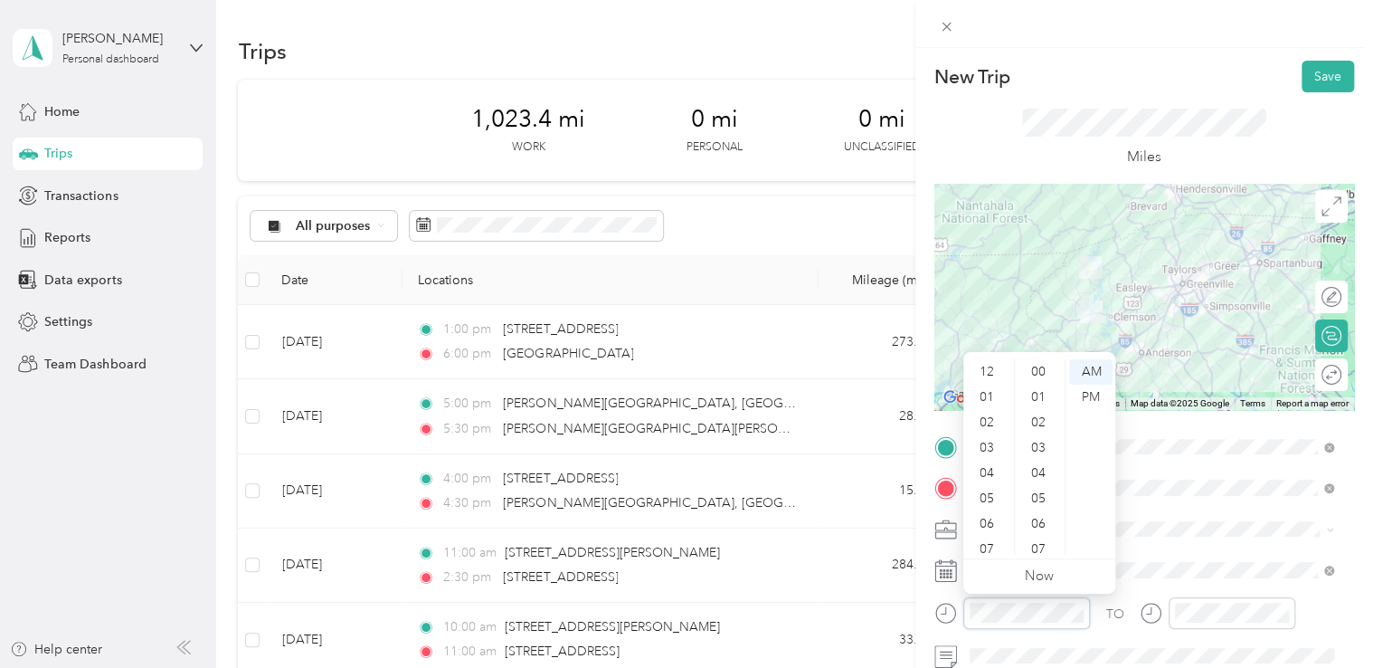
scroll to position [109, 0]
click at [984, 387] on div "05" at bounding box center [988, 389] width 43 height 25
click at [1045, 483] on div "30" at bounding box center [1040, 480] width 43 height 25
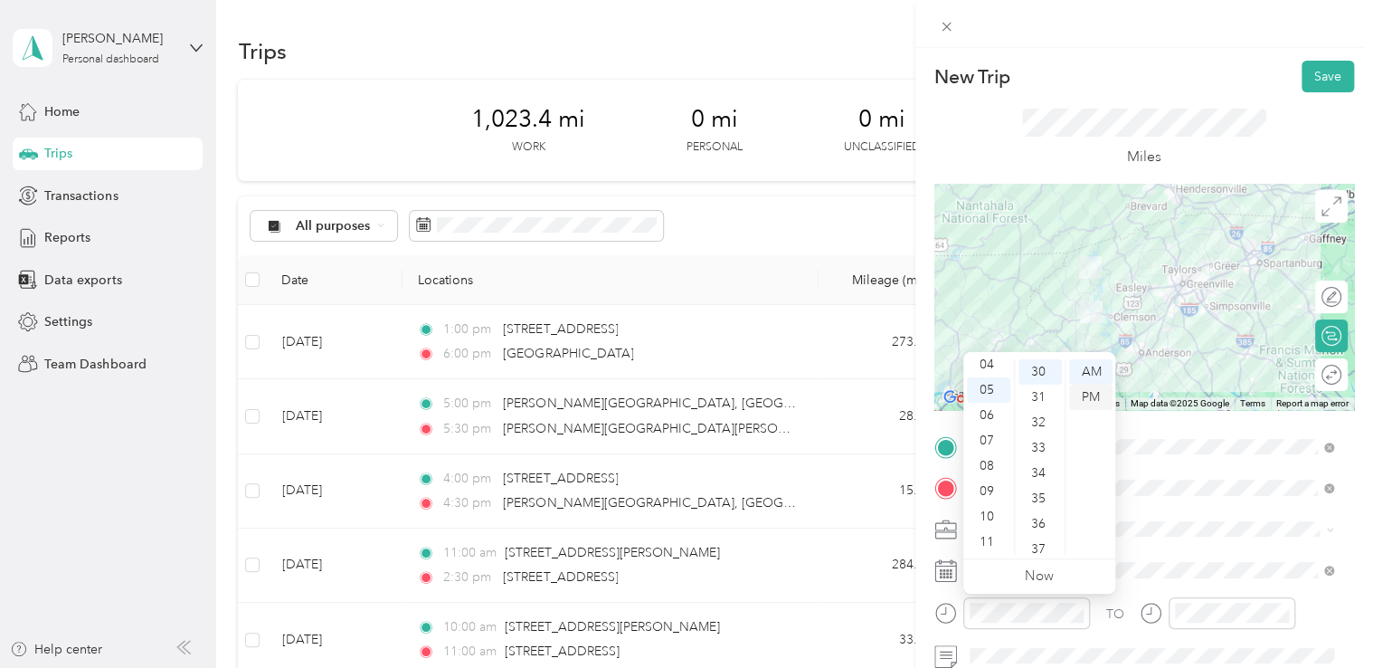
click at [1092, 396] on div "PM" at bounding box center [1090, 396] width 43 height 25
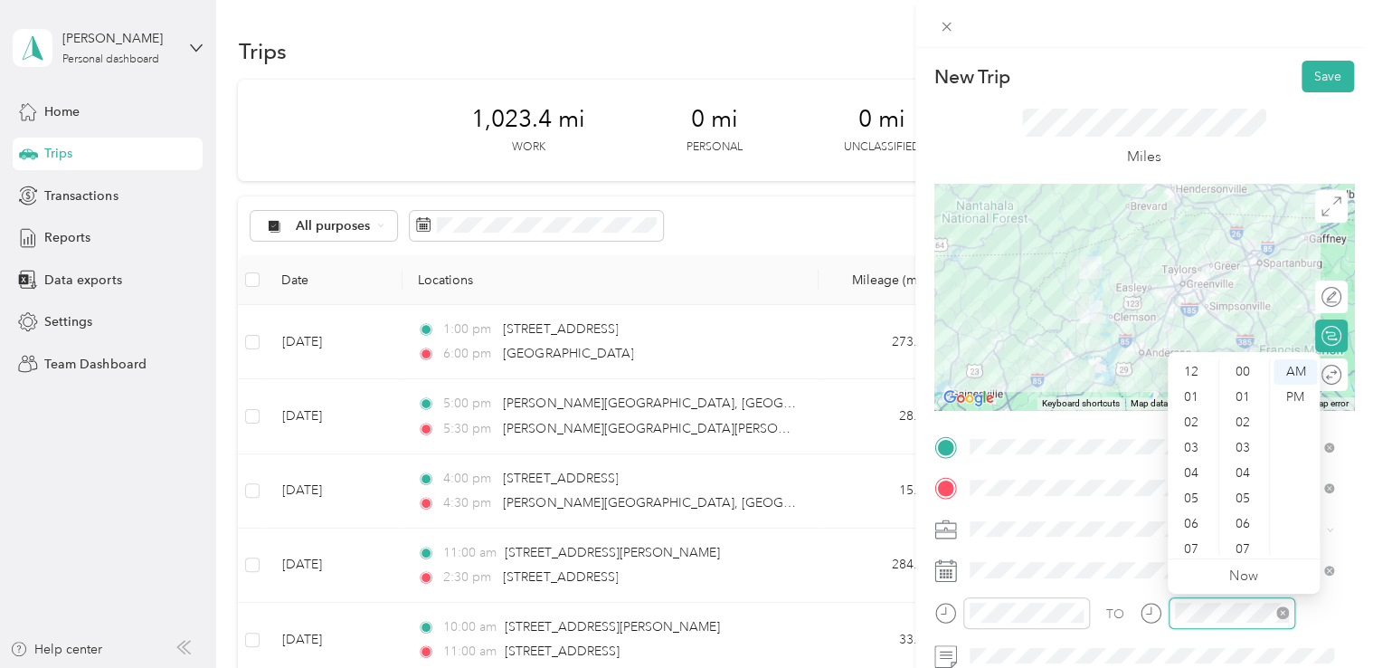
scroll to position [109, 0]
click at [1190, 417] on div "06" at bounding box center [1193, 415] width 43 height 25
click at [1247, 372] on div "00" at bounding box center [1244, 371] width 43 height 25
click at [1288, 400] on div "PM" at bounding box center [1295, 396] width 43 height 25
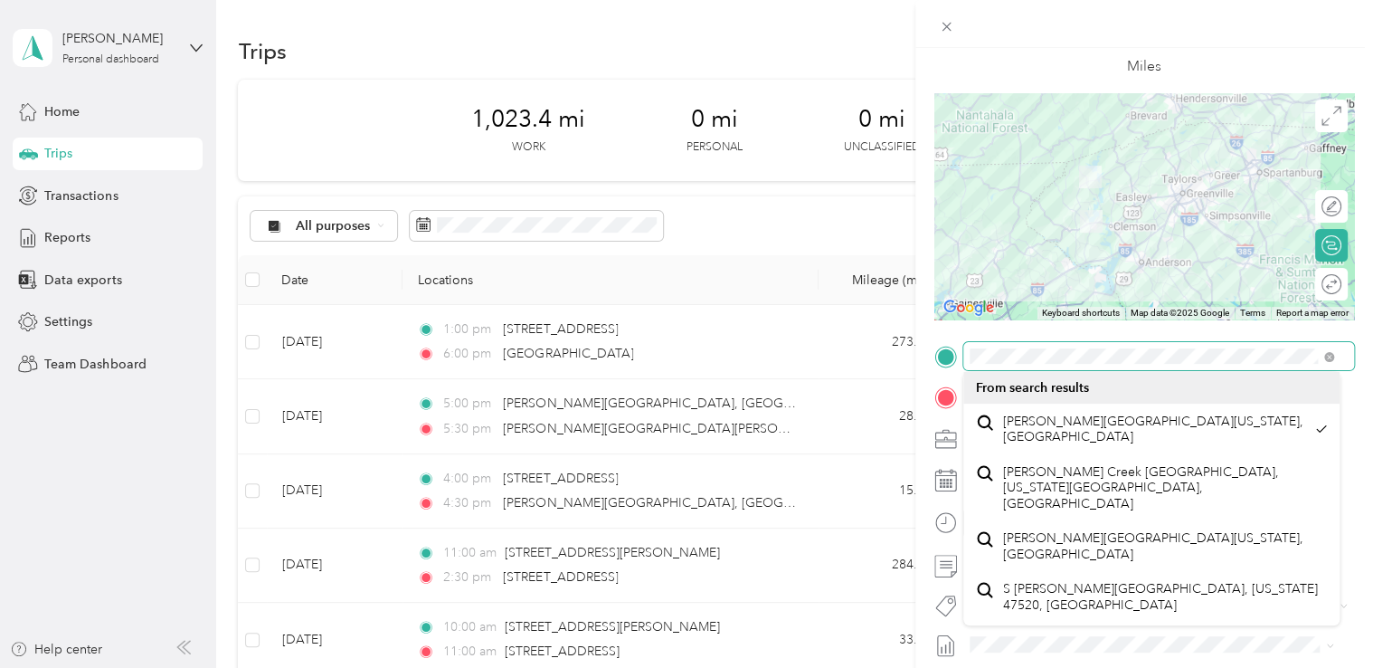
scroll to position [0, 13]
click at [1358, 363] on form "New Trip Save This trip cannot be edited because it is either under review, app…" at bounding box center [1145, 374] width 458 height 809
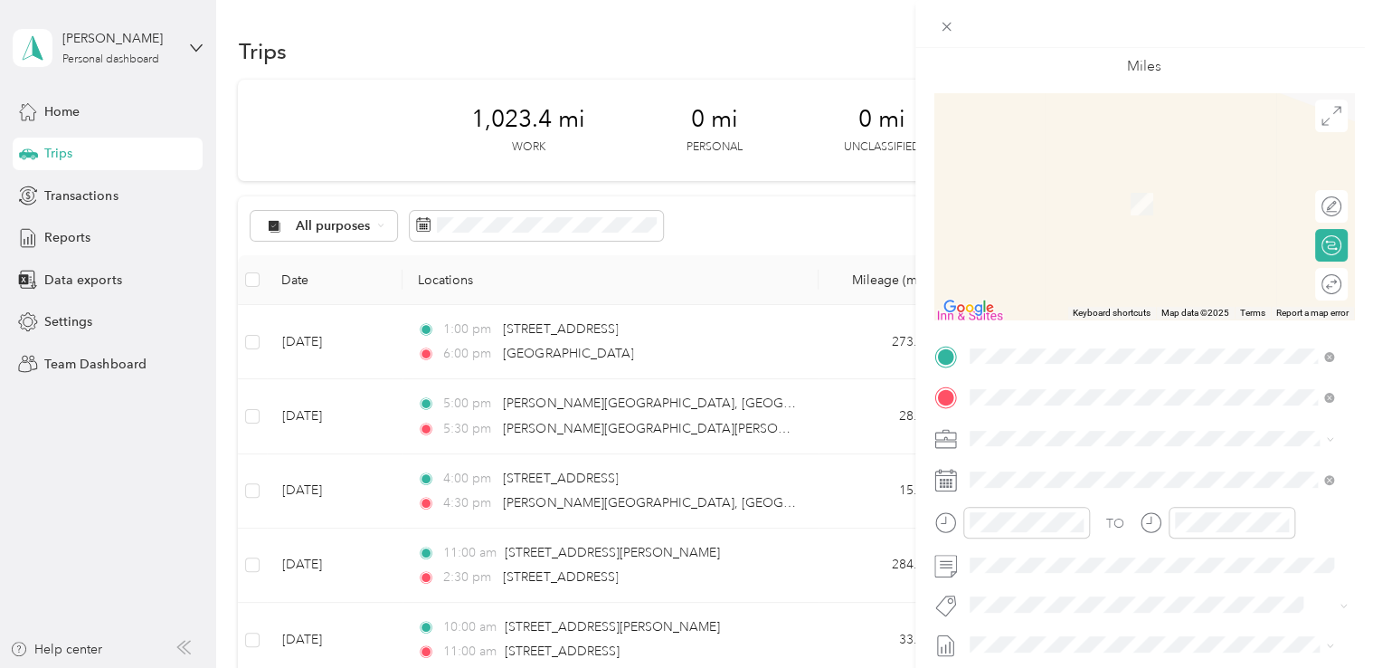
click at [1124, 478] on span "[PERSON_NAME][GEOGRAPHIC_DATA][PERSON_NAME][US_STATE], [GEOGRAPHIC_DATA]" at bounding box center [1165, 480] width 324 height 32
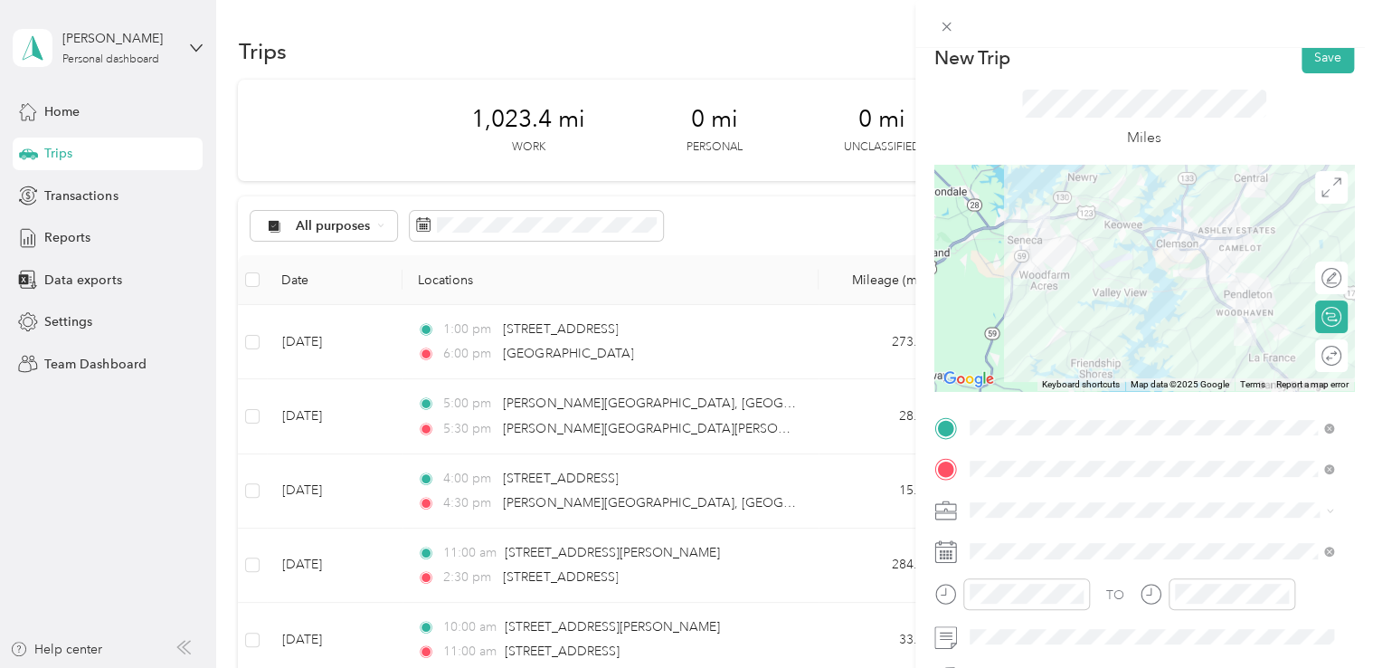
scroll to position [10, 0]
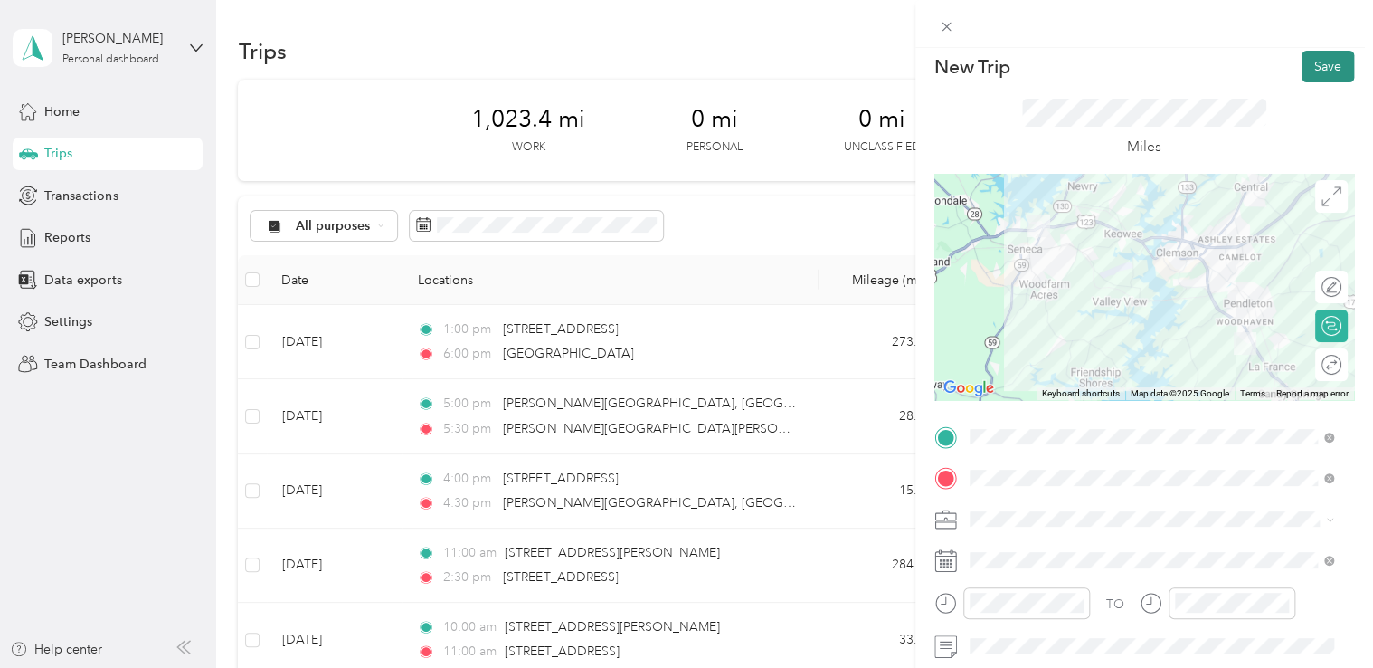
click at [1313, 67] on button "Save" at bounding box center [1328, 67] width 52 height 32
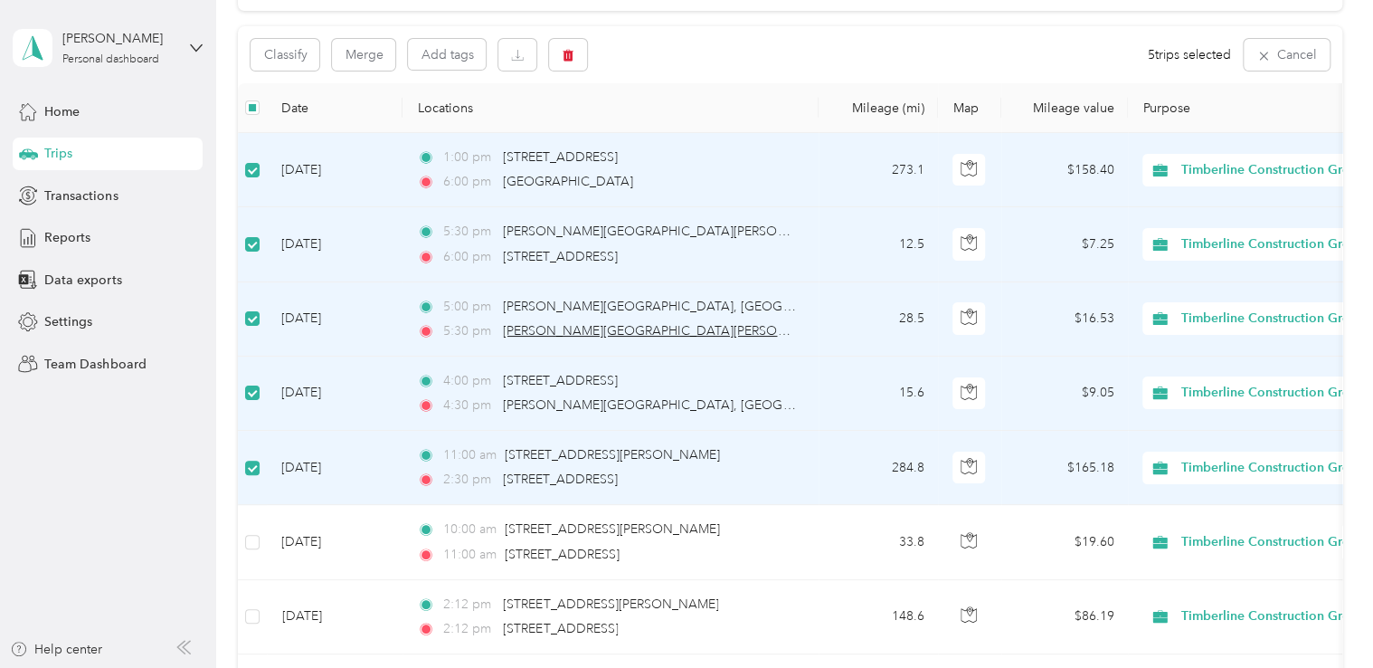
scroll to position [181, 0]
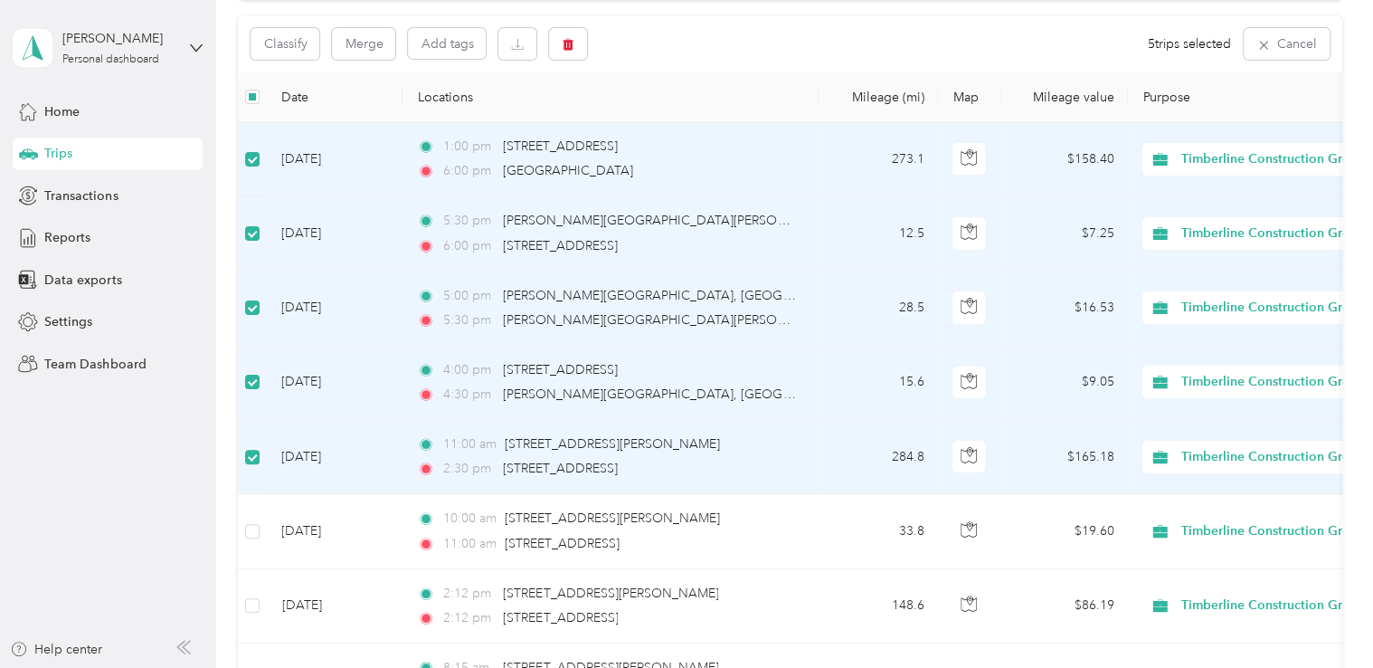
click at [749, 93] on th "Locations" at bounding box center [611, 97] width 416 height 50
click at [731, 380] on div "4:00 pm [STREET_ADDRESS] 4:30 pm [PERSON_NAME][GEOGRAPHIC_DATA]" at bounding box center [607, 382] width 380 height 44
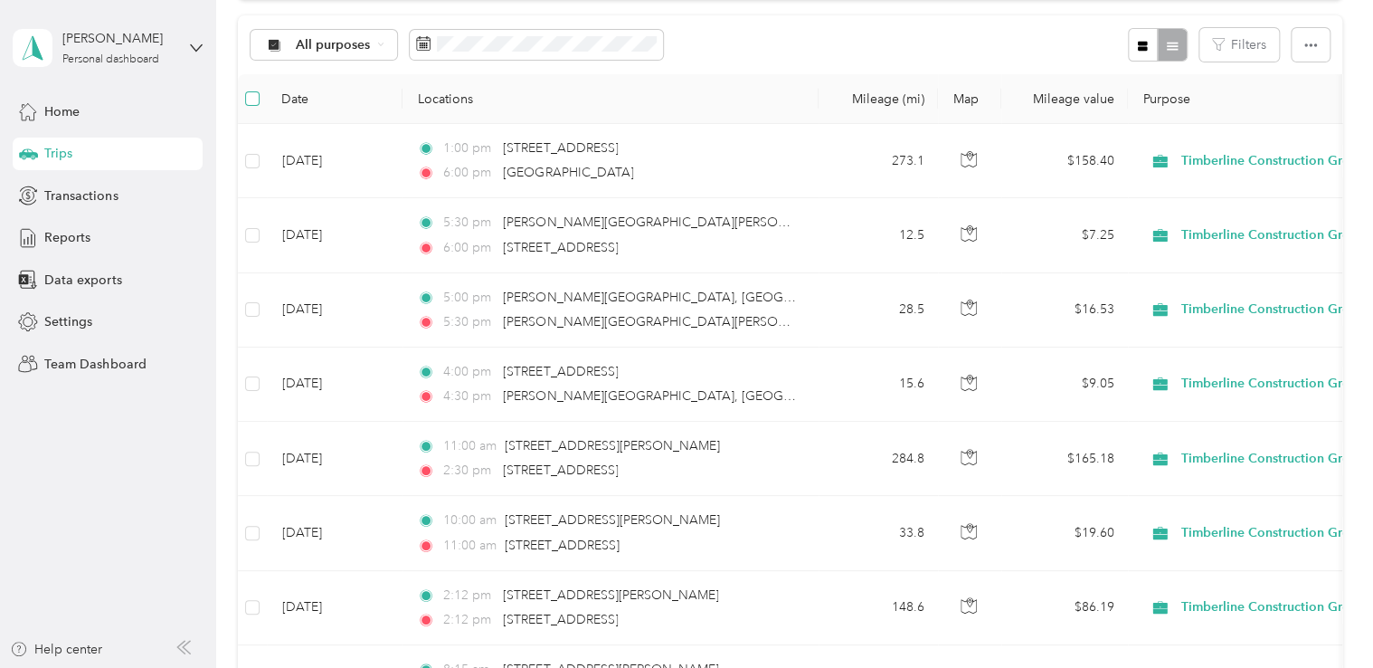
scroll to position [182, 0]
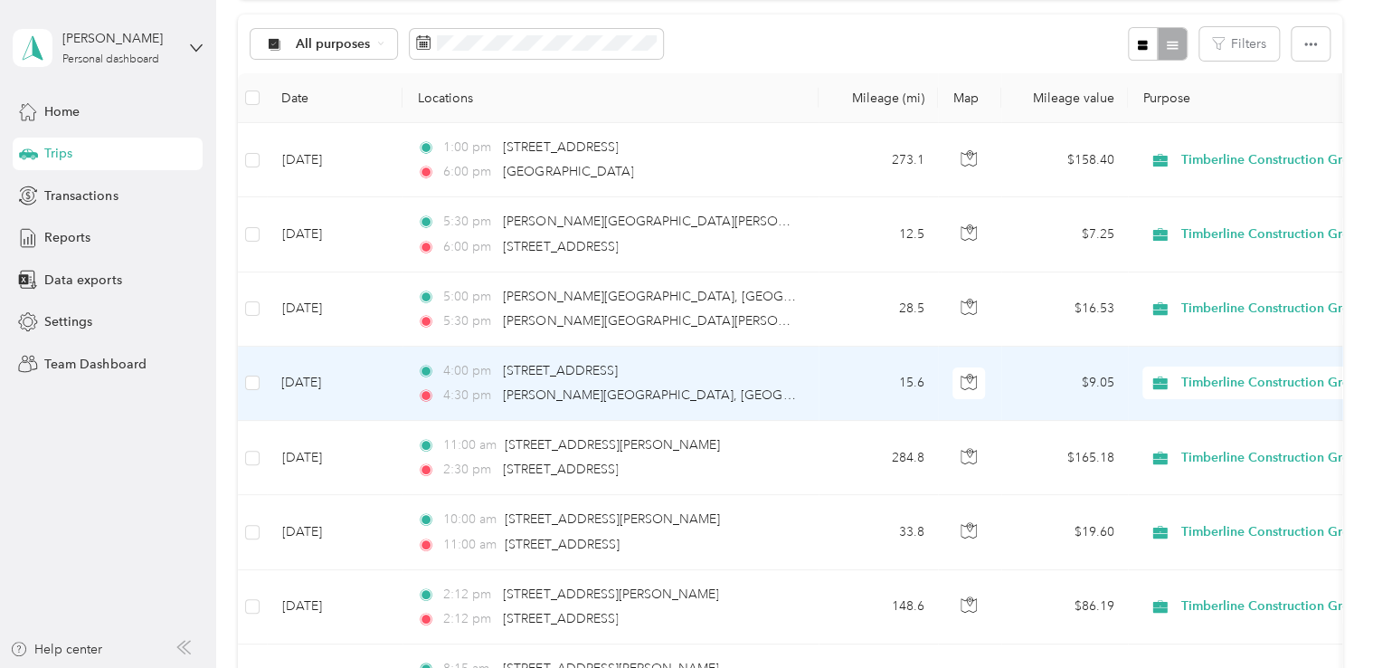
click at [783, 385] on div "4:30 pm [PERSON_NAME][GEOGRAPHIC_DATA]" at bounding box center [607, 395] width 380 height 20
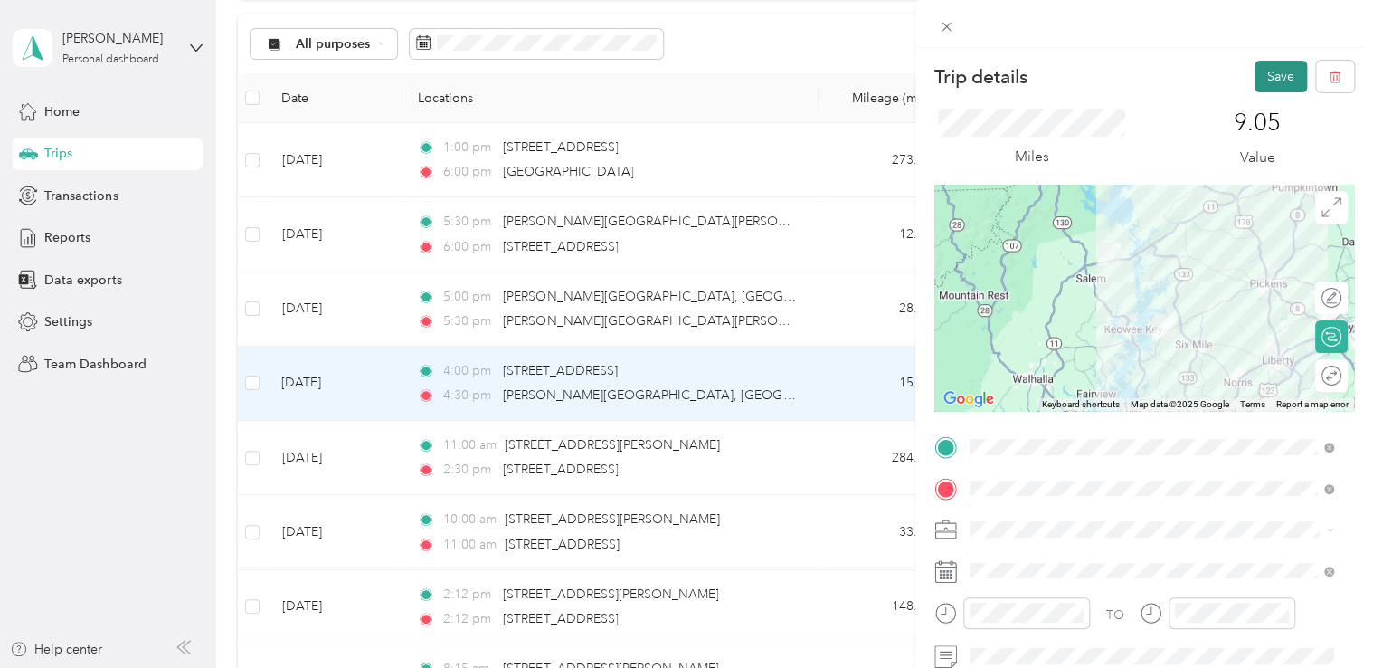
click at [1270, 74] on button "Save" at bounding box center [1281, 77] width 52 height 32
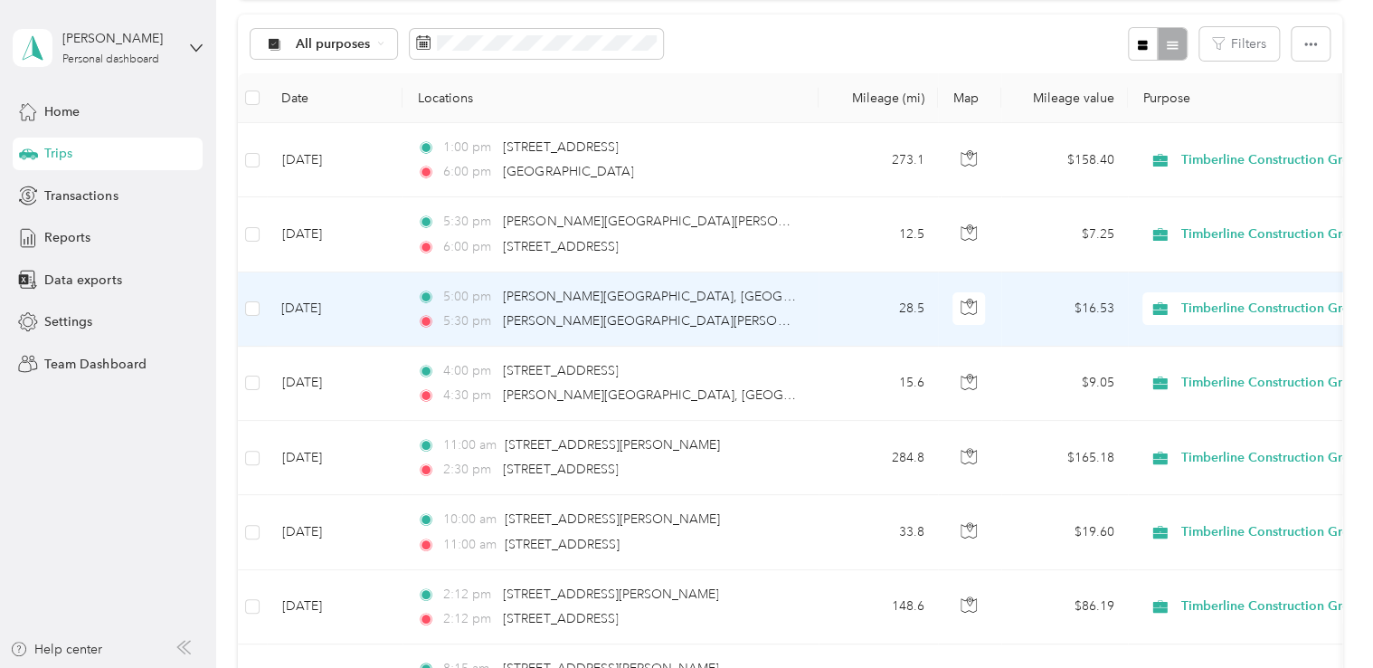
click at [660, 306] on div "5:00 pm [PERSON_NAME][GEOGRAPHIC_DATA] 5:30 pm [PERSON_NAME][GEOGRAPHIC_DATA][P…" at bounding box center [607, 309] width 380 height 44
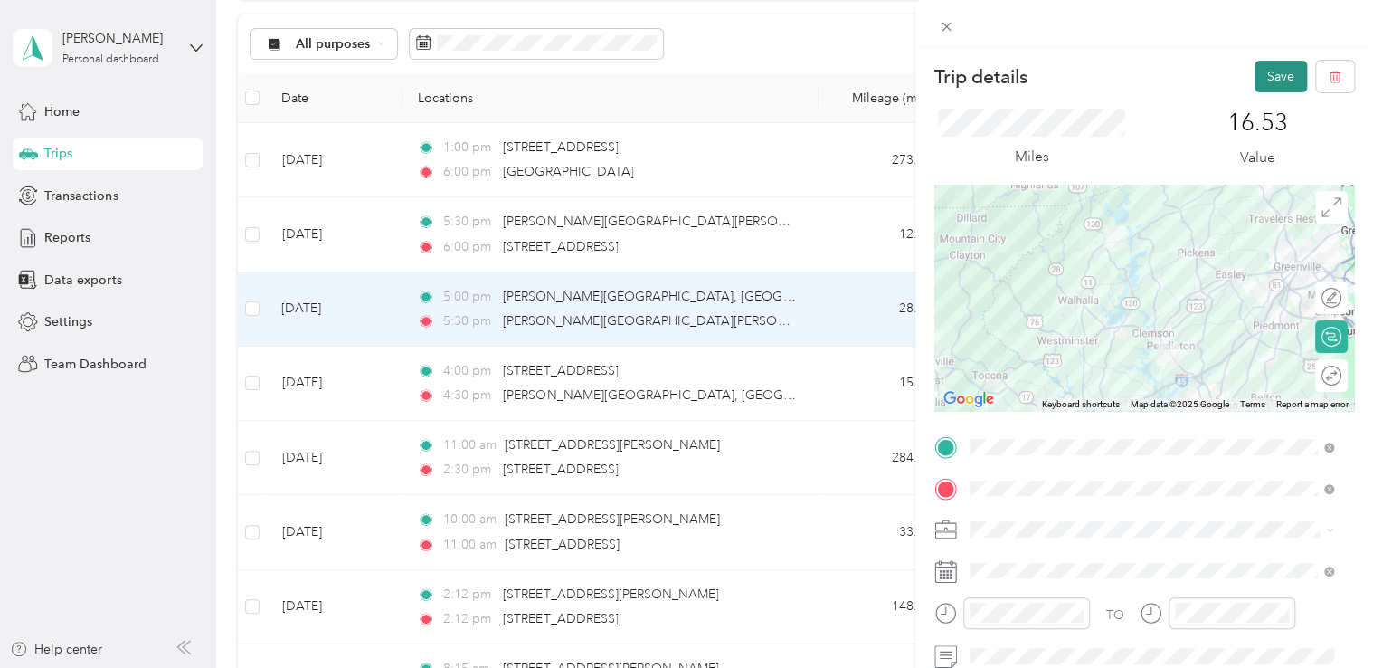
click at [1266, 78] on button "Save" at bounding box center [1281, 77] width 52 height 32
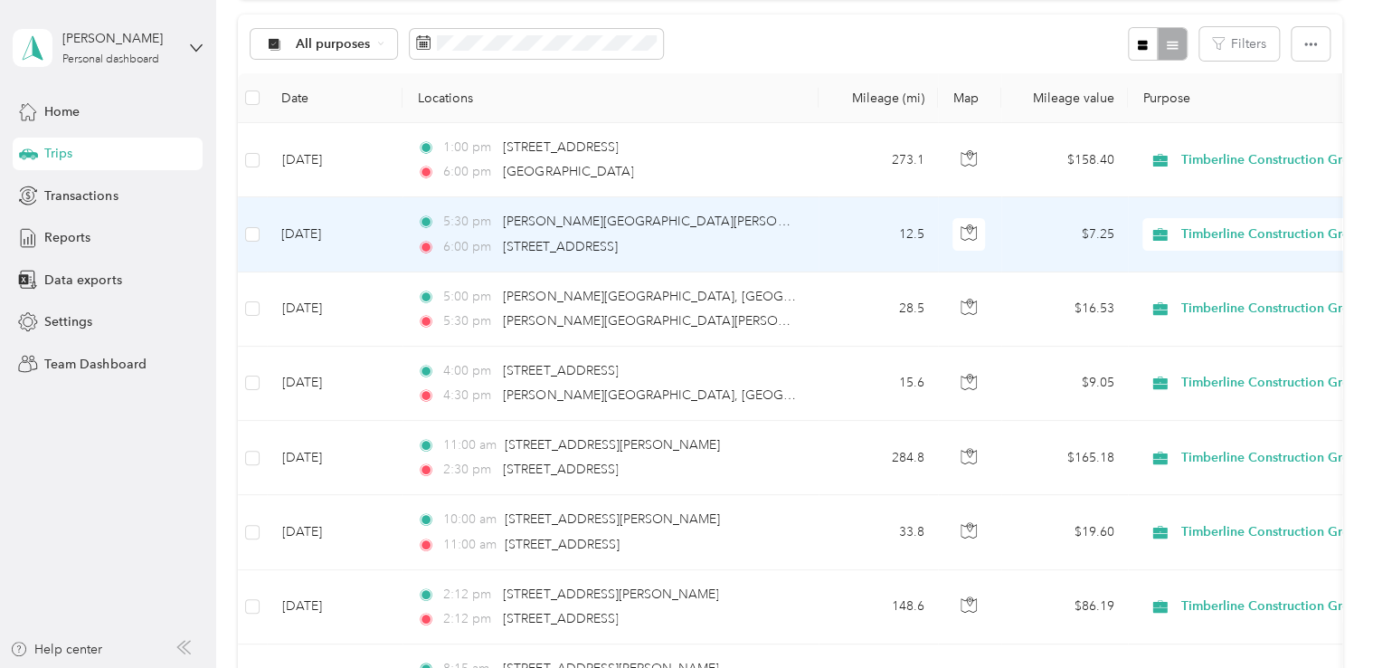
click at [704, 237] on div "6:00 pm [STREET_ADDRESS]" at bounding box center [607, 247] width 380 height 20
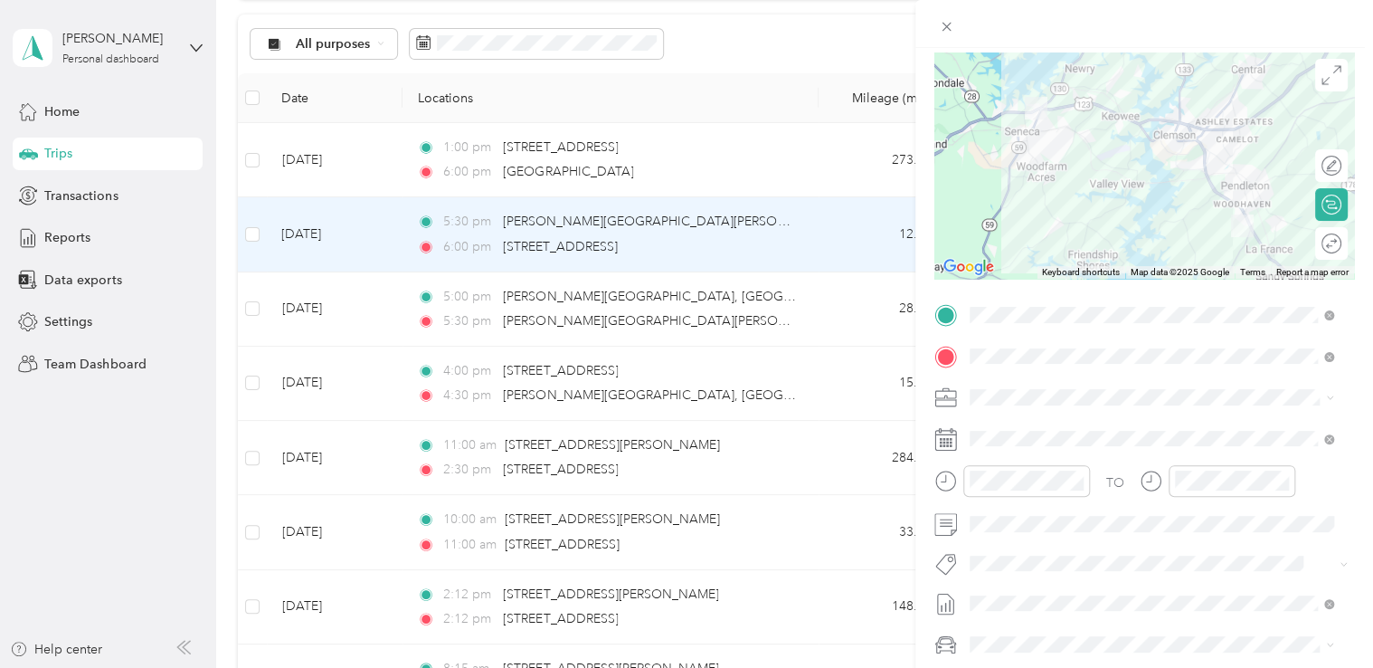
scroll to position [181, 0]
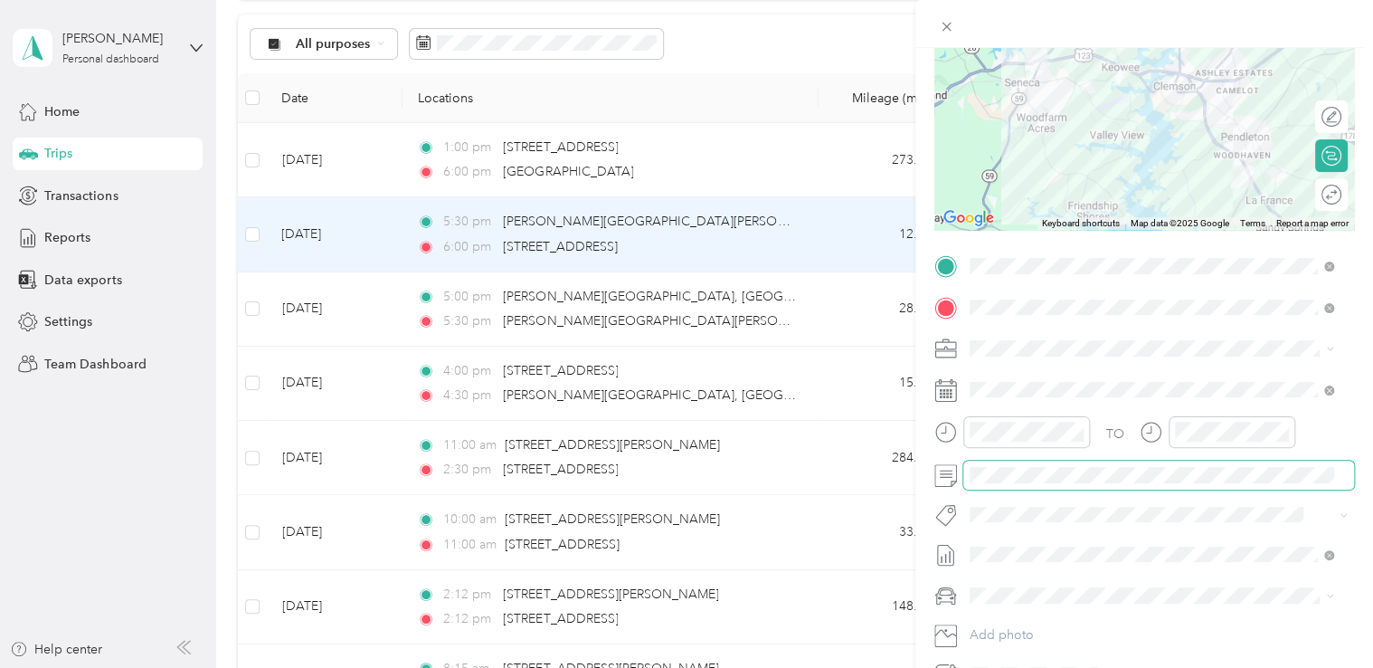
click at [1024, 482] on span at bounding box center [1158, 474] width 391 height 29
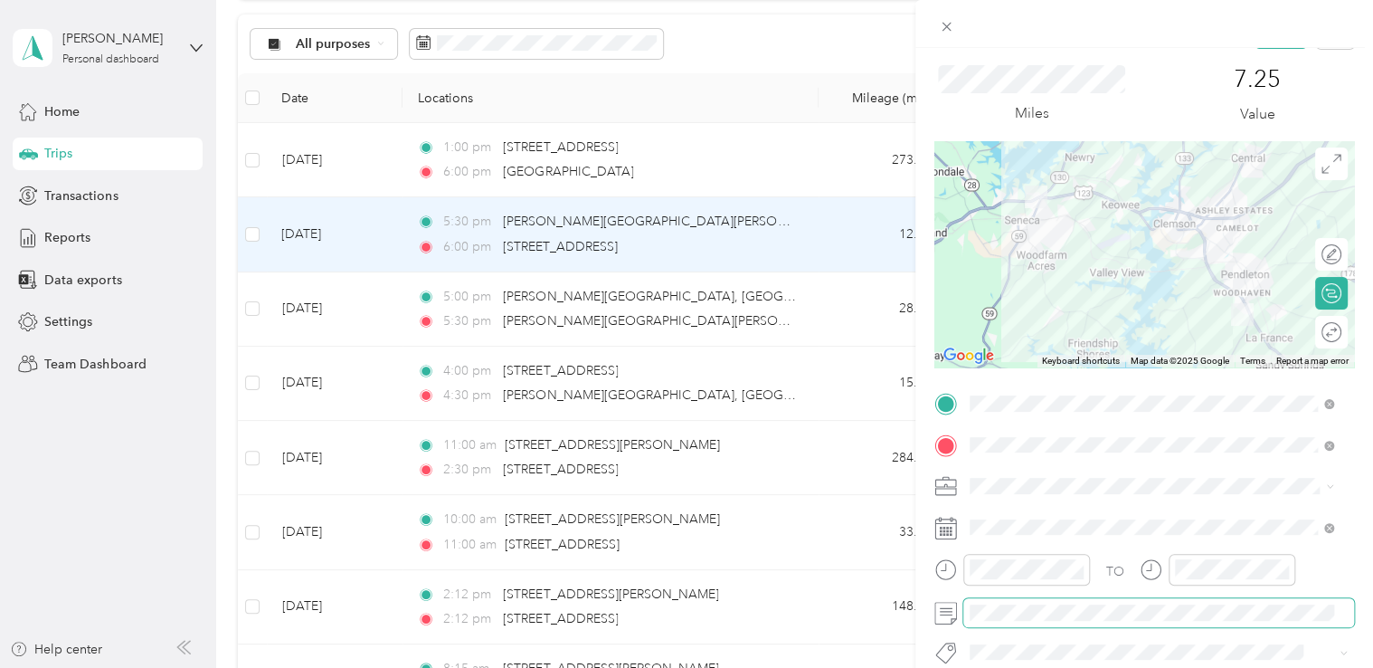
scroll to position [0, 0]
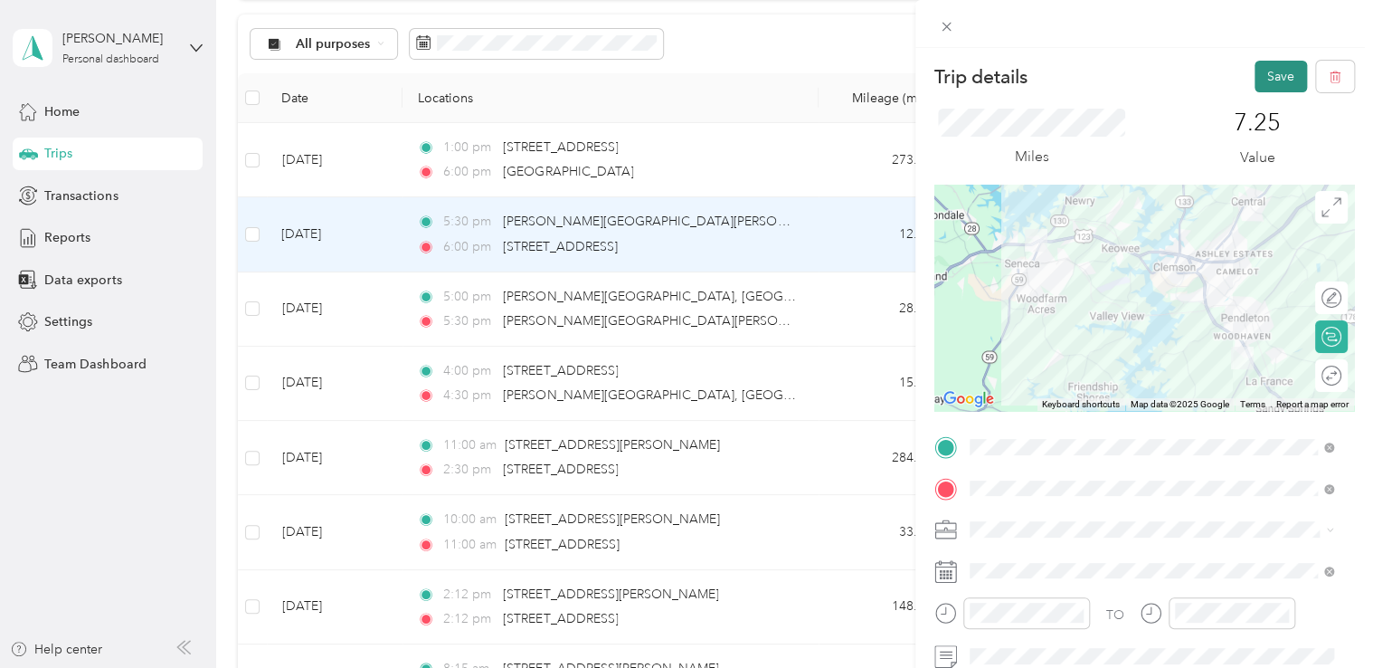
click at [1267, 75] on button "Save" at bounding box center [1281, 77] width 52 height 32
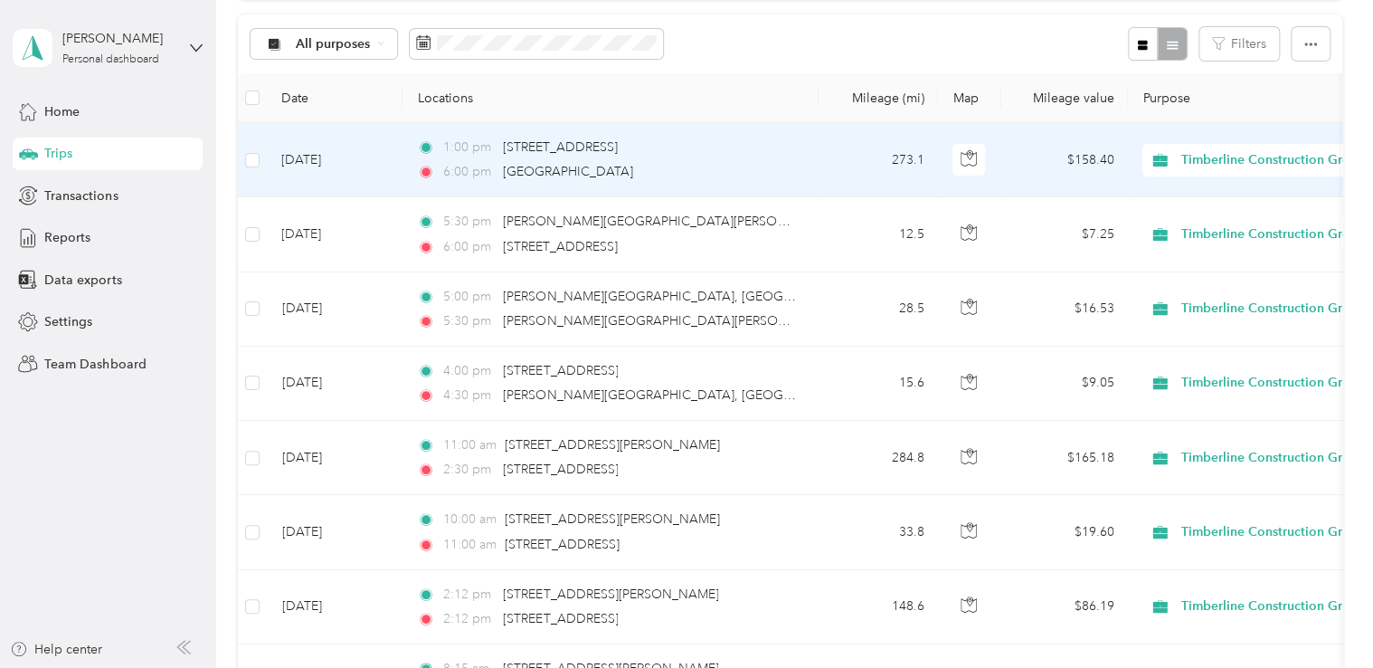
click at [735, 155] on div "1:00 pm [STREET_ADDRESS]" at bounding box center [607, 148] width 380 height 20
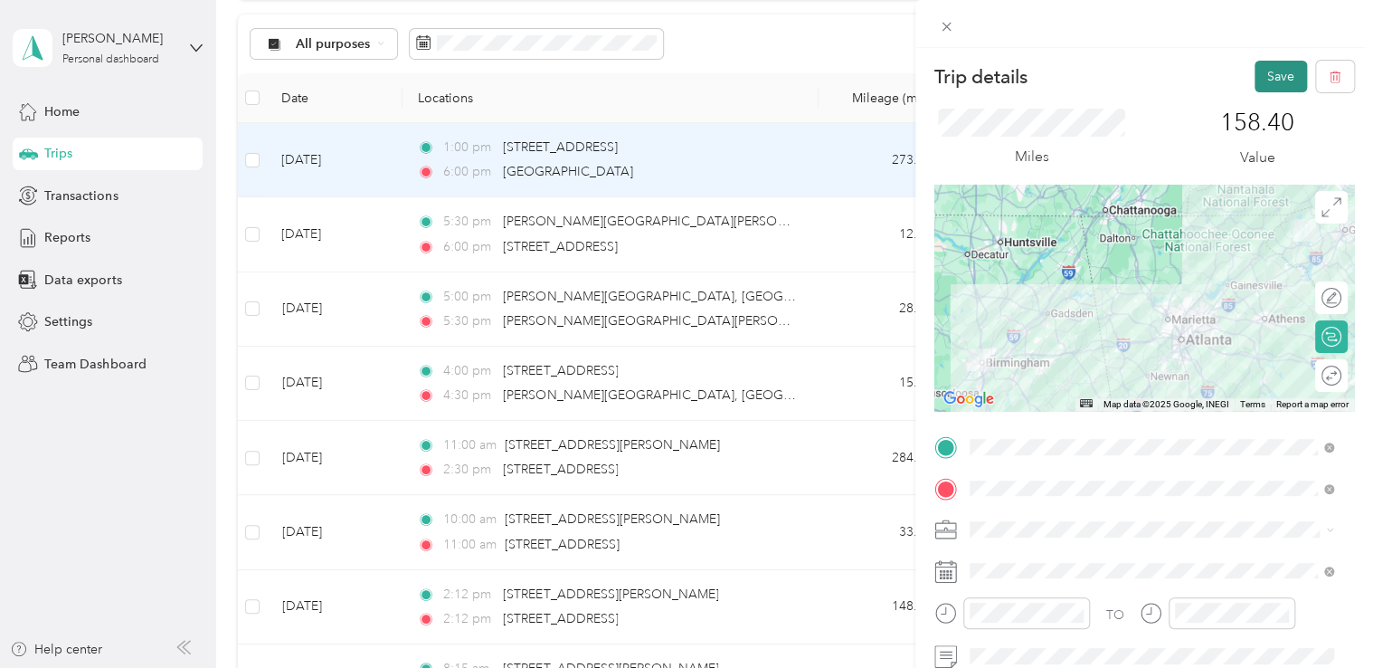
click at [1274, 75] on button "Save" at bounding box center [1281, 77] width 52 height 32
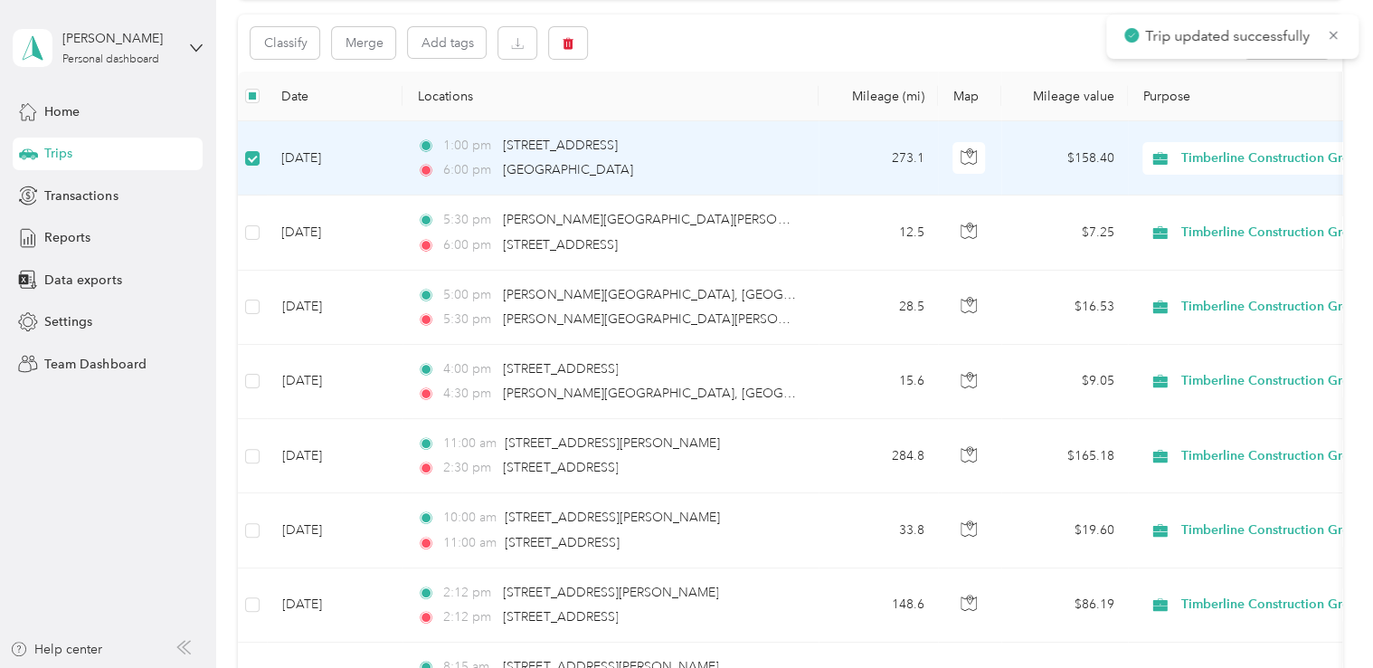
scroll to position [181, 0]
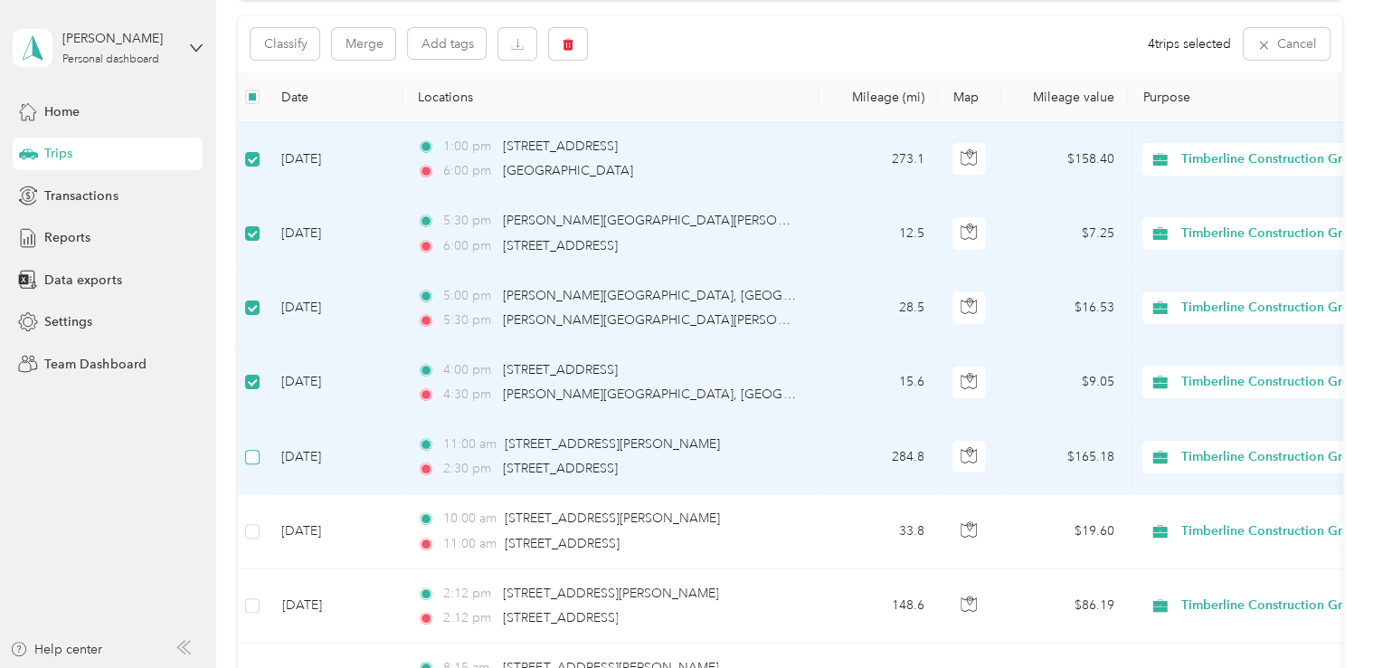
click at [254, 447] on label at bounding box center [252, 457] width 14 height 20
click at [517, 52] on button "button" at bounding box center [517, 44] width 38 height 32
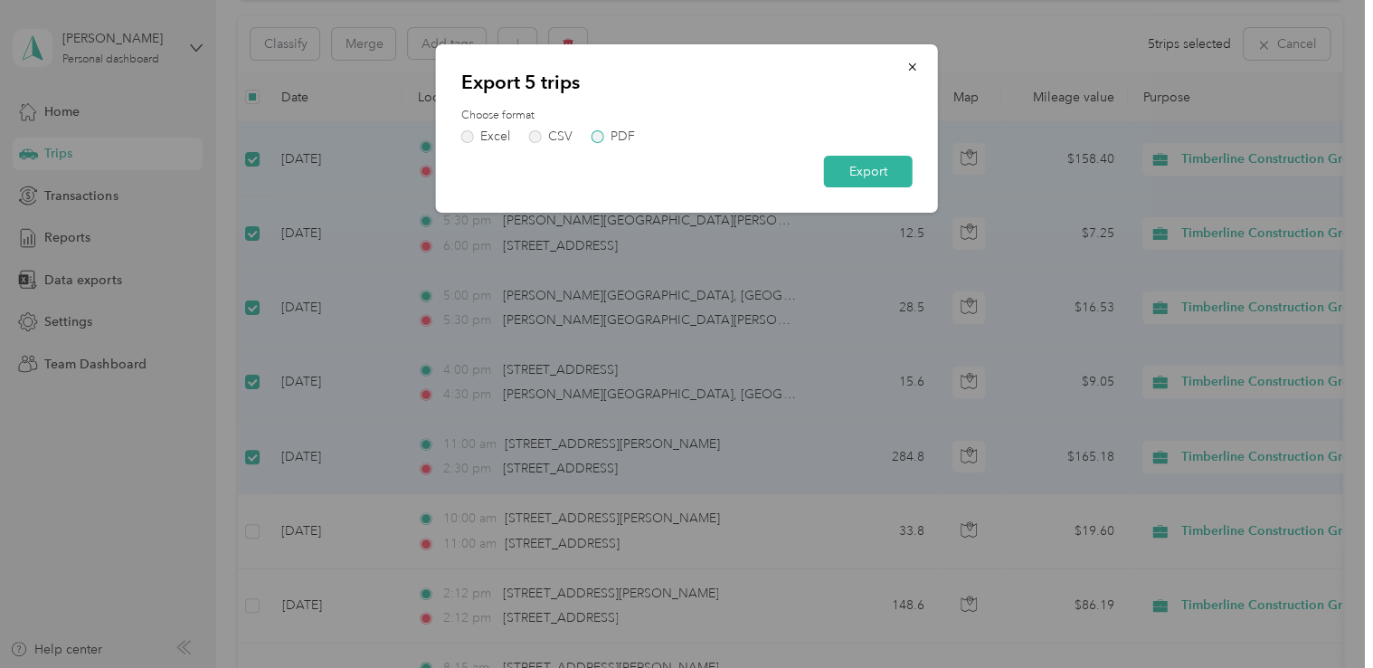
click at [600, 139] on label "PDF" at bounding box center [613, 136] width 43 height 13
click at [866, 173] on button "Export" at bounding box center [868, 172] width 89 height 32
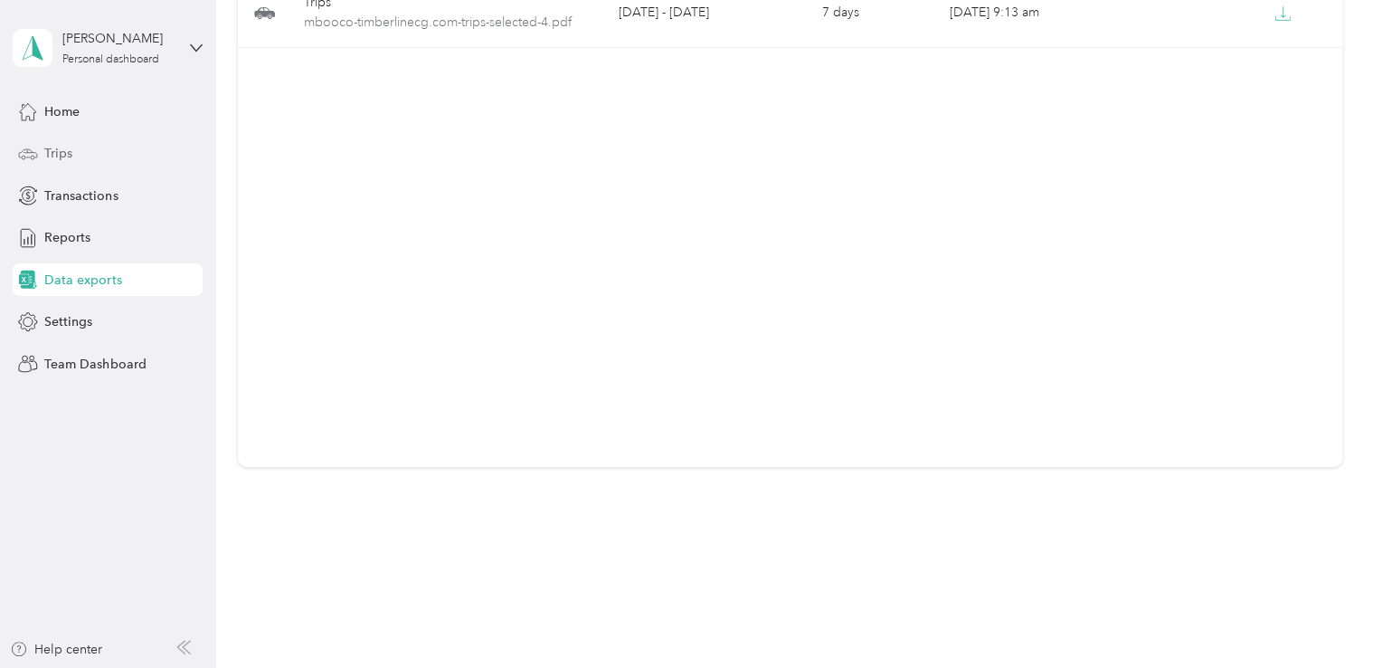
drag, startPoint x: 62, startPoint y: 150, endPoint x: 71, endPoint y: 152, distance: 10.1
click at [62, 150] on span "Trips" at bounding box center [58, 153] width 28 height 19
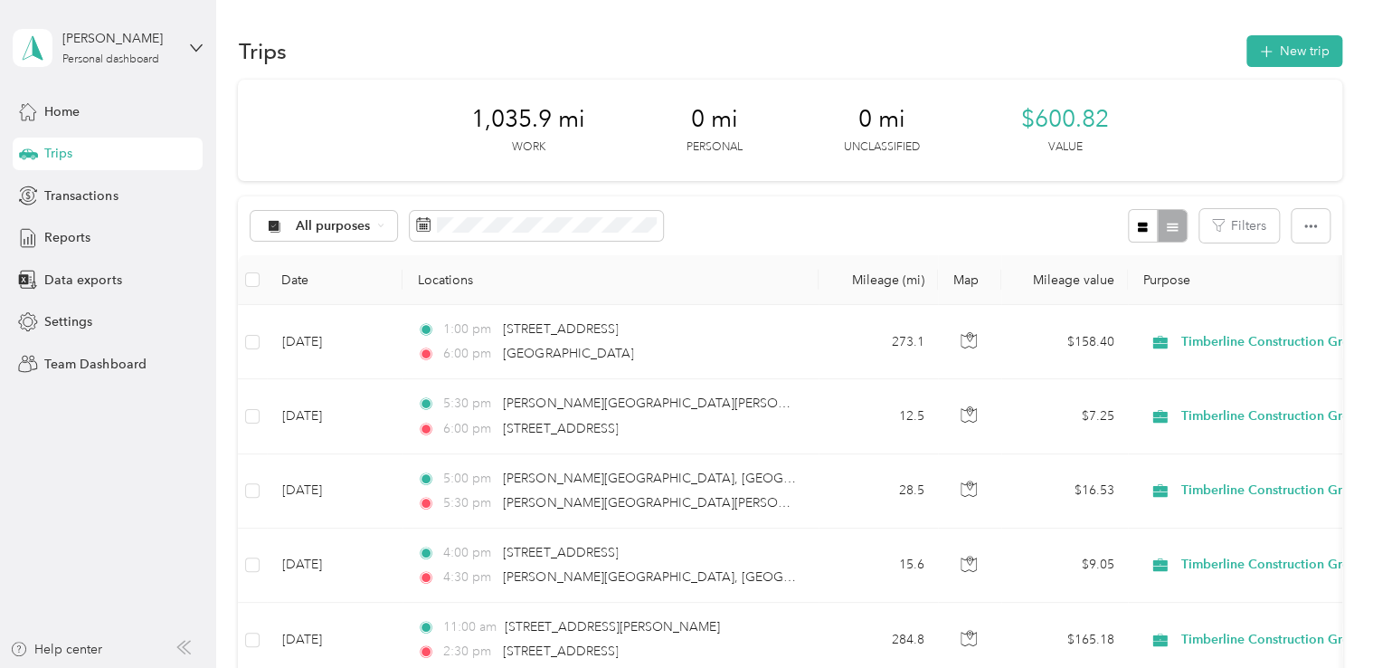
click at [194, 53] on div "[PERSON_NAME] Personal dashboard" at bounding box center [108, 47] width 190 height 63
click at [86, 233] on div "Log out" at bounding box center [204, 231] width 356 height 32
